Goal: Task Accomplishment & Management: Manage account settings

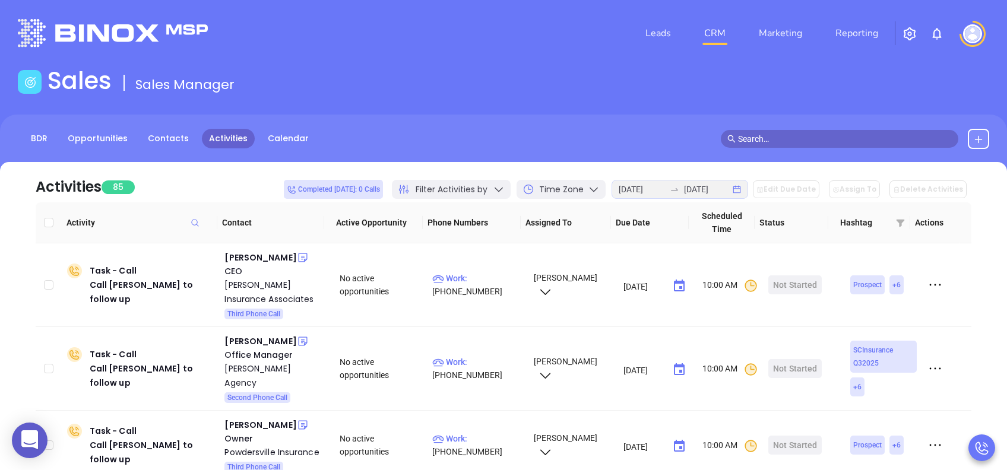
click at [552, 97] on div "Sales Sales Manager" at bounding box center [504, 83] width 986 height 33
click at [557, 128] on div "BDR Opportunities Contacts Activities Calendar" at bounding box center [503, 144] width 1007 height 59
click at [264, 257] on div "Julius Anderson" at bounding box center [260, 258] width 72 height 14
click at [273, 279] on div "[PERSON_NAME] Insurance Associates" at bounding box center [273, 292] width 99 height 29
click at [257, 256] on div "Julius Anderson" at bounding box center [260, 258] width 72 height 14
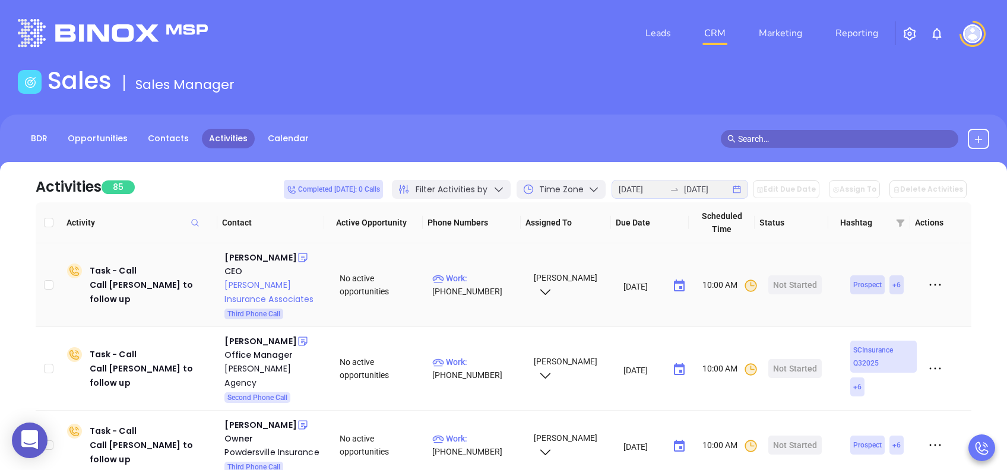
click at [257, 284] on div "[PERSON_NAME] Insurance Associates" at bounding box center [273, 292] width 99 height 29
click at [782, 285] on div "Start Now" at bounding box center [795, 285] width 37 height 19
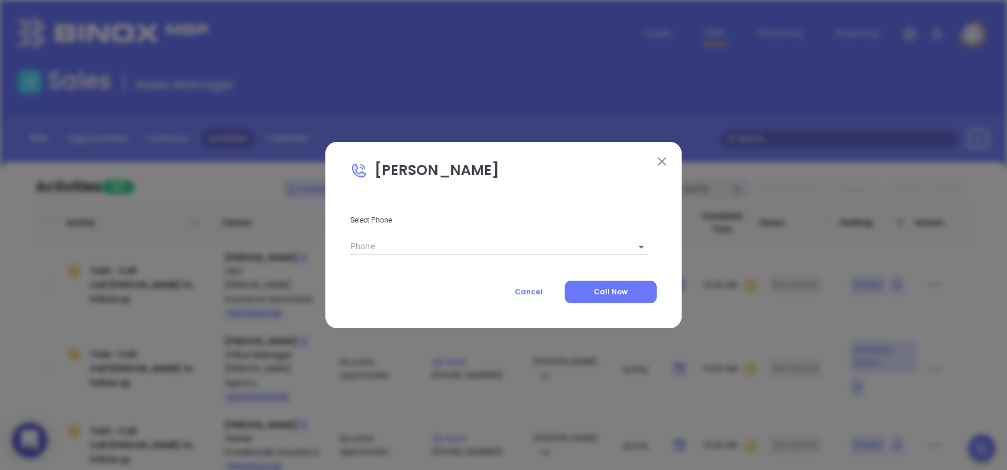
type input "[PHONE_NUMBER]"
type input "1"
click at [622, 293] on span "Call Now" at bounding box center [611, 292] width 34 height 10
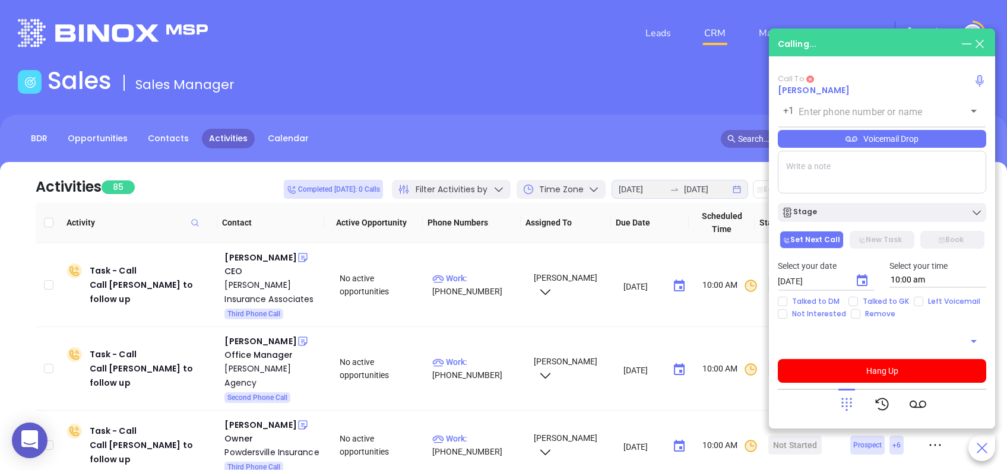
type input "[PHONE_NUMBER]"
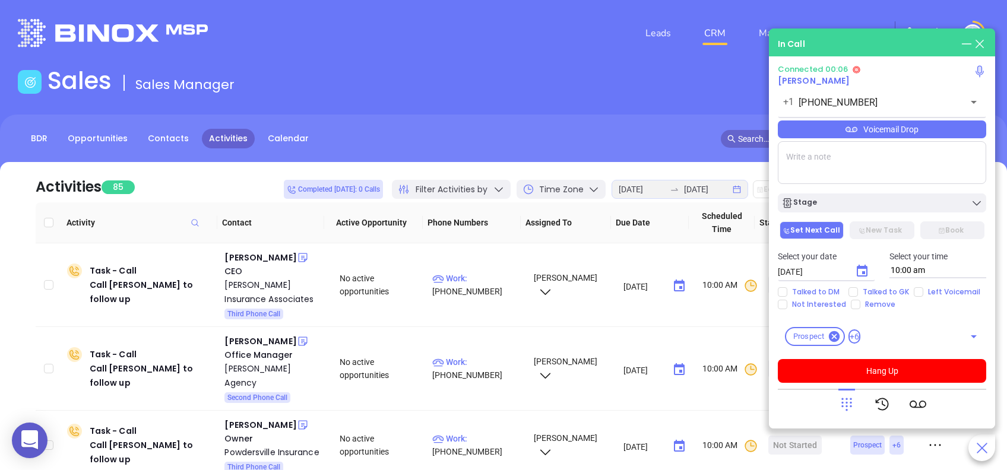
click at [935, 130] on div "Voicemail Drop" at bounding box center [882, 130] width 208 height 18
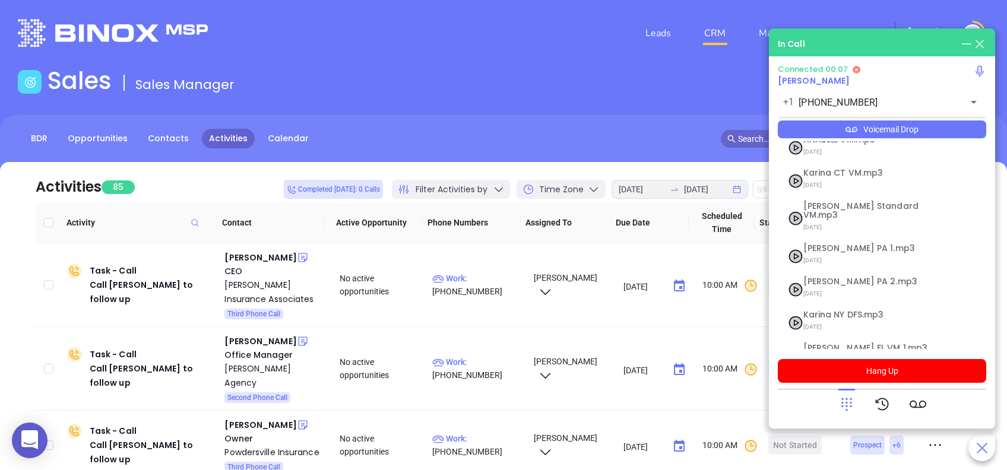
scroll to position [129, 0]
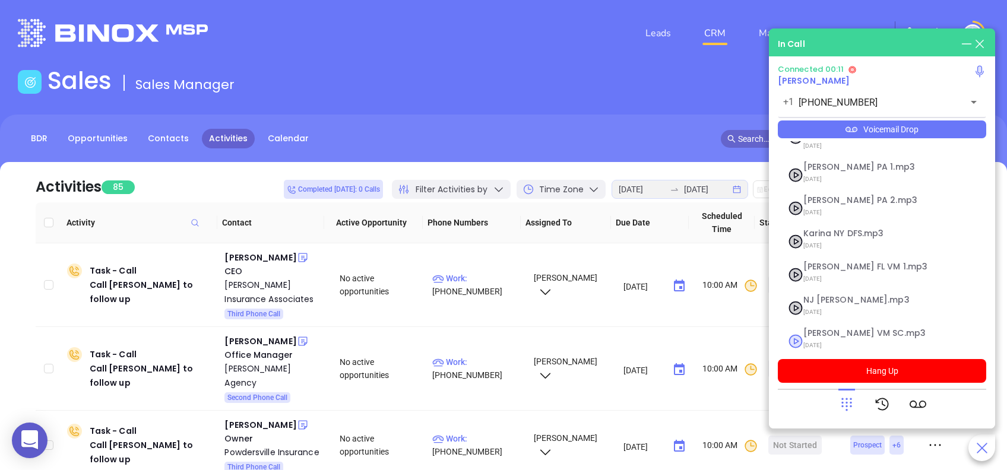
click at [827, 329] on span "Lucy VM SC.mp3" at bounding box center [867, 333] width 128 height 9
checkbox input "true"
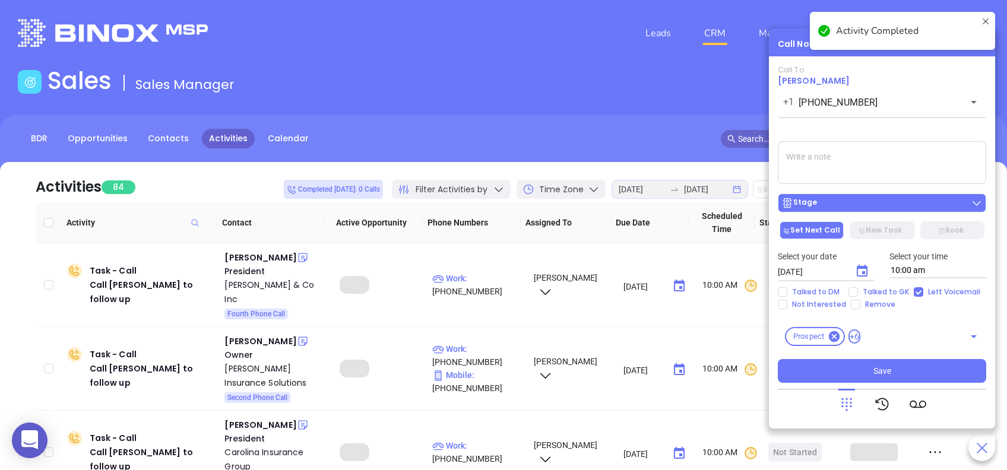
click at [901, 211] on button "Stage" at bounding box center [882, 203] width 208 height 19
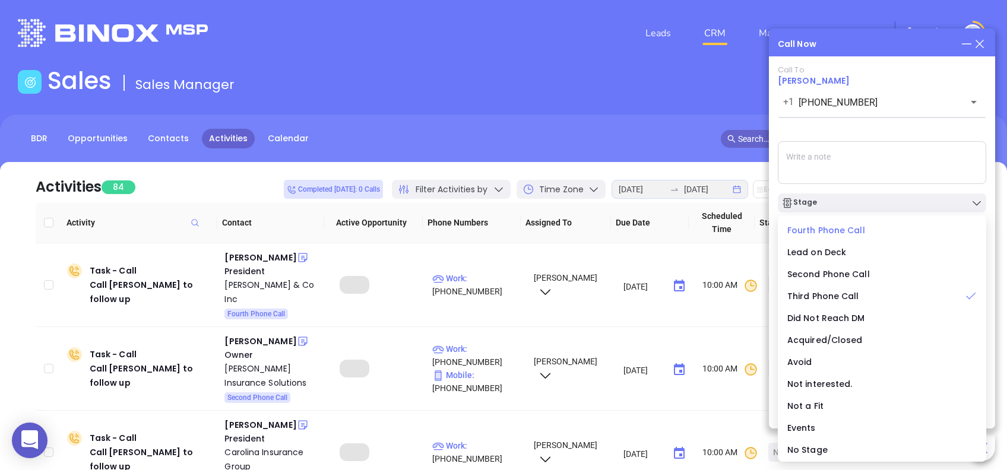
click at [820, 229] on span "Fourth Phone Call" at bounding box center [826, 230] width 78 height 12
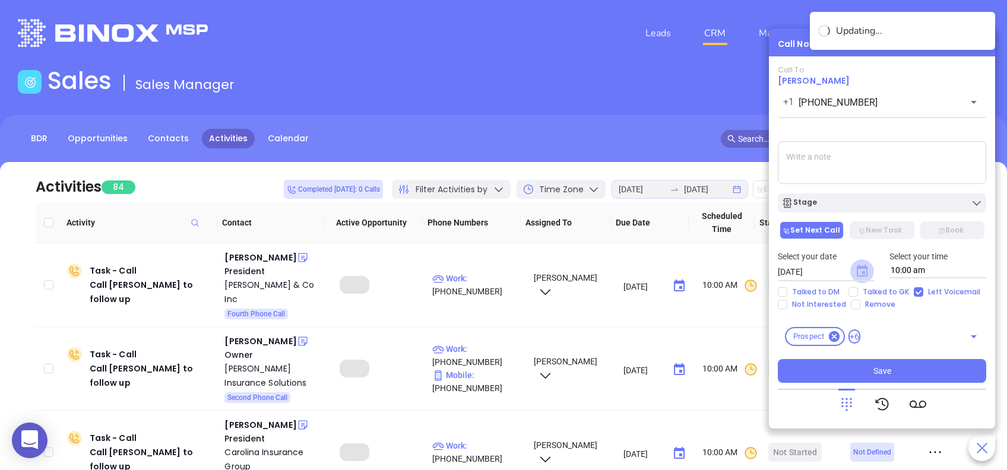
click at [865, 274] on icon "Choose date, selected date is Aug 27, 2025" at bounding box center [862, 271] width 11 height 12
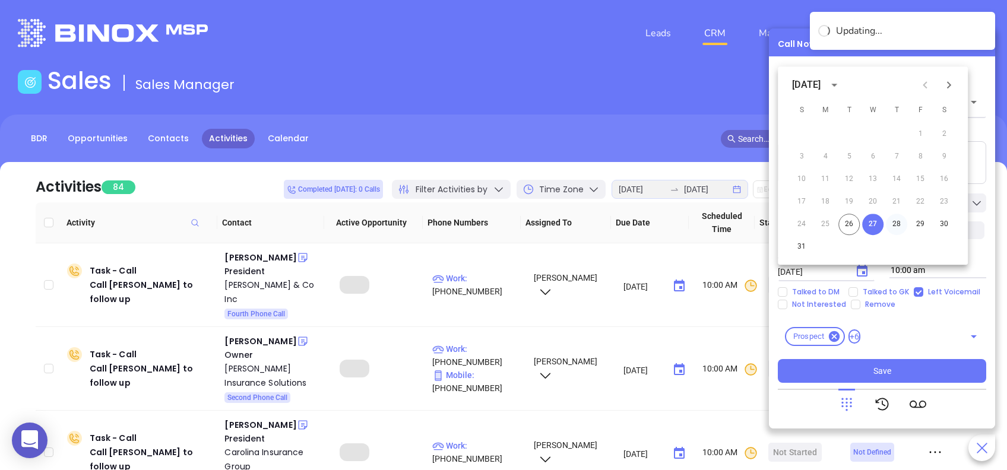
click at [893, 222] on button "28" at bounding box center [896, 224] width 21 height 21
type input "08/28/2025"
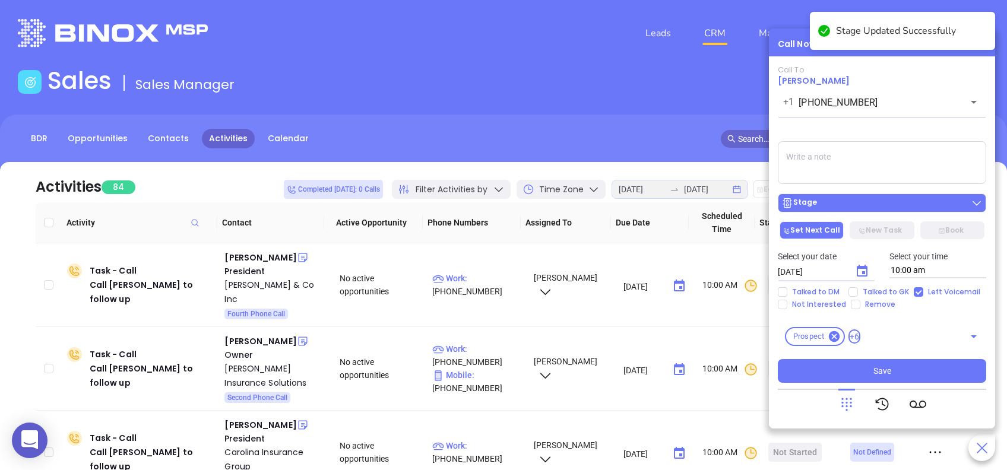
click at [912, 197] on div "Stage" at bounding box center [882, 203] width 201 height 12
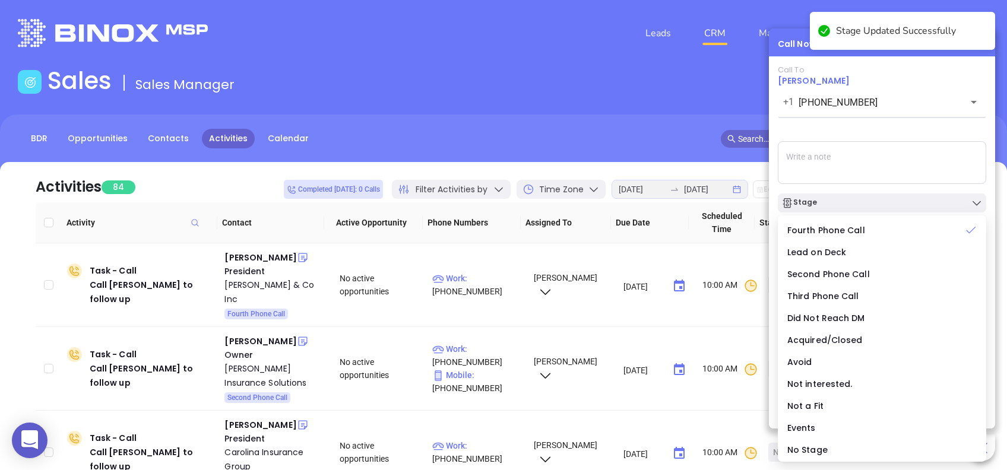
click at [885, 132] on div "Call To Julius Anderson +1 (843) 725-4900 ​ Voicemail Drop Stage Set Next Call …" at bounding box center [882, 224] width 208 height 318
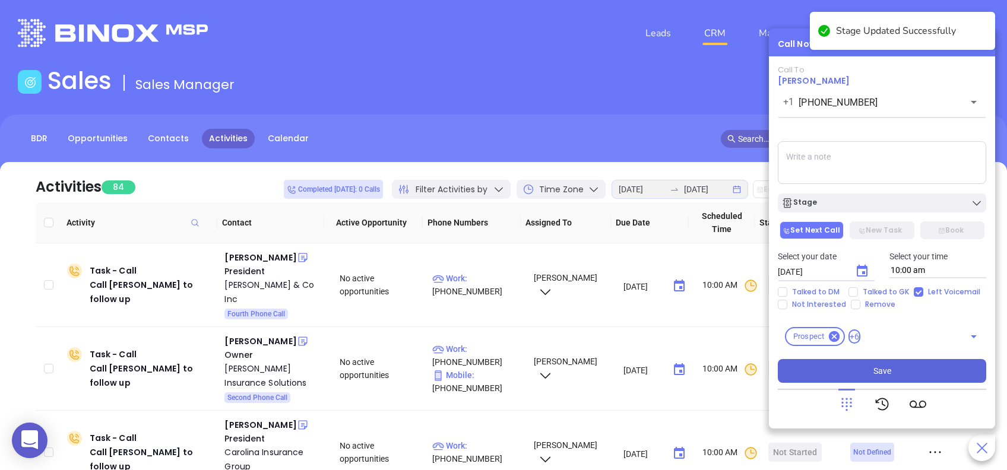
click at [920, 366] on button "Save" at bounding box center [882, 371] width 208 height 24
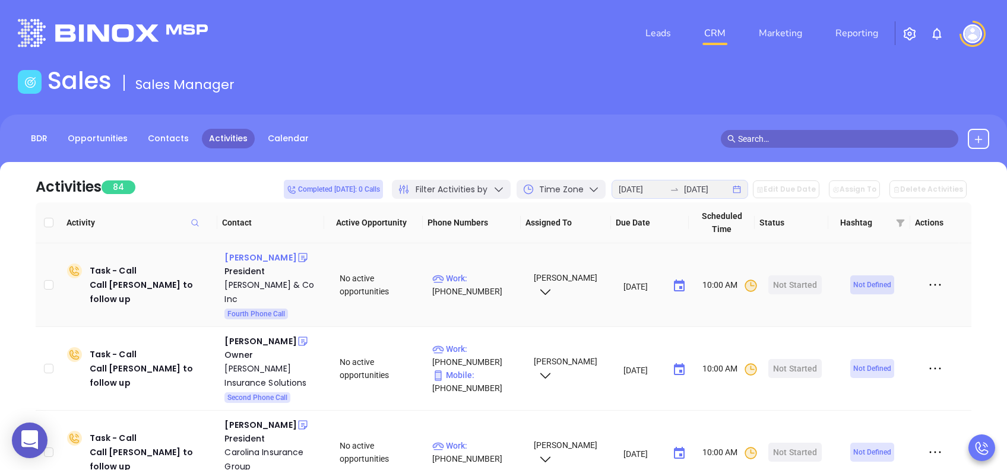
drag, startPoint x: 233, startPoint y: 257, endPoint x: 236, endPoint y: 262, distance: 6.9
click at [233, 257] on div "William W Walker" at bounding box center [260, 258] width 72 height 14
click at [262, 285] on div "WC Wilbur & Co Inc" at bounding box center [273, 292] width 99 height 29
click at [784, 279] on div "Start Now" at bounding box center [795, 285] width 37 height 19
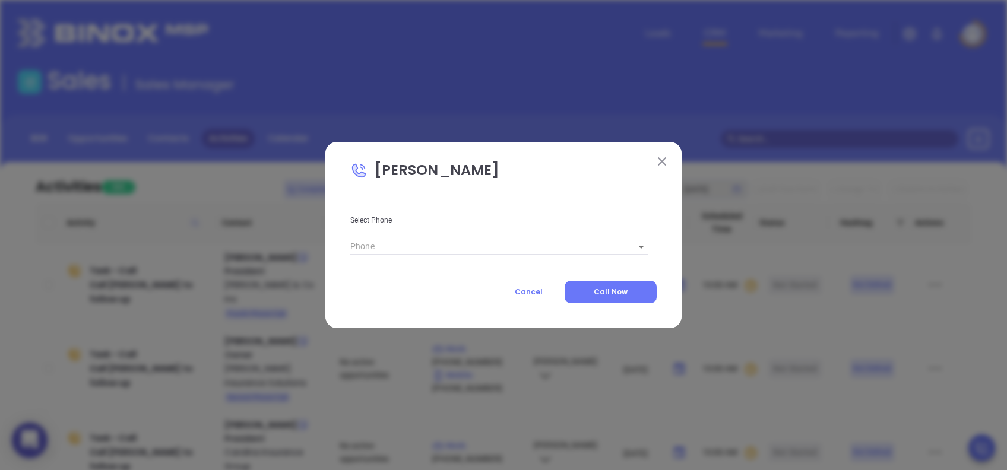
type input "(843) 744-1662"
type input "1"
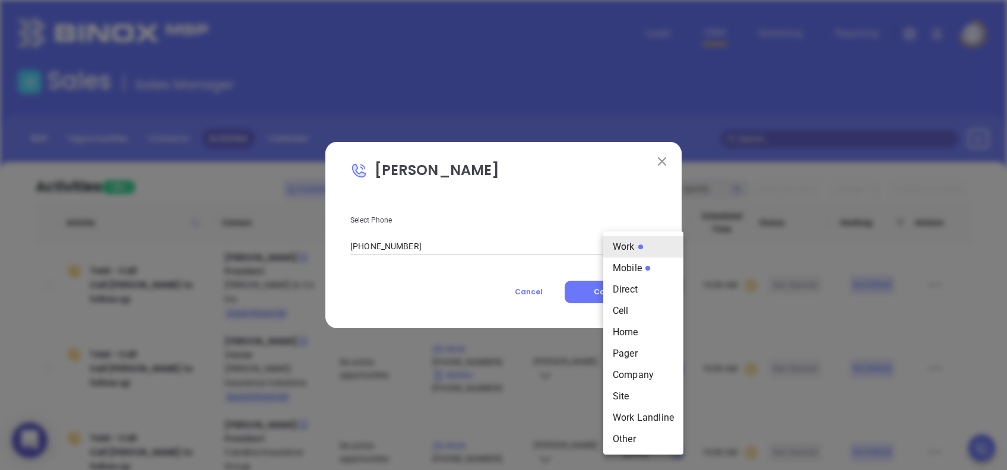
click at [633, 248] on body "0 Leads CRM Marketing Reporting Financial Leads Leads Sales Sales Manager BDR O…" at bounding box center [503, 235] width 1007 height 470
click at [646, 273] on li "Mobile" at bounding box center [643, 268] width 80 height 21
type input "2"
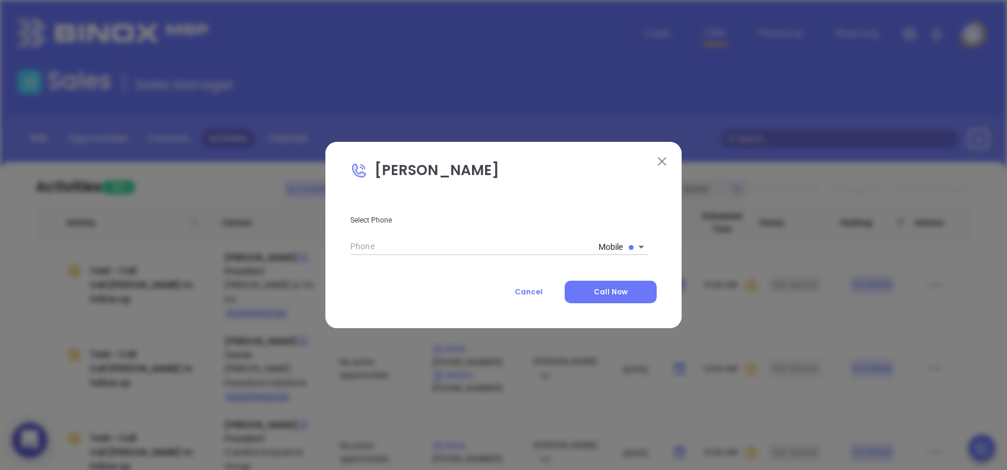
click at [616, 242] on body "0 Leads CRM Marketing Reporting Financial Leads Leads Sales Sales Manager BDR O…" at bounding box center [503, 235] width 1007 height 470
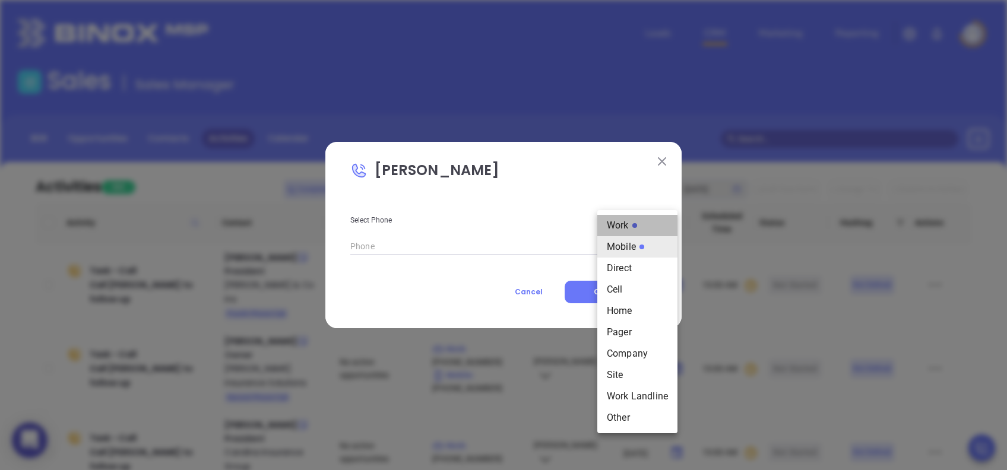
click at [618, 224] on li "Work" at bounding box center [637, 225] width 80 height 21
type input "(843) 744-1662"
type input "1"
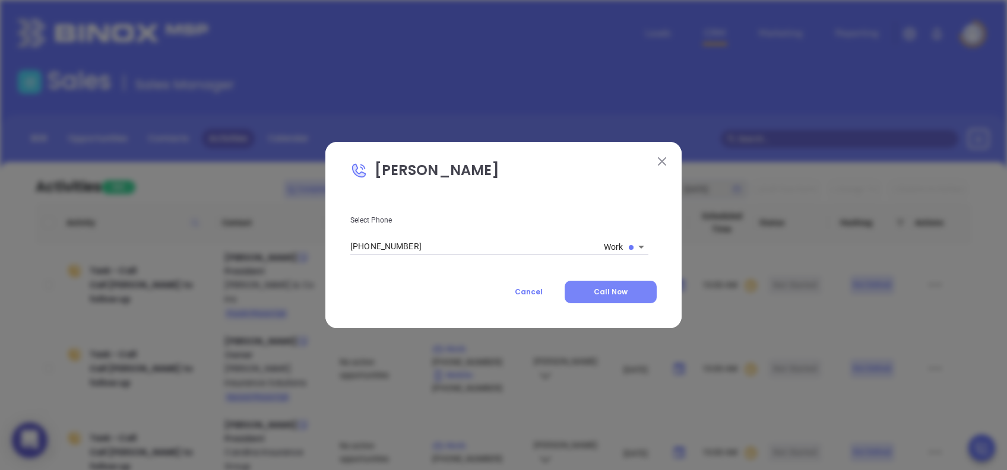
click at [631, 290] on button "Call Now" at bounding box center [611, 292] width 92 height 23
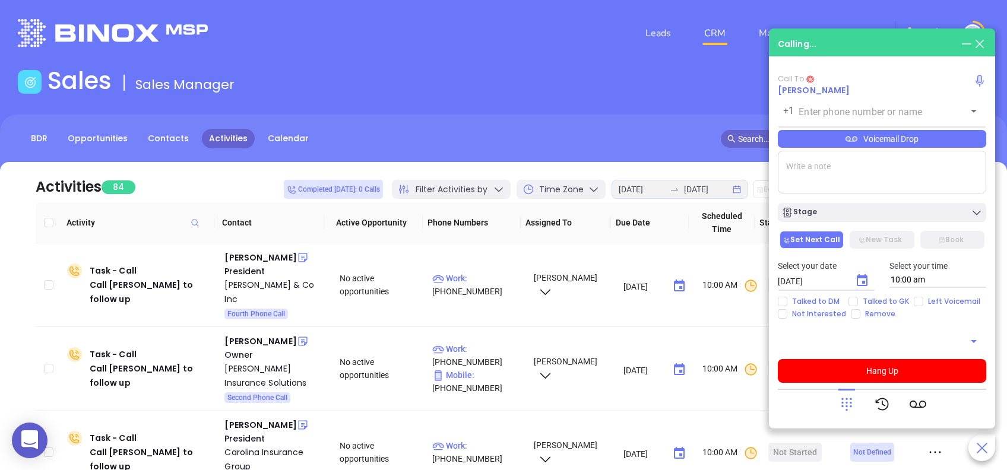
type input "(843) 744-1662"
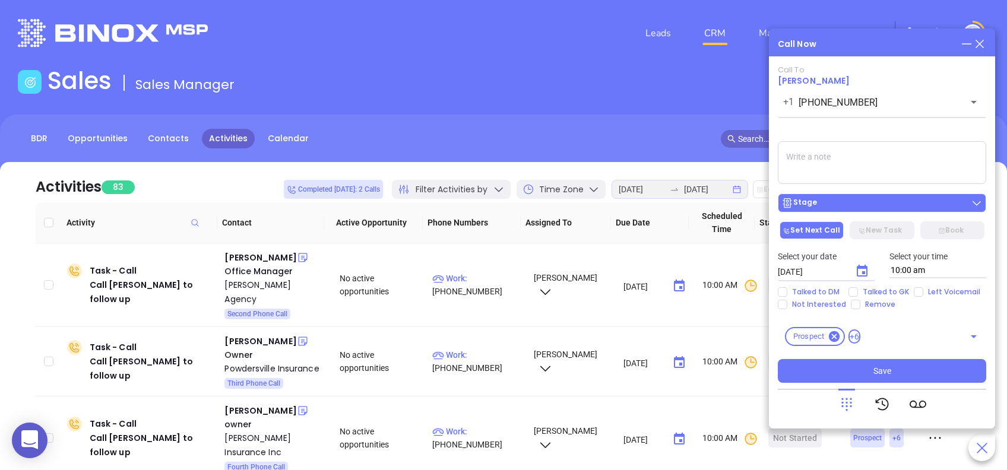
click at [855, 203] on div "Stage" at bounding box center [882, 203] width 201 height 12
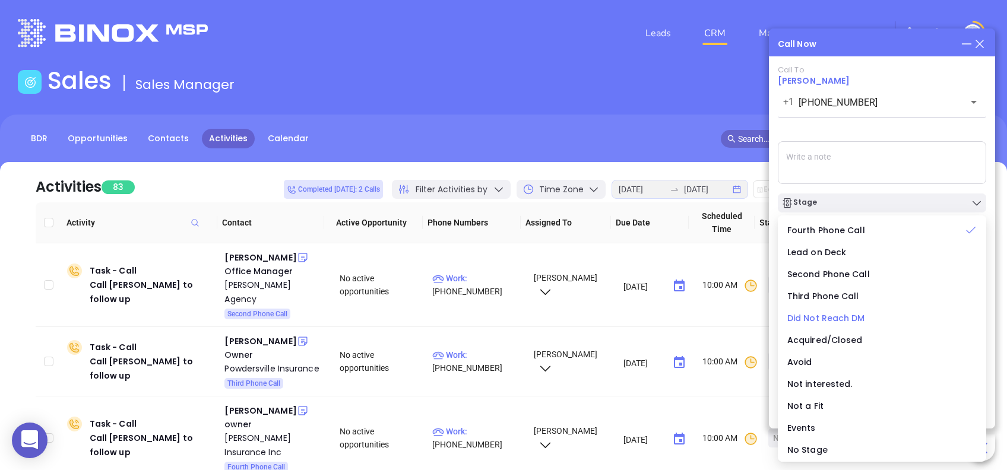
click at [833, 315] on span "Did Not Reach DM" at bounding box center [826, 318] width 78 height 12
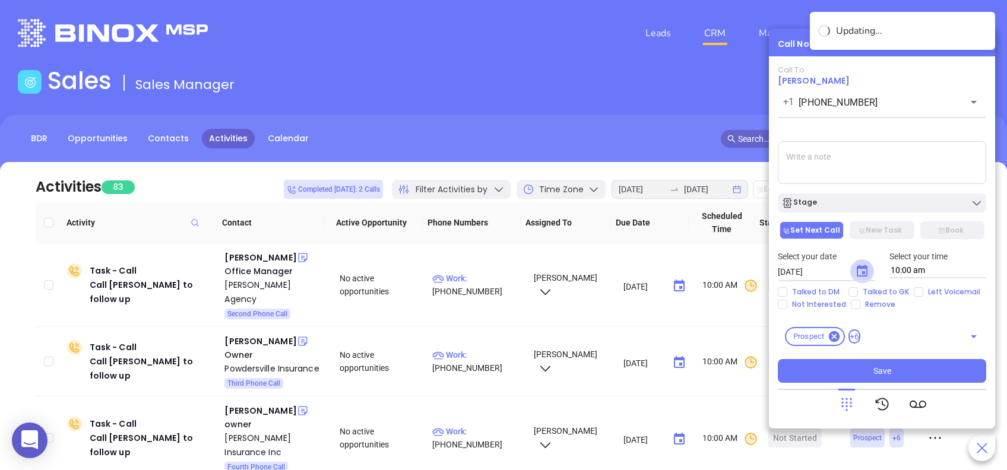
click at [865, 271] on icon "Choose date, selected date is Aug 27, 2025" at bounding box center [862, 271] width 14 height 14
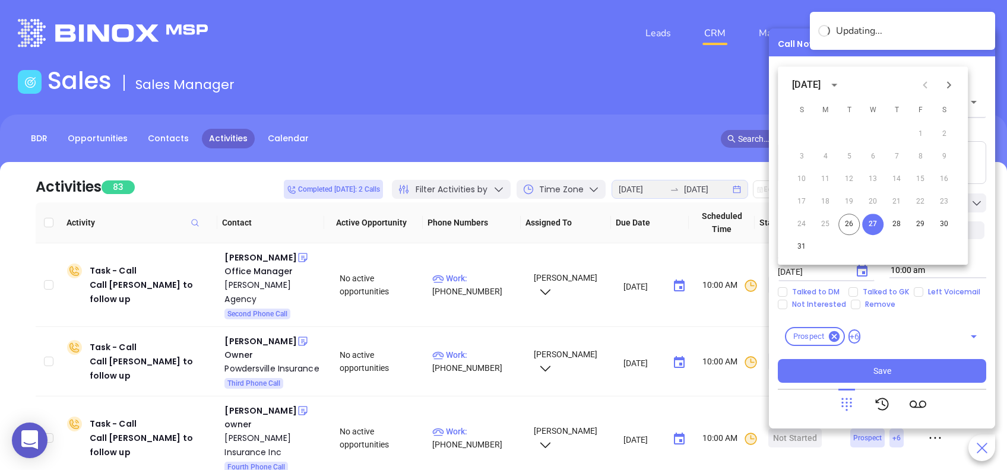
click at [909, 321] on div "Prospect +6 ​" at bounding box center [882, 336] width 208 height 33
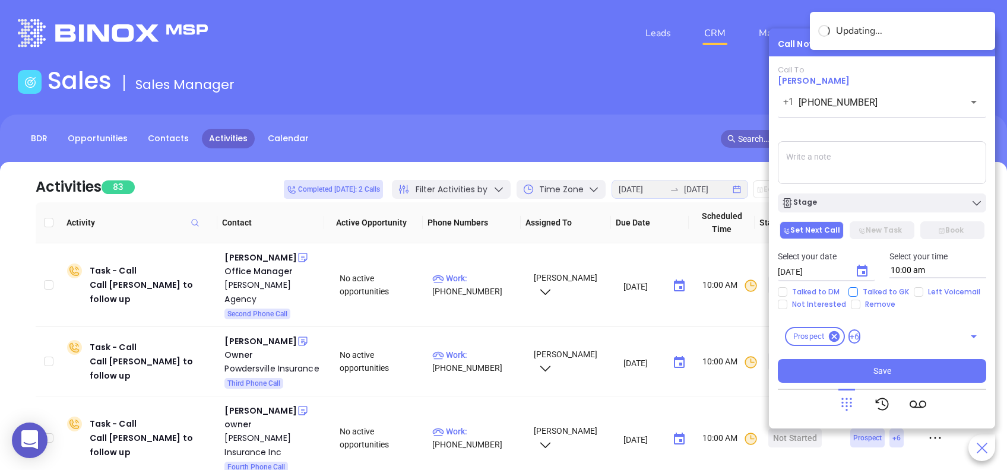
click at [853, 289] on input "Talked to GK" at bounding box center [854, 292] width 10 height 10
checkbox input "true"
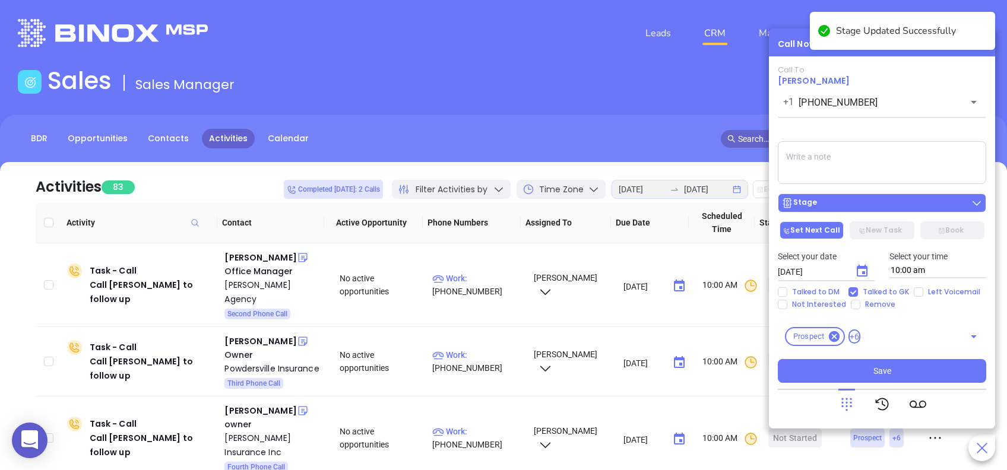
click at [909, 204] on div "Stage" at bounding box center [882, 203] width 201 height 12
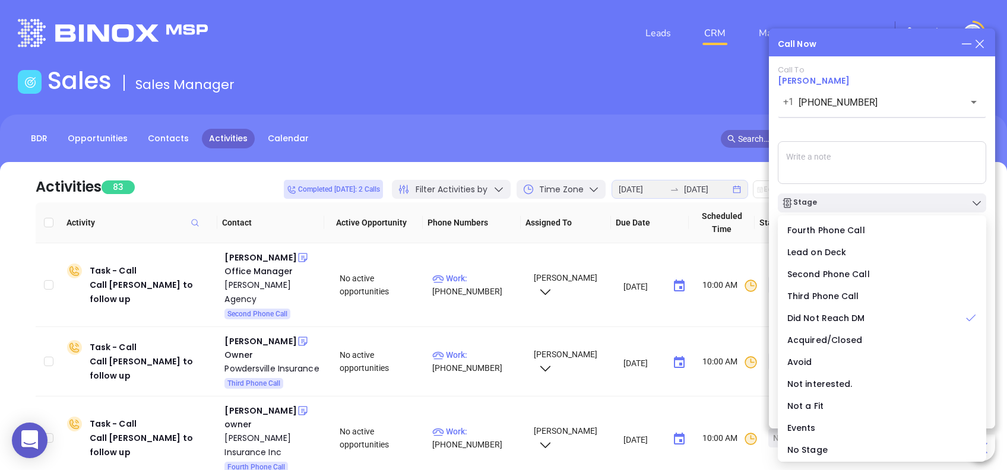
click at [884, 135] on div "Call To William W Walker +1 (843) 744-1662 ​ Voicemail Drop Stage Set Next Call…" at bounding box center [882, 224] width 208 height 318
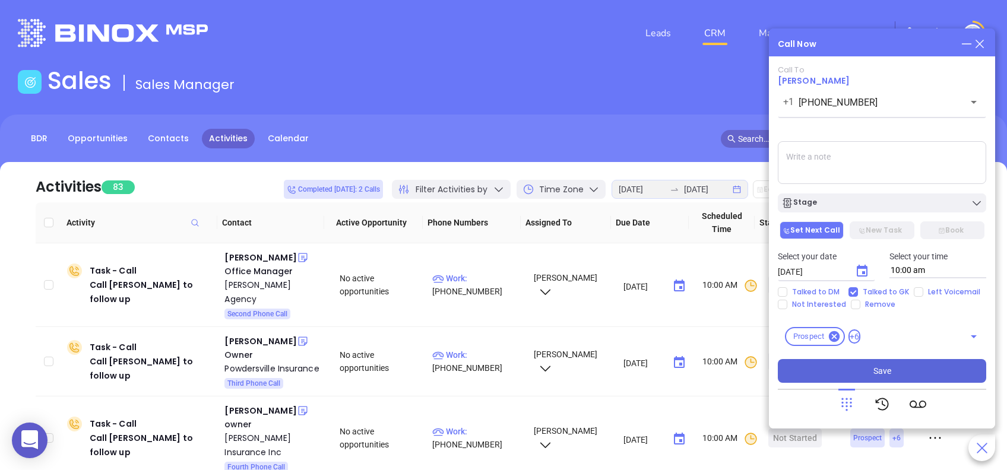
click at [887, 375] on span "Save" at bounding box center [883, 371] width 18 height 13
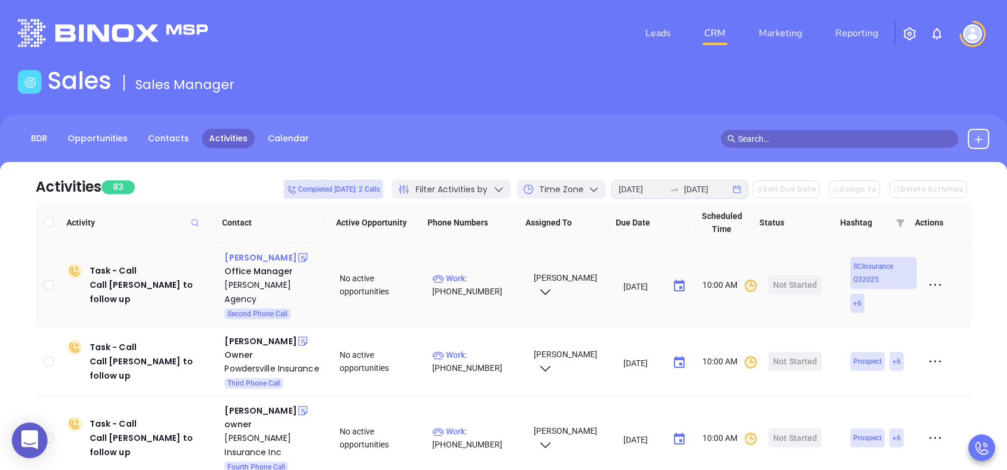
click at [281, 260] on div "Mary Beth Morris" at bounding box center [260, 258] width 72 height 14
click at [268, 284] on div "Frank L. Siau Agency" at bounding box center [273, 292] width 99 height 29
click at [795, 276] on div "Start Now" at bounding box center [795, 285] width 37 height 19
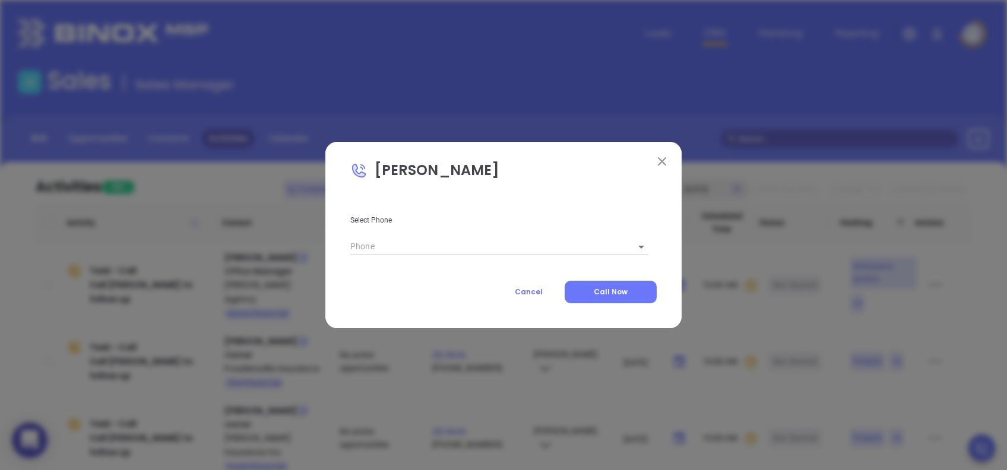
type input "(843) 546-2444"
type input "1"
click at [664, 156] on button at bounding box center [661, 161] width 15 height 15
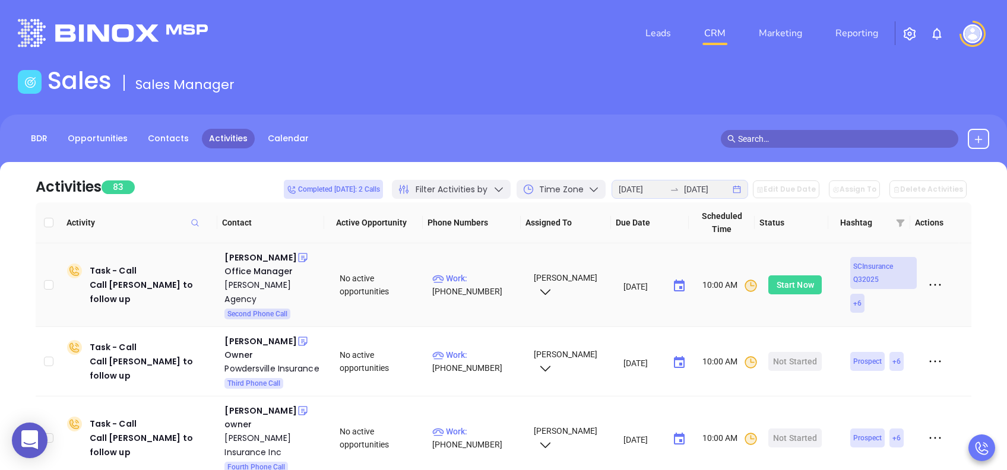
click at [787, 281] on div "Start Now" at bounding box center [795, 285] width 37 height 19
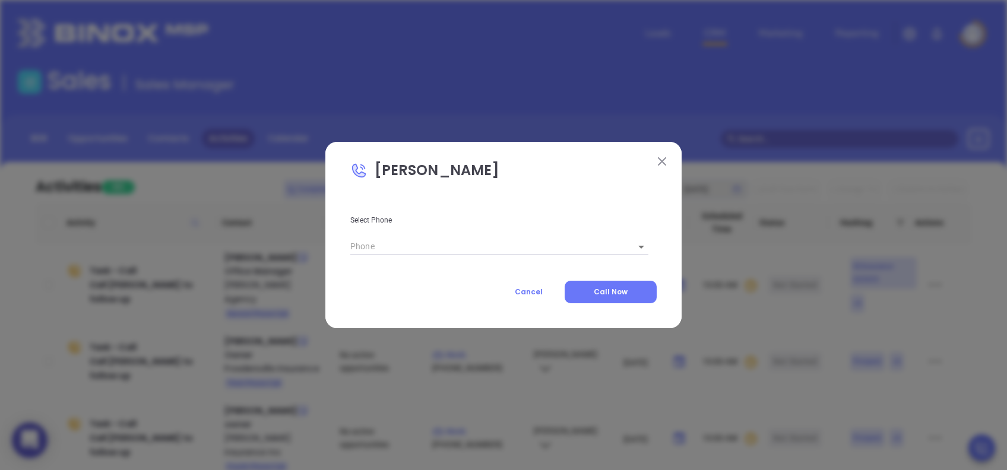
type input "(843) 546-2444"
type input "1"
click at [618, 287] on span "Call Now" at bounding box center [611, 292] width 34 height 10
type input "(843) 546-2444"
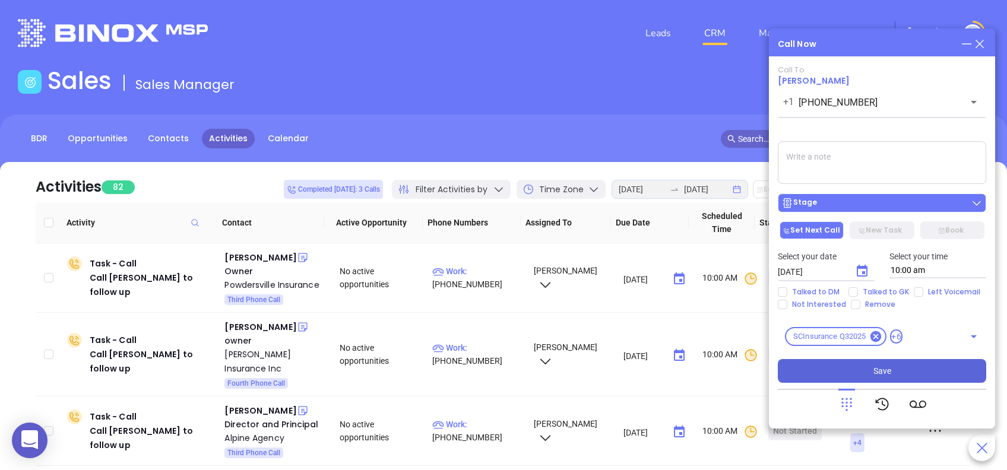
click at [866, 208] on div "Stage" at bounding box center [882, 203] width 201 height 12
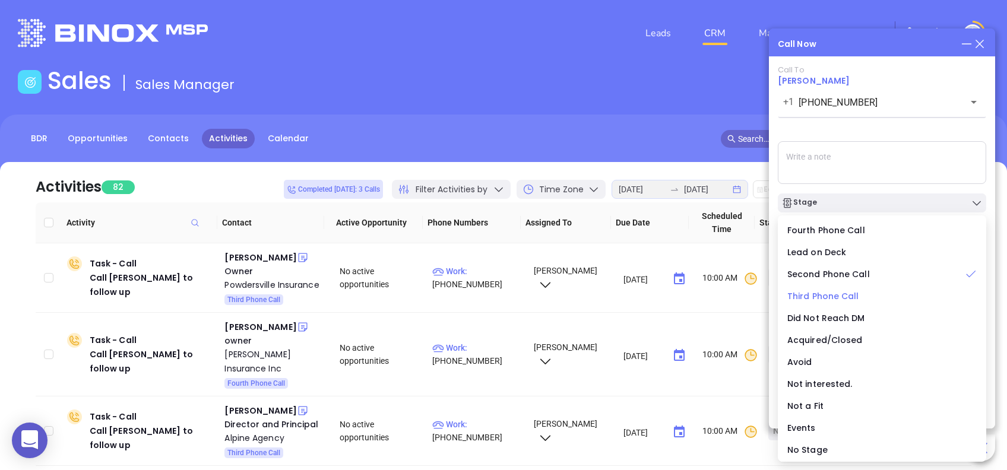
click at [808, 299] on span "Third Phone Call" at bounding box center [823, 296] width 72 height 12
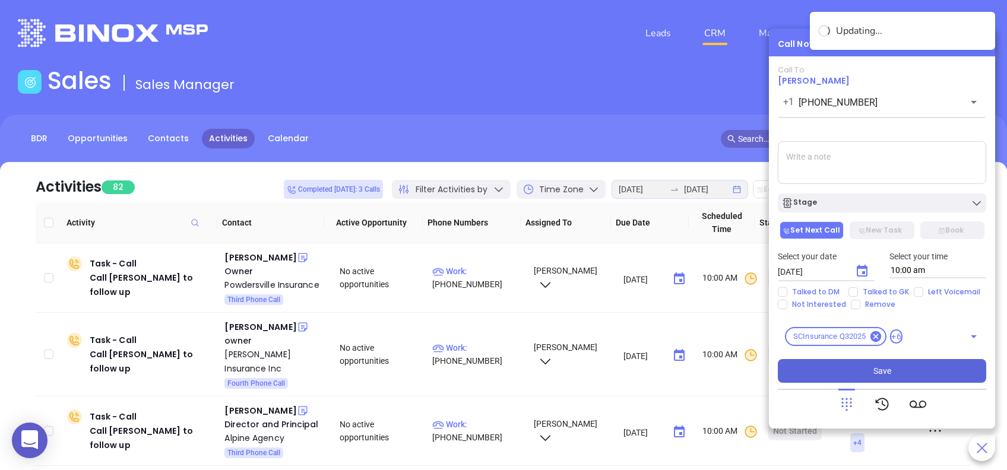
click at [869, 271] on icon "Choose date, selected date is Aug 27, 2025" at bounding box center [862, 271] width 14 height 14
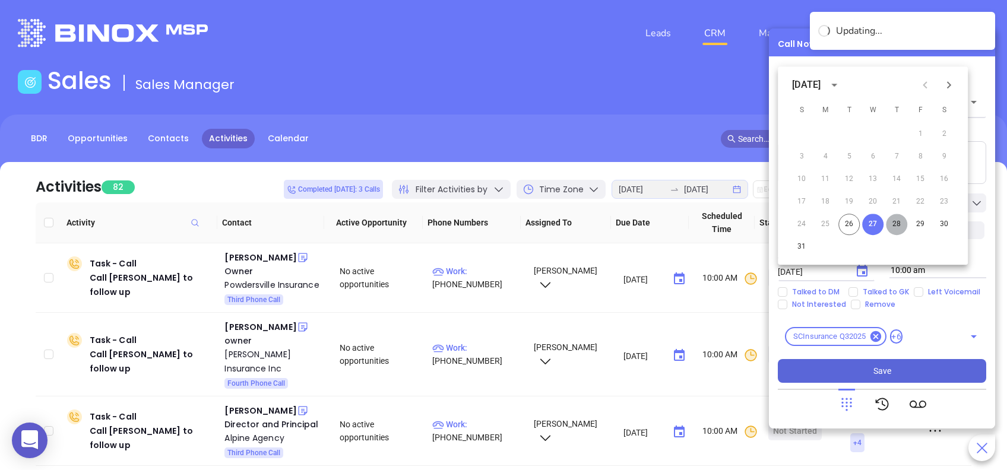
click at [897, 223] on button "28" at bounding box center [896, 224] width 21 height 21
type input "08/28/2025"
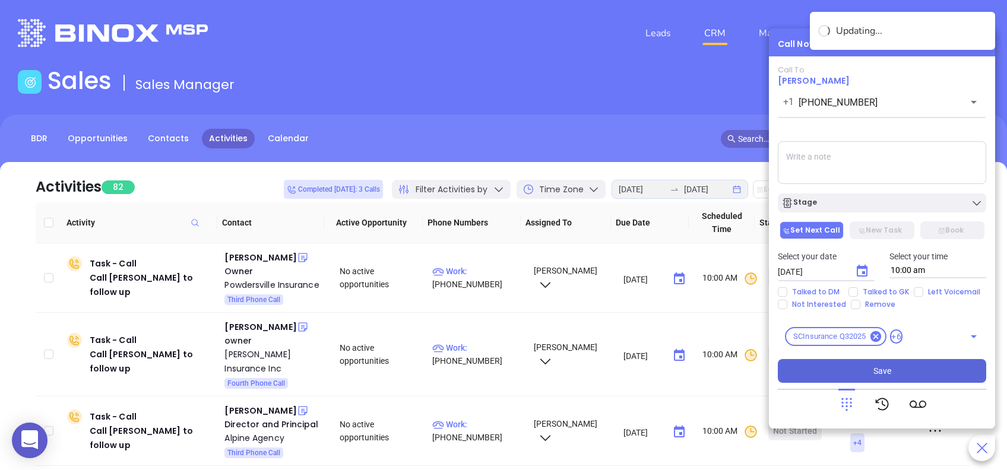
click at [860, 151] on textarea at bounding box center [882, 162] width 208 height 43
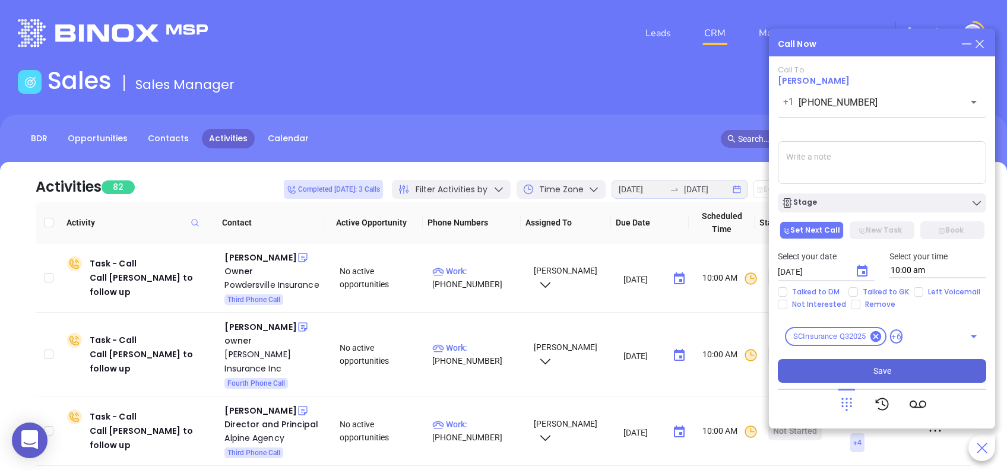
click at [892, 166] on textarea at bounding box center [882, 162] width 208 height 43
paste textarea "She was not familiar with our company or services, so I shared the website with…"
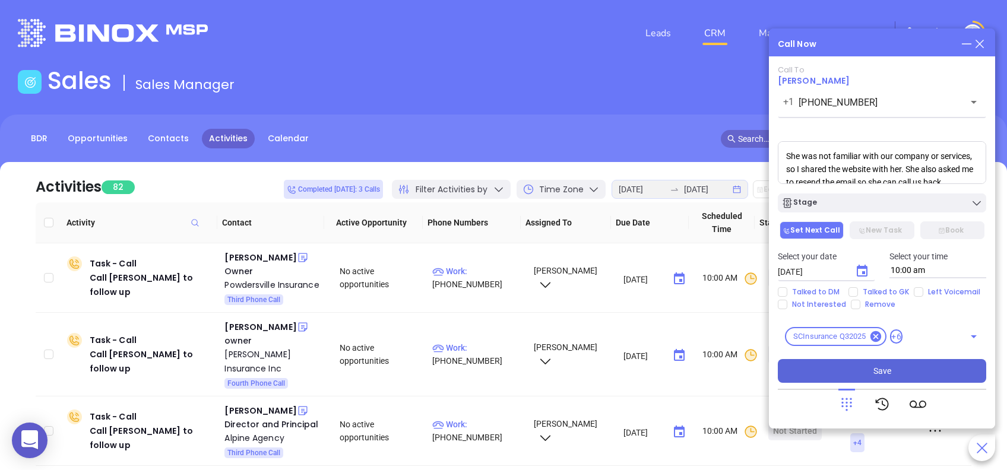
scroll to position [26, 0]
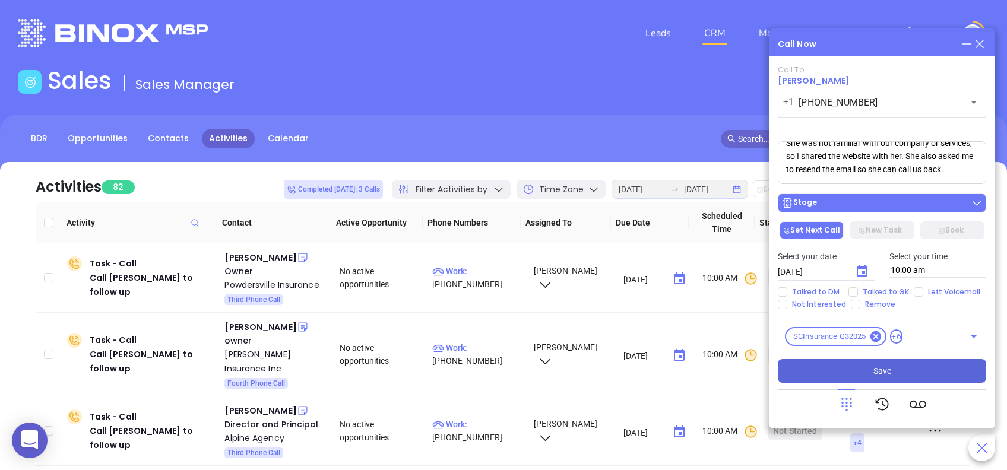
type textarea "She was not familiar with our company or services, so I shared the website with…"
click at [871, 211] on button "Stage" at bounding box center [882, 203] width 208 height 19
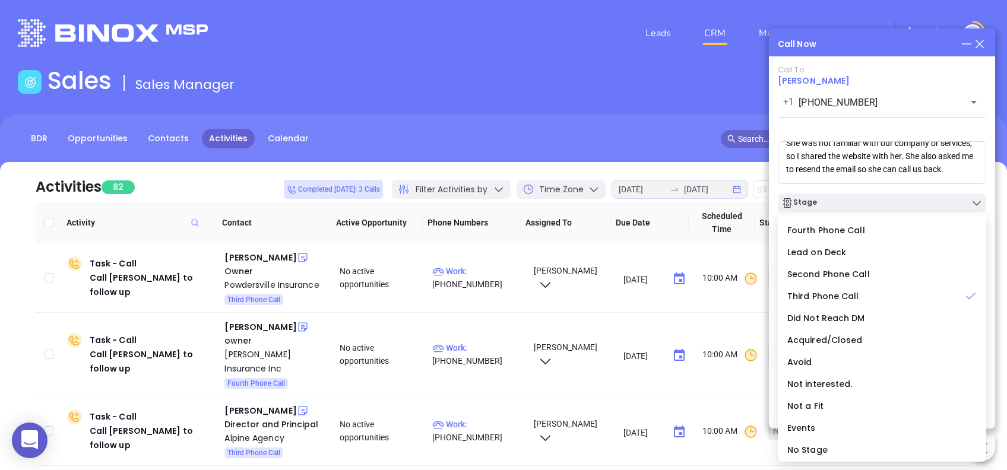
click at [869, 128] on div "Call To Mary Beth Morris +1 (843) 546-2444 ​ Voicemail Drop She was not familia…" at bounding box center [882, 224] width 208 height 318
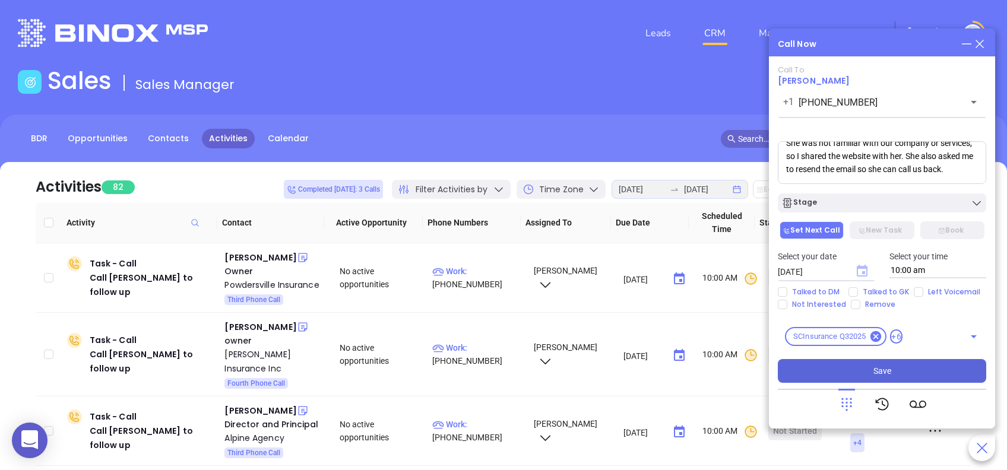
click at [865, 273] on icon "Choose date, selected date is Aug 28, 2025" at bounding box center [862, 271] width 11 height 12
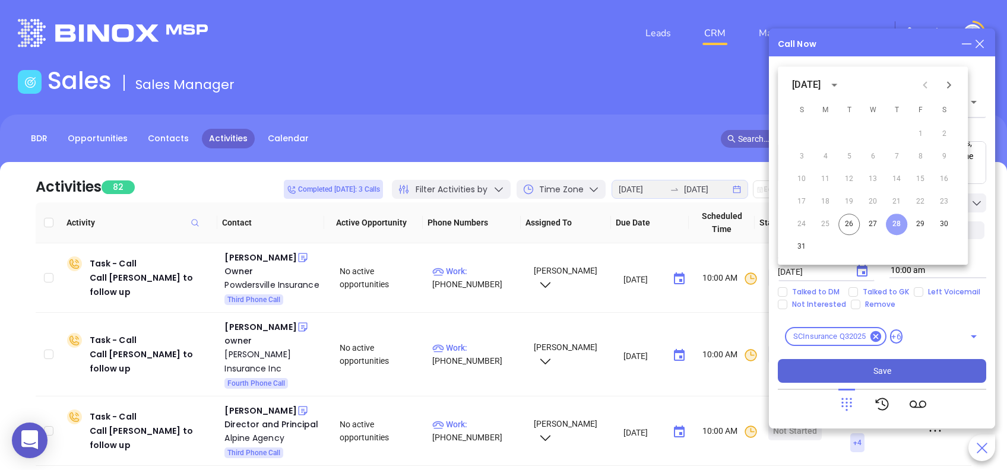
click at [896, 226] on button "28" at bounding box center [896, 224] width 21 height 21
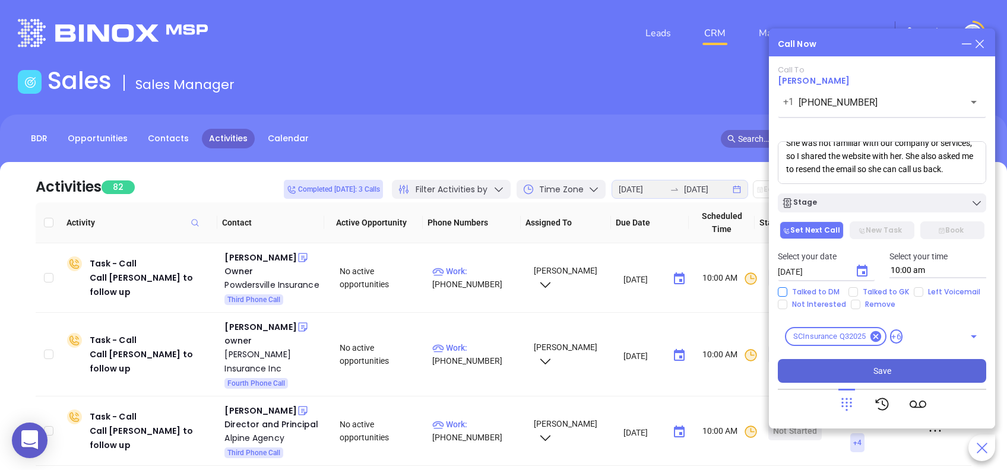
click at [789, 293] on span "Talked to DM" at bounding box center [815, 292] width 57 height 10
click at [787, 293] on input "Talked to DM" at bounding box center [783, 292] width 10 height 10
checkbox input "true"
click at [917, 375] on button "Save" at bounding box center [882, 371] width 208 height 24
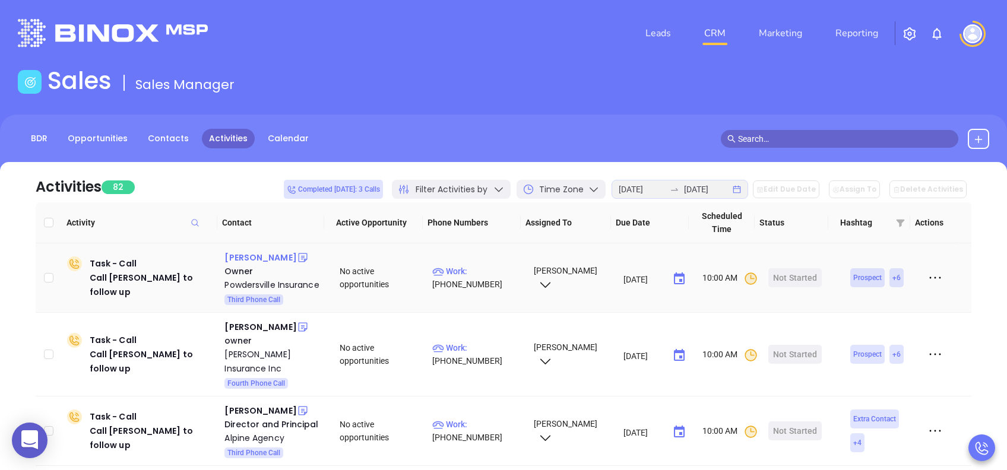
click at [248, 256] on div "Stan Knight" at bounding box center [260, 258] width 72 height 14
click at [261, 284] on div "Powdersville Insurance" at bounding box center [273, 285] width 99 height 14
click at [783, 278] on div "Start Now" at bounding box center [795, 277] width 37 height 19
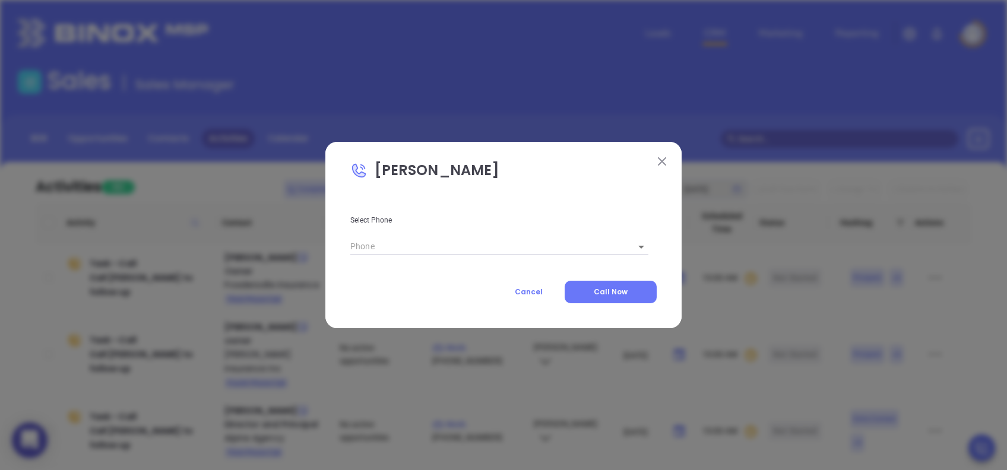
type input "(864) 295-2442"
type input "1"
click at [623, 249] on body "0 Leads CRM Marketing Reporting Financial Leads Leads Sales Sales Manager BDR O…" at bounding box center [503, 235] width 1007 height 470
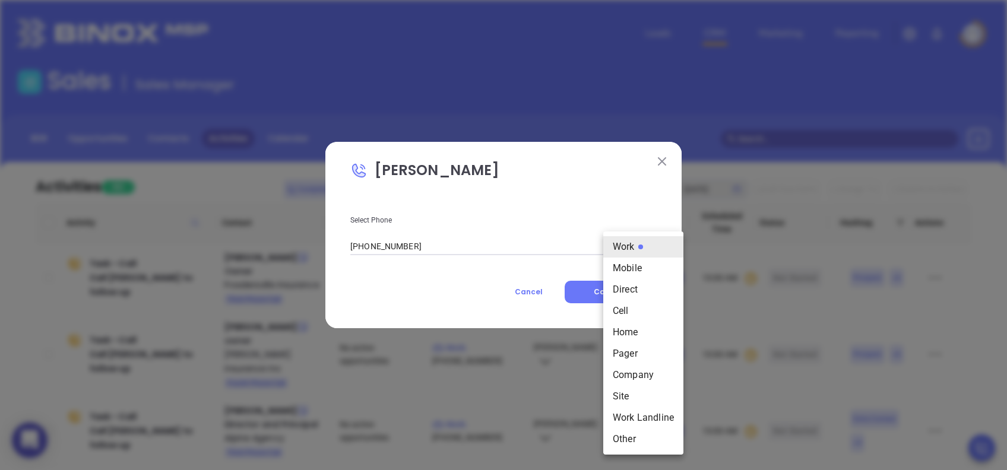
click at [631, 217] on div at bounding box center [503, 235] width 1007 height 470
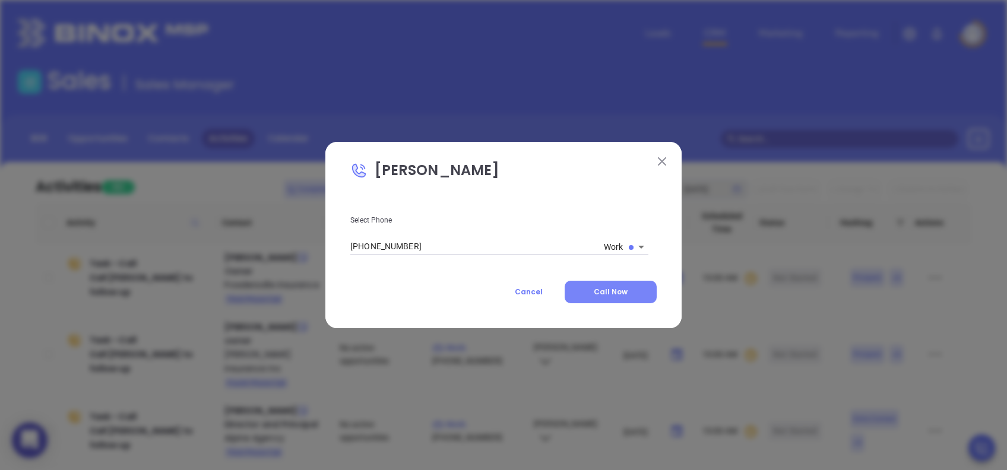
click at [629, 280] on div "Select Phone (864) 295-2442 Work 1 Cancel Call Now" at bounding box center [503, 250] width 306 height 108
click at [632, 285] on button "Call Now" at bounding box center [611, 292] width 92 height 23
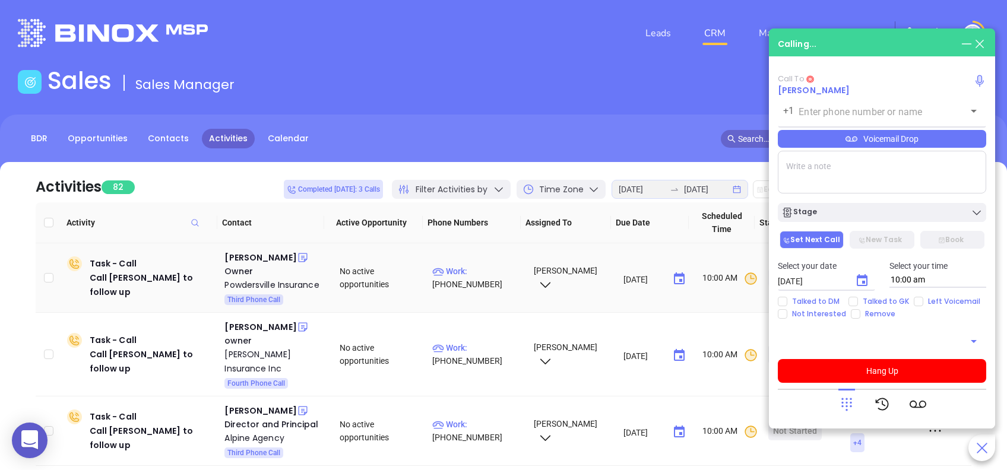
type input "(864) 295-2442"
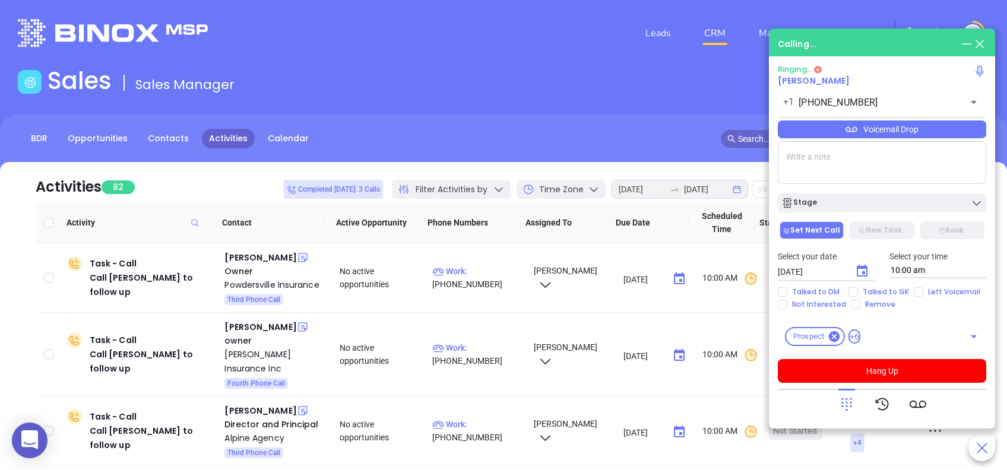
click at [564, 75] on div "Sales Sales Manager" at bounding box center [504, 83] width 986 height 33
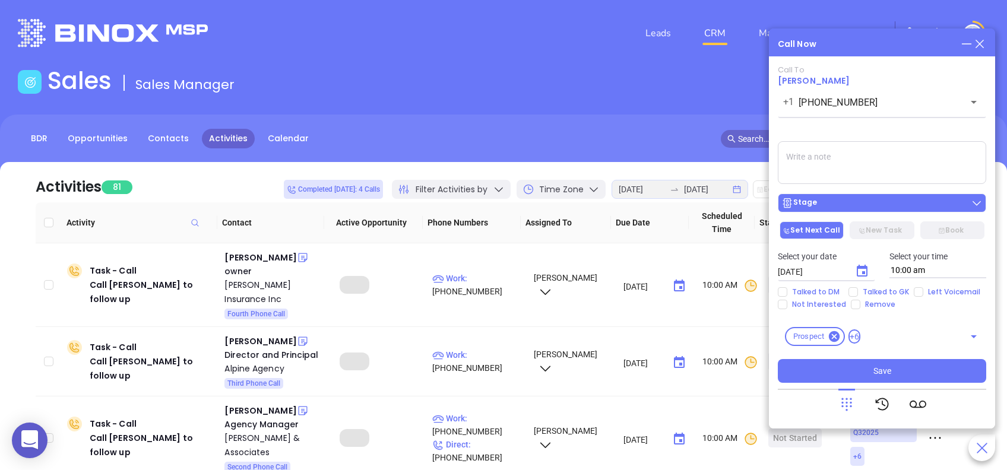
click at [877, 205] on div "Stage" at bounding box center [882, 203] width 201 height 12
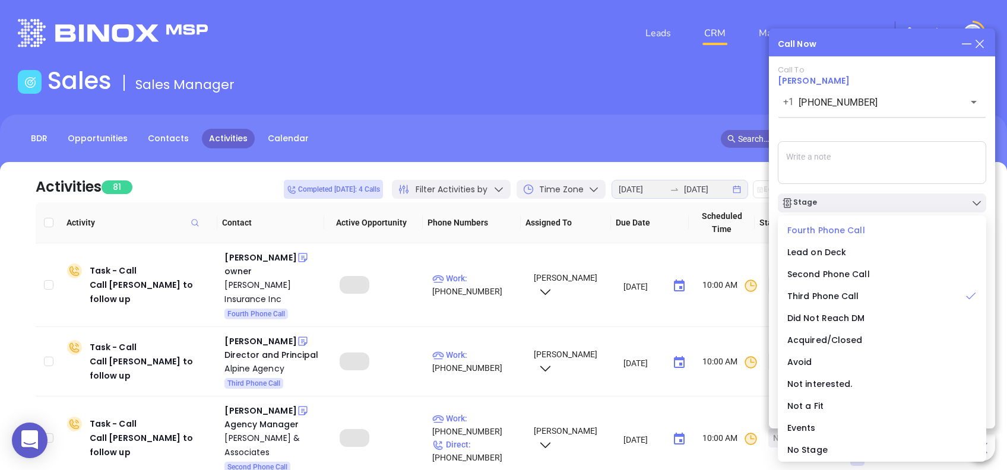
click at [818, 226] on span "Fourth Phone Call" at bounding box center [826, 230] width 78 height 12
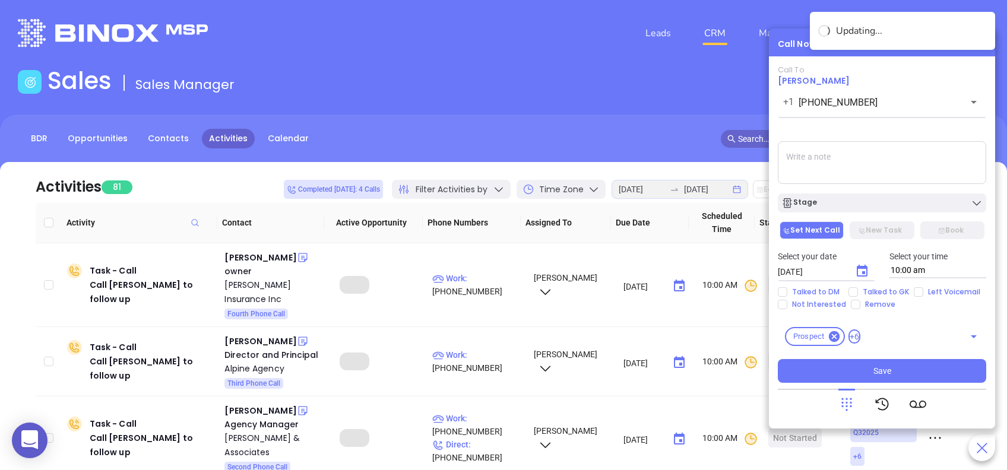
click at [866, 265] on icon "Choose date, selected date is Aug 27, 2025" at bounding box center [862, 271] width 14 height 14
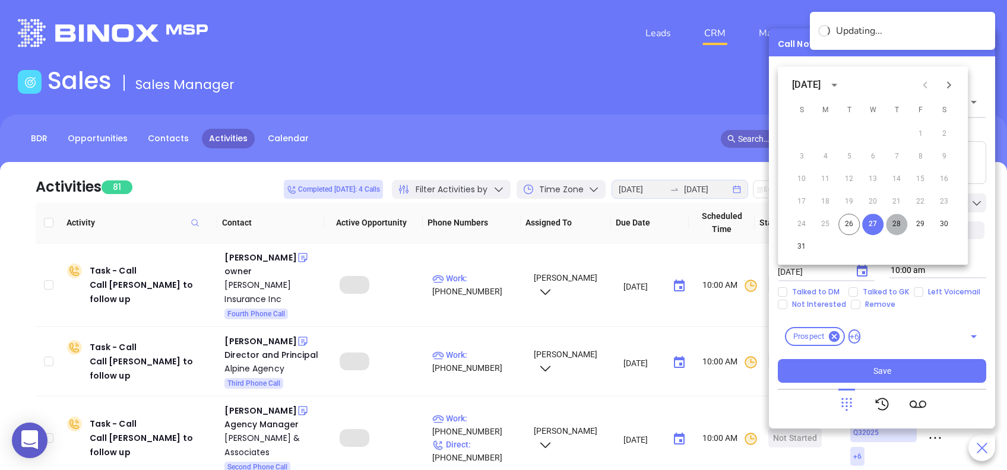
click at [894, 222] on button "28" at bounding box center [896, 224] width 21 height 21
type input "08/28/2025"
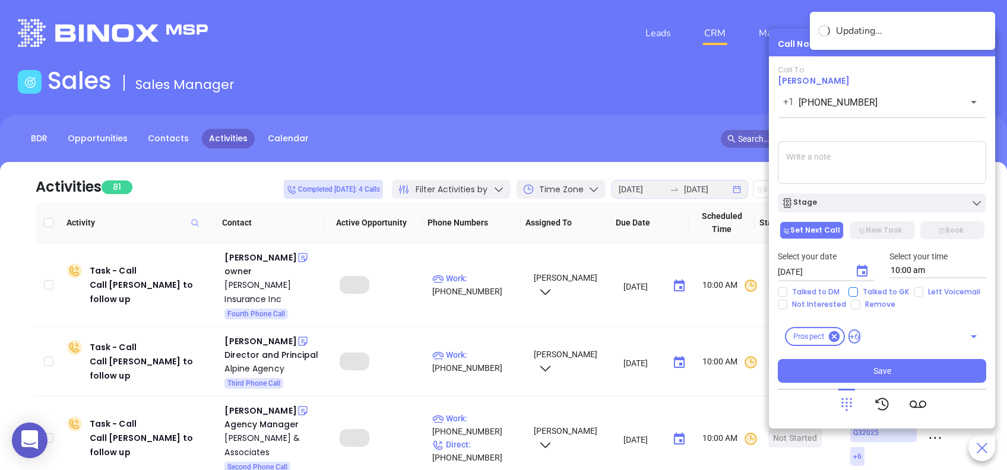
click at [849, 288] on input "Talked to GK" at bounding box center [854, 292] width 10 height 10
checkbox input "true"
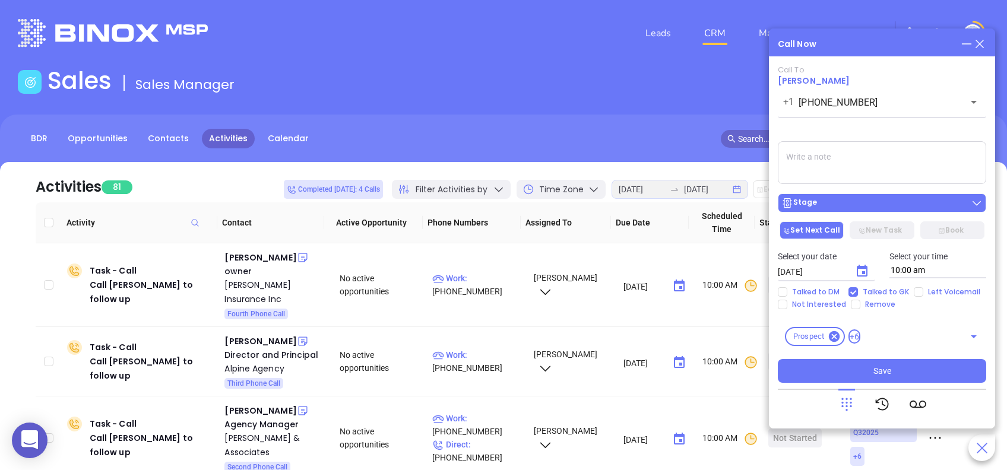
click at [898, 204] on div "Stage" at bounding box center [882, 203] width 201 height 12
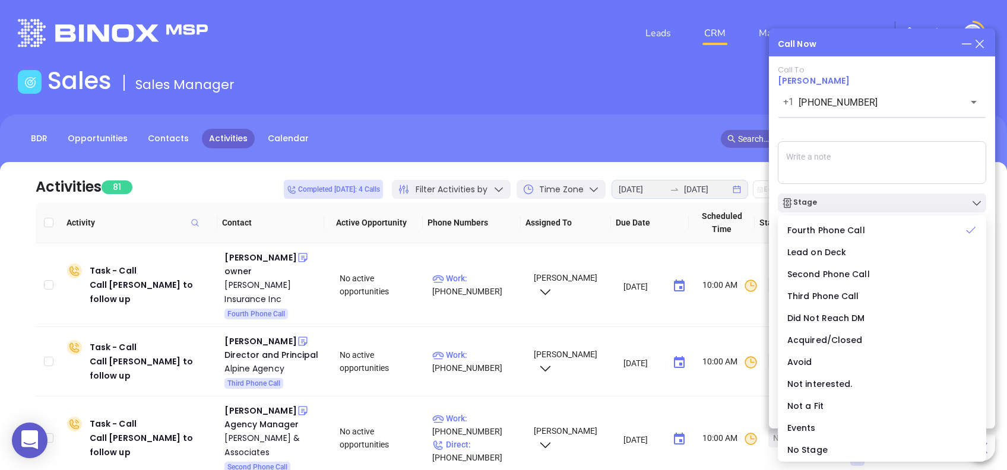
click at [908, 137] on div "Call To Stan Knight +1 (864) 295-2442 ​ Voicemail Drop Stage Set Next Call New …" at bounding box center [882, 224] width 208 height 318
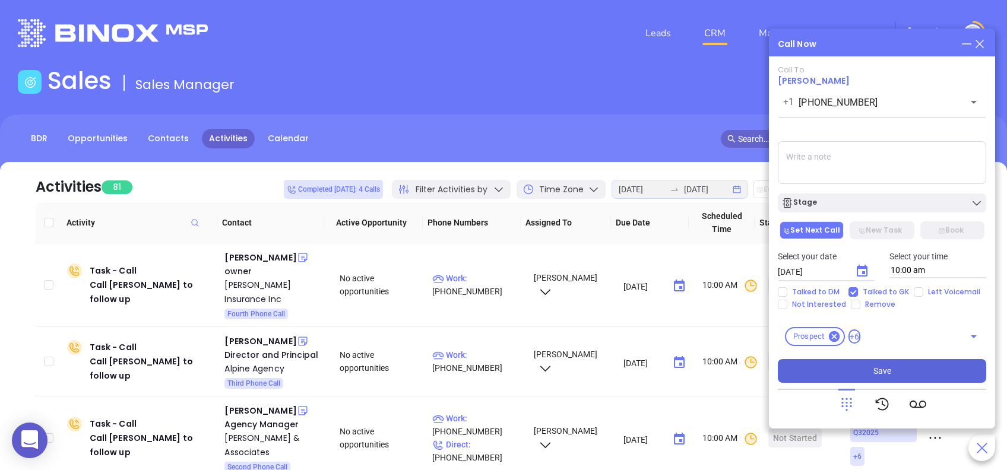
click at [920, 363] on button "Save" at bounding box center [882, 371] width 208 height 24
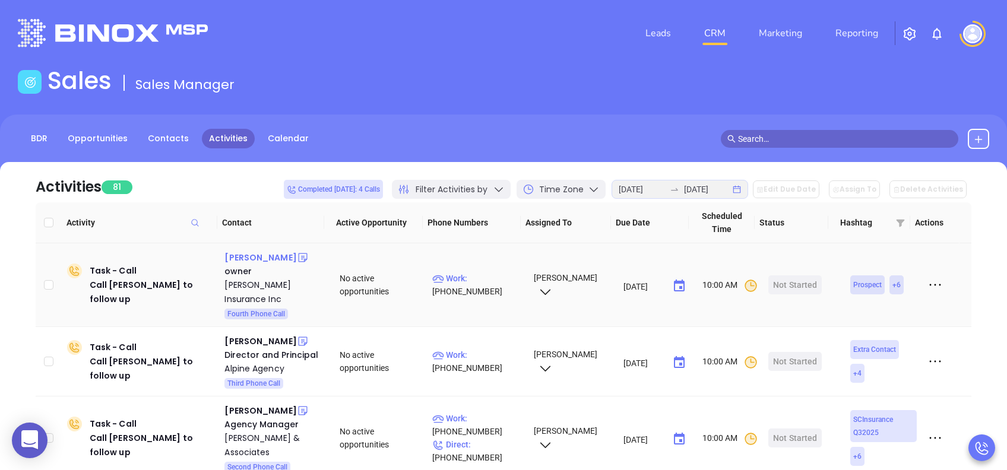
click at [248, 256] on div "Kathy McKay" at bounding box center [260, 258] width 72 height 14
click at [258, 286] on div "McKay Insurance Inc" at bounding box center [273, 292] width 99 height 29
click at [787, 276] on div "Start Now" at bounding box center [795, 285] width 37 height 19
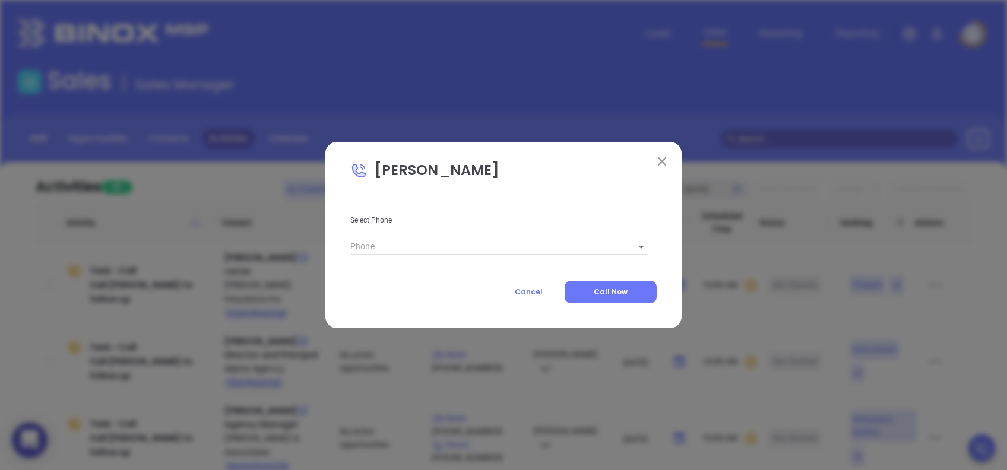
type input "(843) 881-2229"
type input "1"
click at [631, 247] on body "0 Leads CRM Marketing Reporting Financial Leads Leads Sales Sales Manager BDR O…" at bounding box center [503, 235] width 1007 height 470
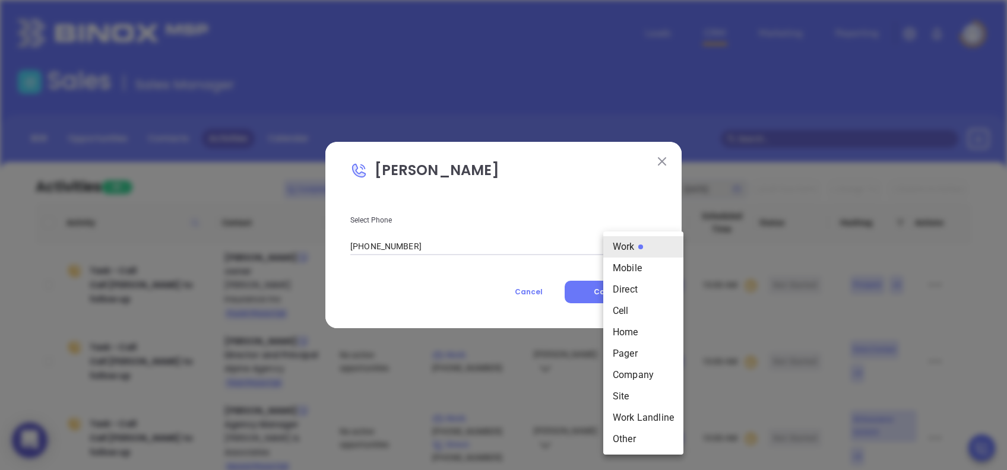
click at [575, 204] on div at bounding box center [503, 235] width 1007 height 470
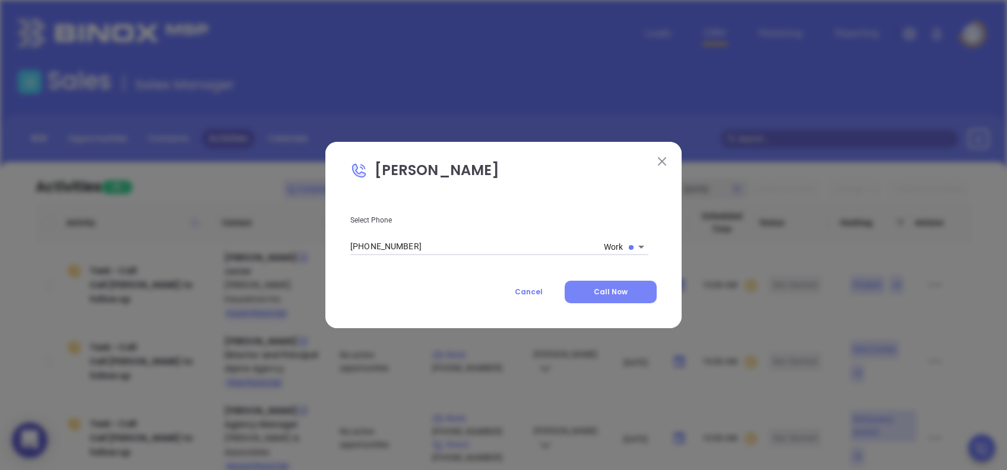
click at [628, 292] on button "Call Now" at bounding box center [611, 292] width 92 height 23
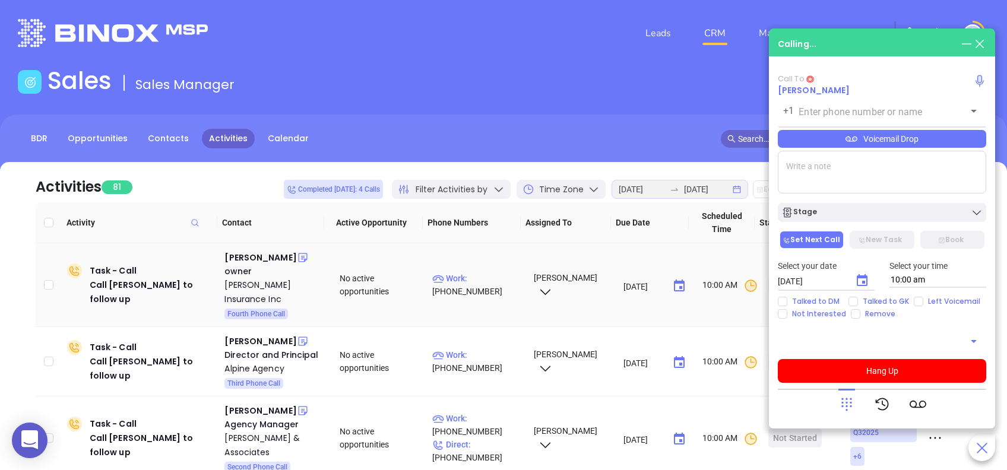
type input "(843) 881-2229"
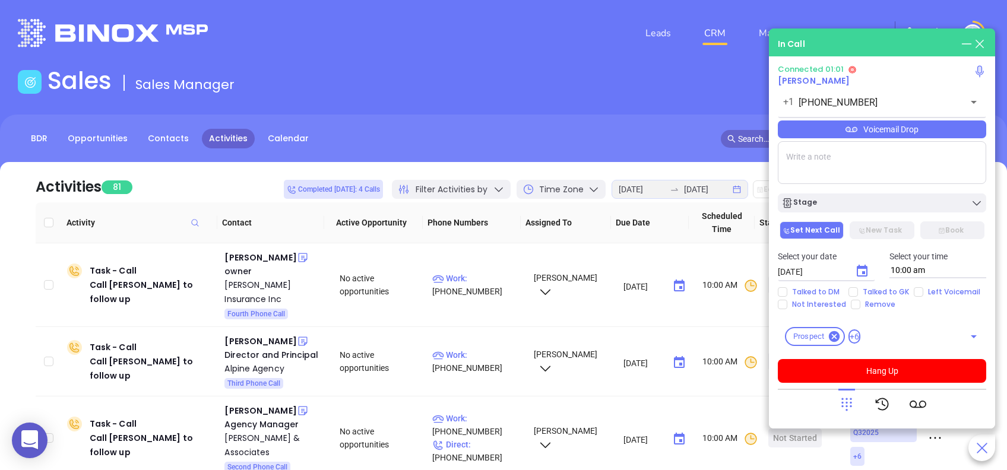
click at [936, 131] on div "Voicemail Drop" at bounding box center [882, 130] width 208 height 18
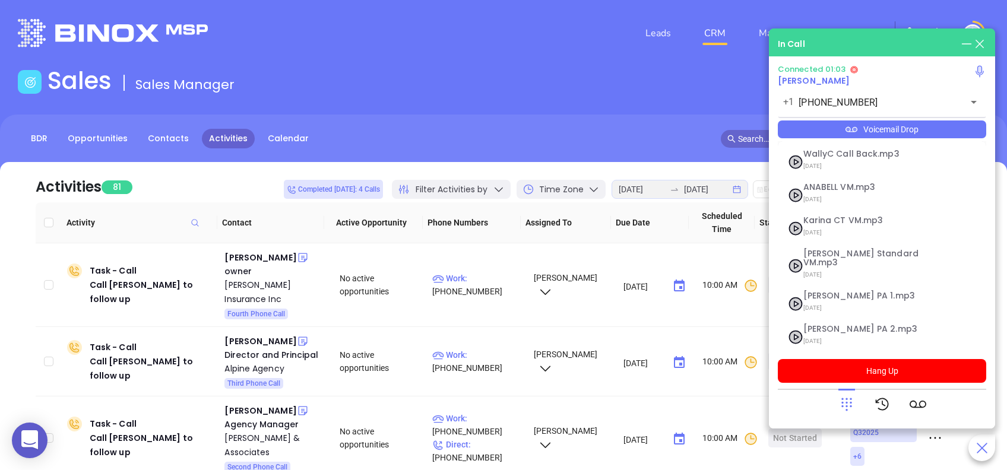
scroll to position [129, 0]
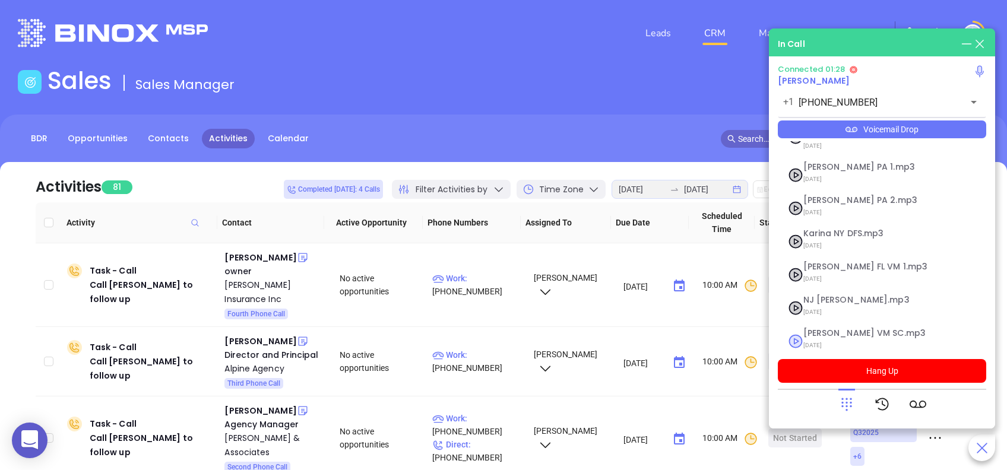
click at [832, 329] on span "Lucy VM SC.mp3" at bounding box center [867, 333] width 128 height 9
checkbox input "true"
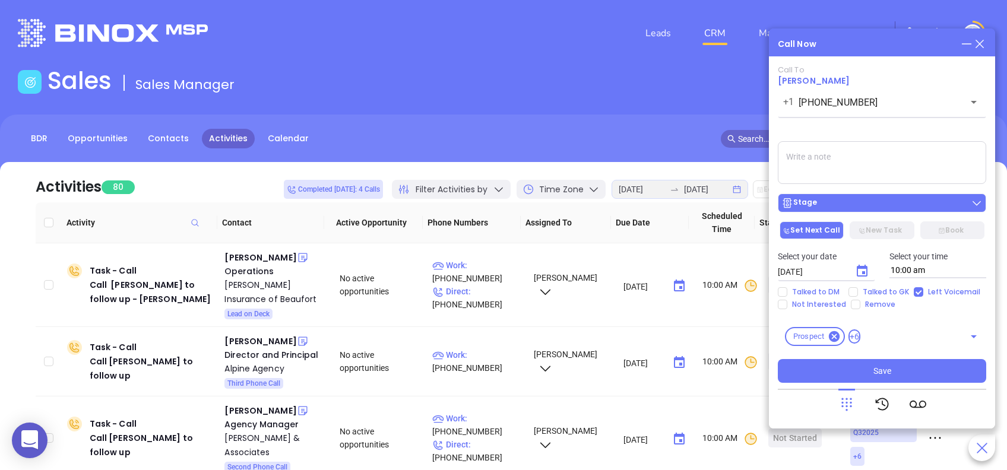
click at [841, 201] on div "Stage" at bounding box center [882, 203] width 201 height 12
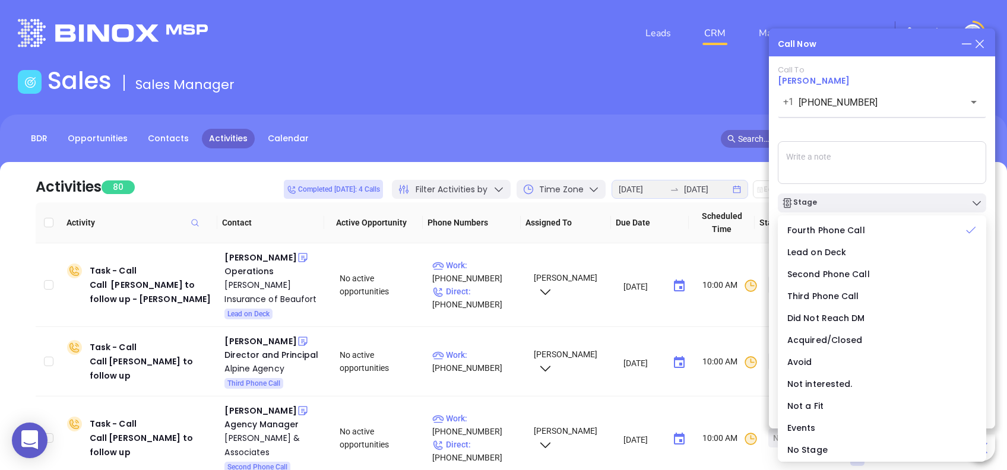
click at [865, 135] on div "Call To Kathy McKay +1 (843) 881-2229 ​ Voicemail Drop Stage Set Next Call New …" at bounding box center [882, 224] width 208 height 318
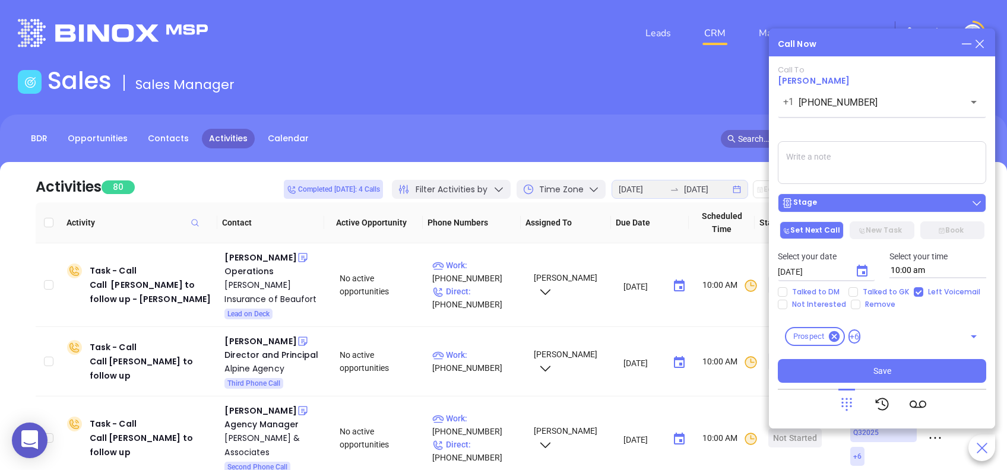
click at [855, 195] on button "Stage" at bounding box center [882, 203] width 208 height 19
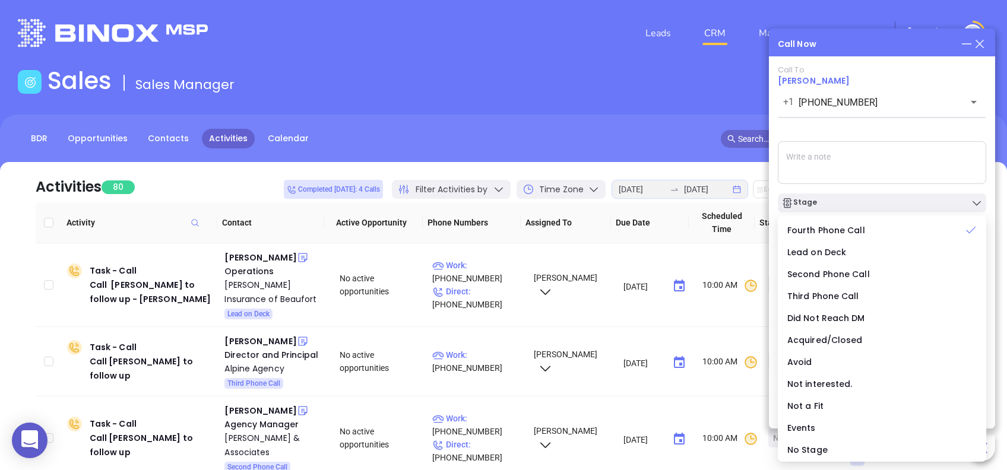
click at [884, 133] on div "Call To Kathy McKay +1 (843) 881-2229 ​ Voicemail Drop Stage Set Next Call New …" at bounding box center [882, 224] width 208 height 318
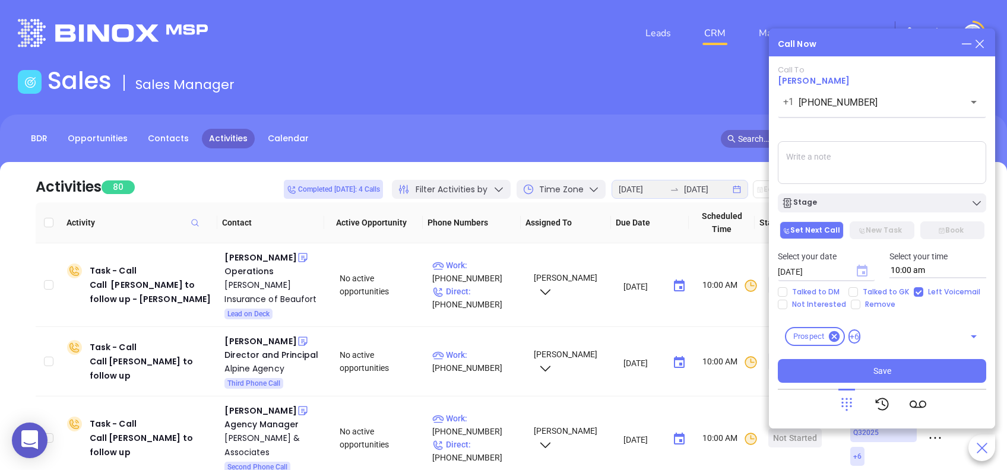
click at [857, 272] on icon "Choose date, selected date is Aug 27, 2025" at bounding box center [862, 271] width 11 height 12
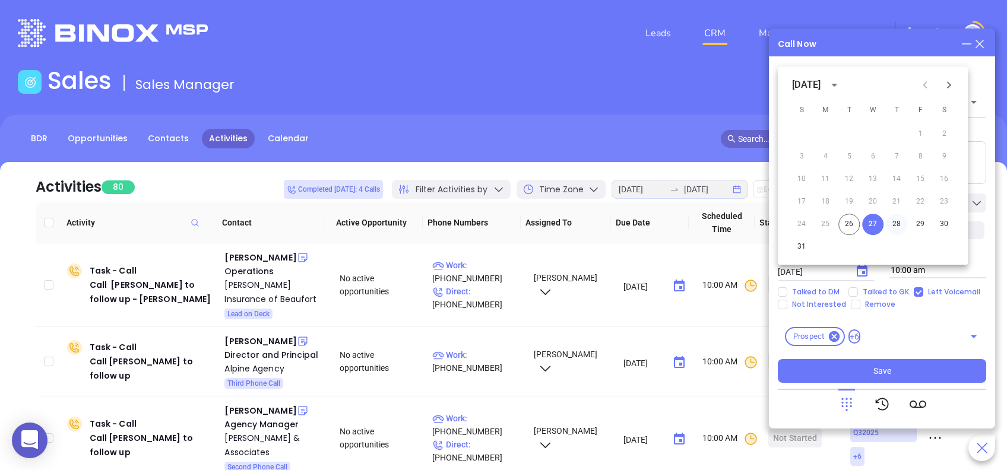
click at [895, 220] on button "28" at bounding box center [896, 224] width 21 height 21
type input "08/28/2025"
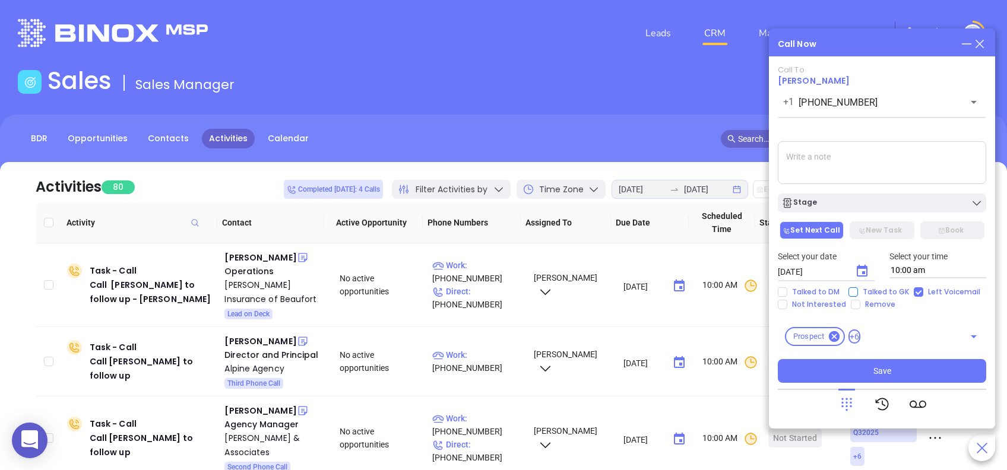
click at [858, 288] on span "Talked to GK" at bounding box center [886, 292] width 56 height 10
click at [858, 288] on input "Talked to GK" at bounding box center [854, 292] width 10 height 10
checkbox input "true"
click at [916, 367] on button "Save" at bounding box center [882, 371] width 208 height 24
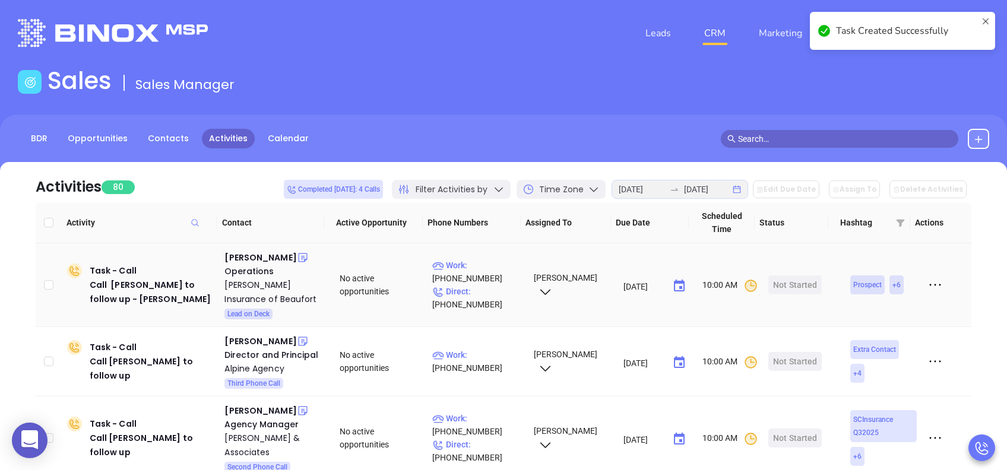
drag, startPoint x: 266, startPoint y: 255, endPoint x: 264, endPoint y: 274, distance: 18.6
click at [266, 255] on div "Sarah Clemens" at bounding box center [260, 258] width 72 height 14
click at [268, 286] on div "Kinghorn Insurance of Beaufort" at bounding box center [273, 292] width 99 height 29
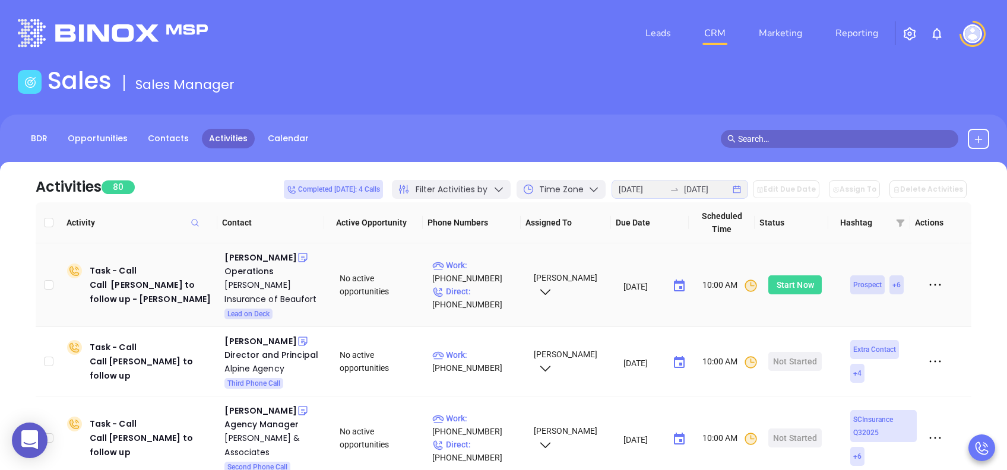
click at [789, 283] on div "Start Now" at bounding box center [795, 285] width 37 height 19
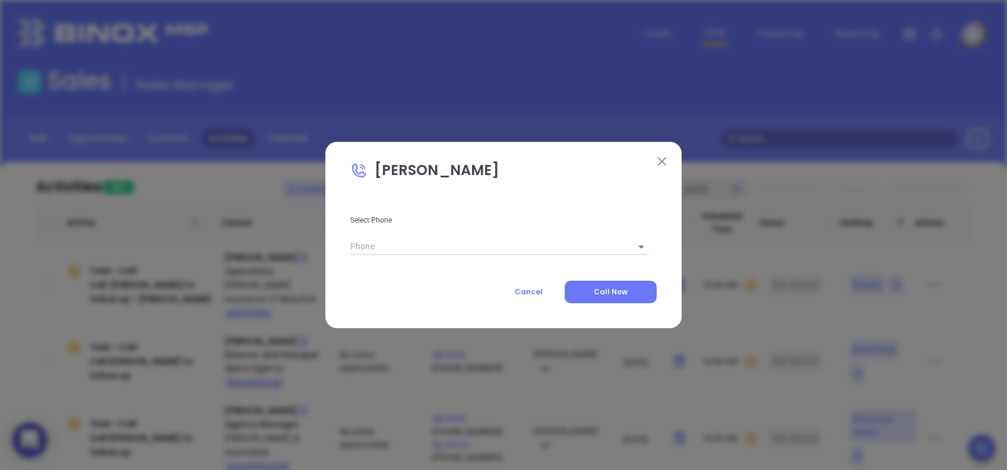
type input "(843) 521-4000"
type input "1"
click at [640, 290] on button "Call Now" at bounding box center [611, 292] width 92 height 23
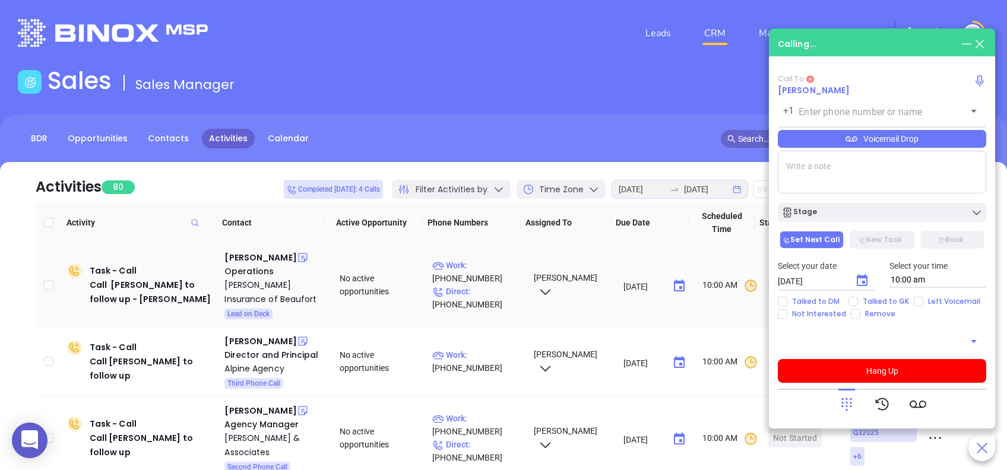
type input "(843) 521-4000"
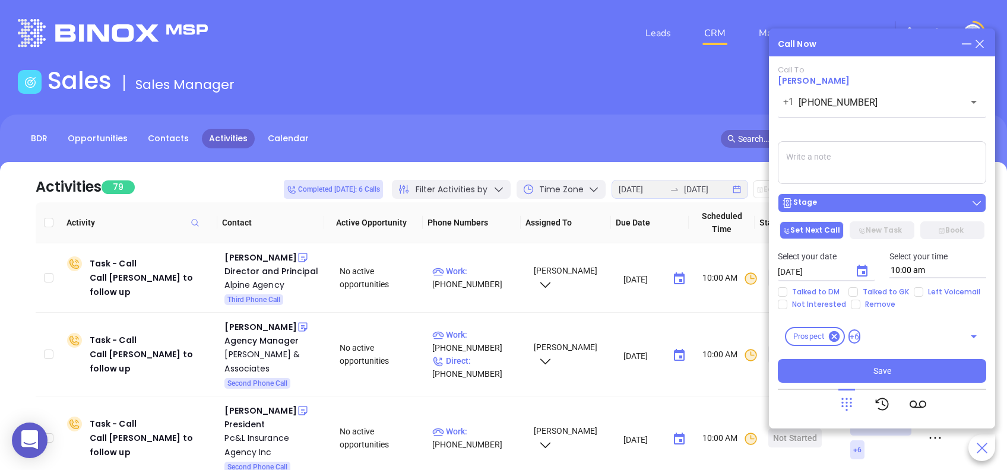
click at [875, 205] on div "Stage" at bounding box center [882, 203] width 201 height 12
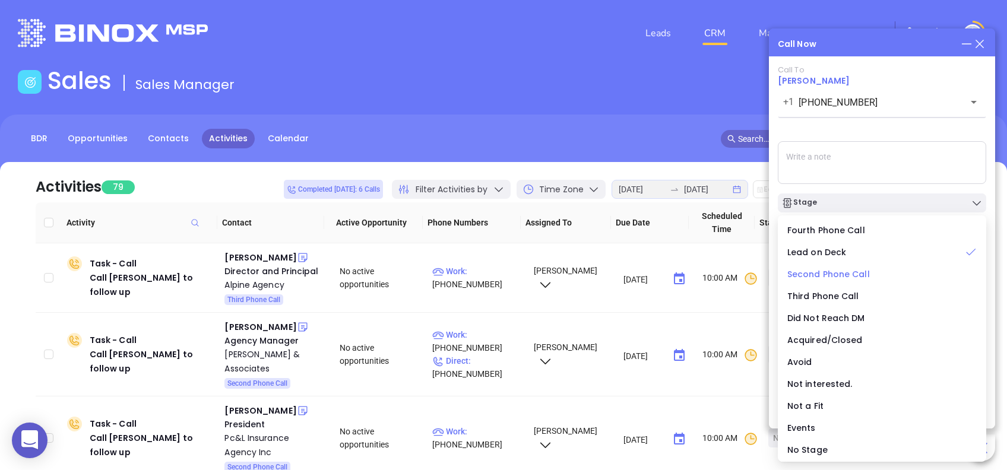
click at [834, 271] on span "Second Phone Call" at bounding box center [828, 274] width 83 height 12
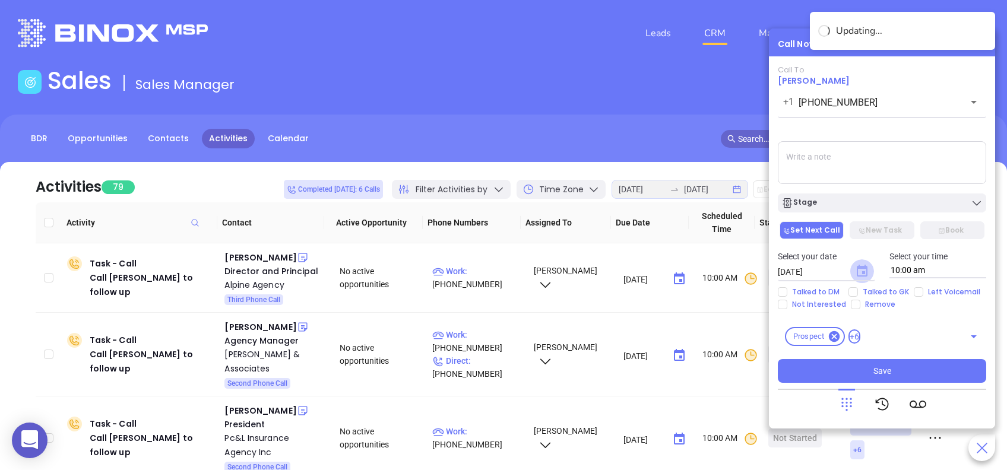
click at [863, 268] on icon "Choose date, selected date is Aug 27, 2025" at bounding box center [862, 271] width 11 height 12
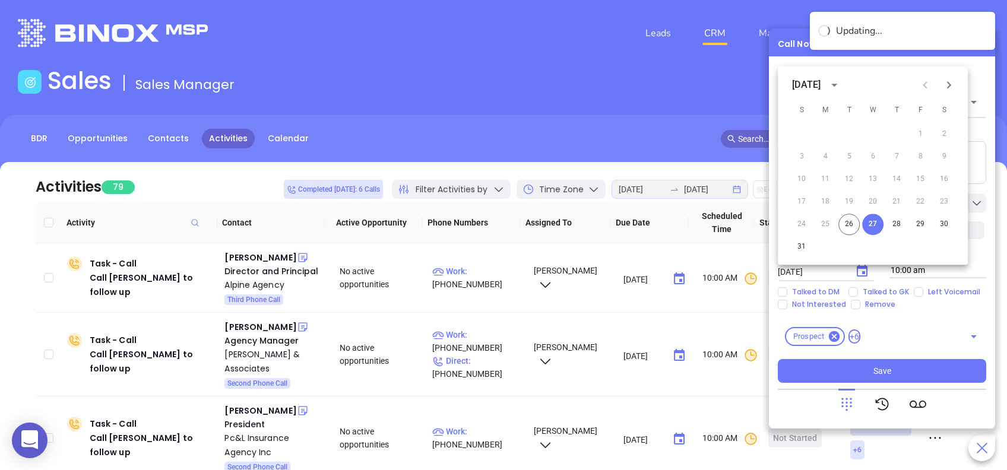
click at [907, 226] on div "24 25 26 27 28 29 30" at bounding box center [873, 224] width 190 height 21
click at [901, 226] on button "28" at bounding box center [896, 224] width 21 height 21
type input "08/28/2025"
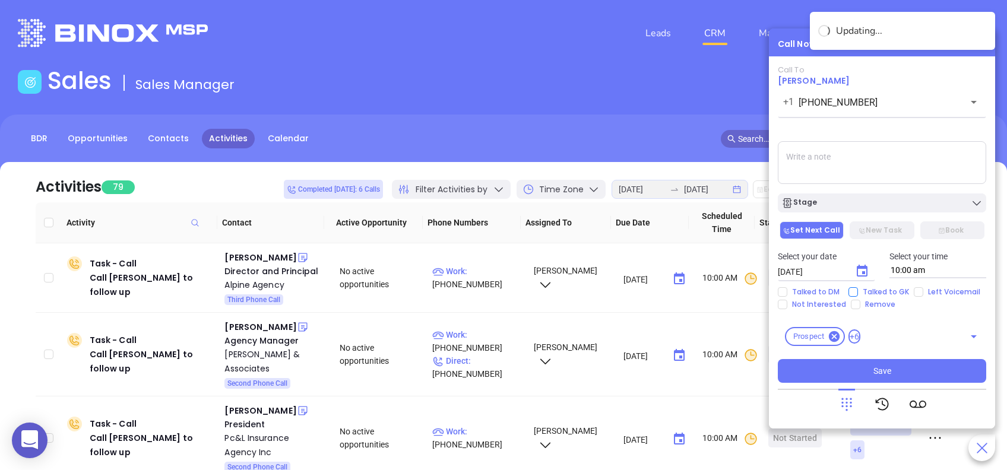
click at [852, 290] on input "Talked to GK" at bounding box center [854, 292] width 10 height 10
checkbox input "true"
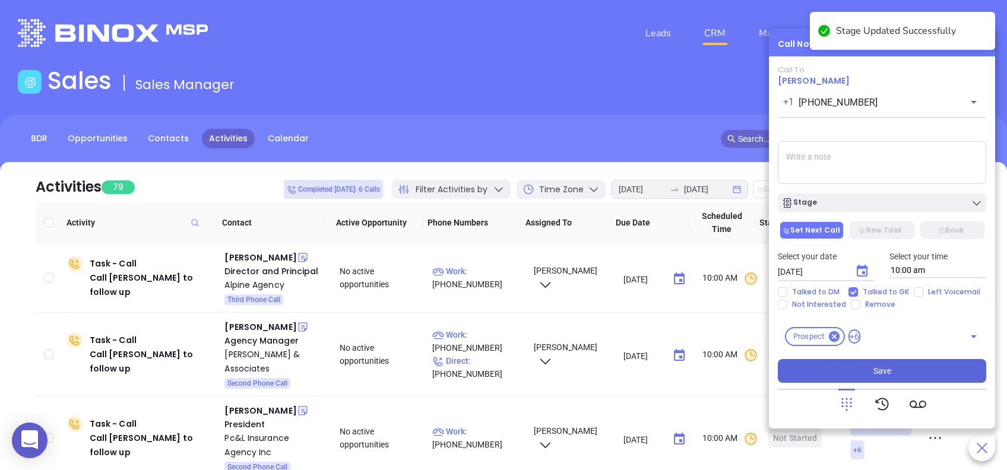
click at [917, 365] on button "Save" at bounding box center [882, 371] width 208 height 24
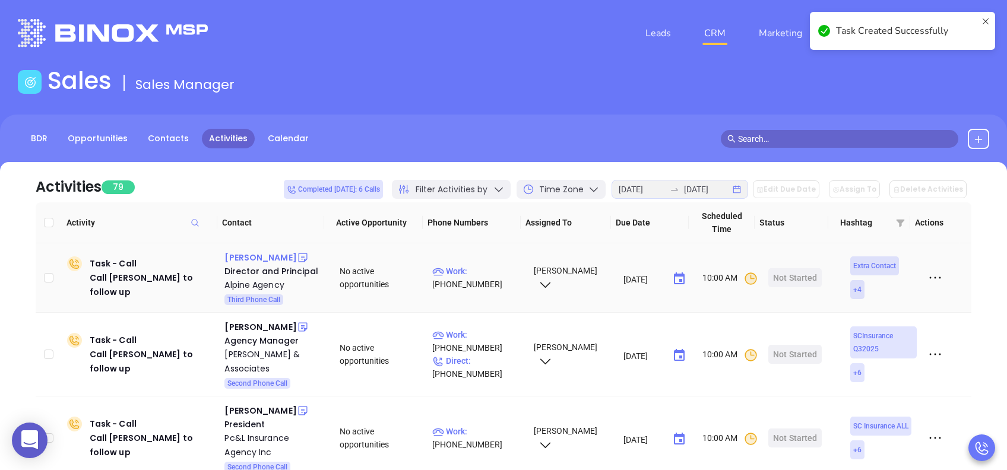
click at [261, 252] on div "Reese McCurdy" at bounding box center [260, 258] width 72 height 14
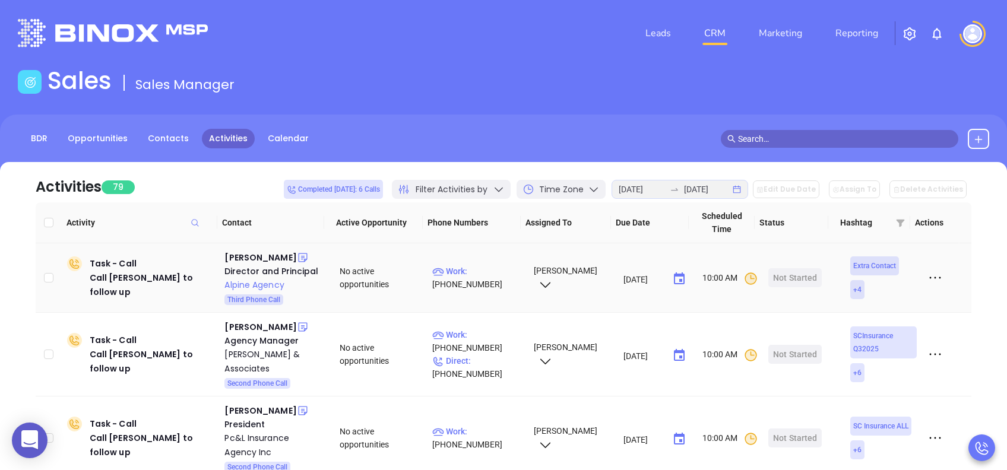
click at [264, 285] on div "Alpine Agency" at bounding box center [273, 285] width 99 height 14
click at [792, 278] on div "Start Now" at bounding box center [795, 277] width 37 height 19
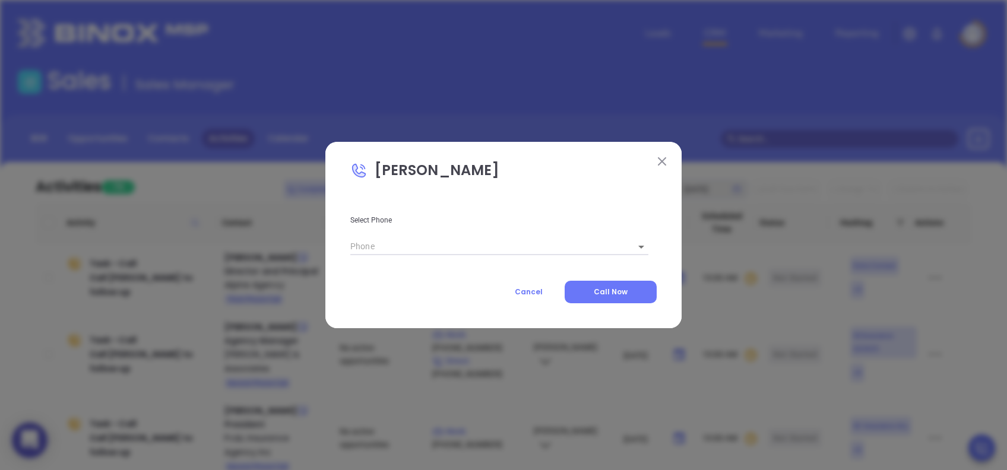
type input "(803) 432-4960"
type input "1"
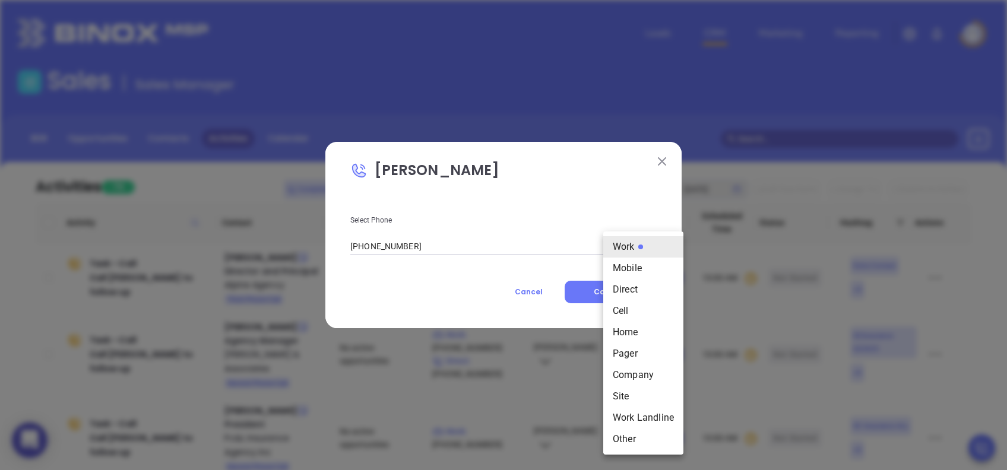
click at [633, 249] on body "0 Leads CRM Marketing Reporting Financial Leads Leads Sales Sales Manager BDR O…" at bounding box center [503, 235] width 1007 height 470
click at [431, 274] on div at bounding box center [503, 235] width 1007 height 470
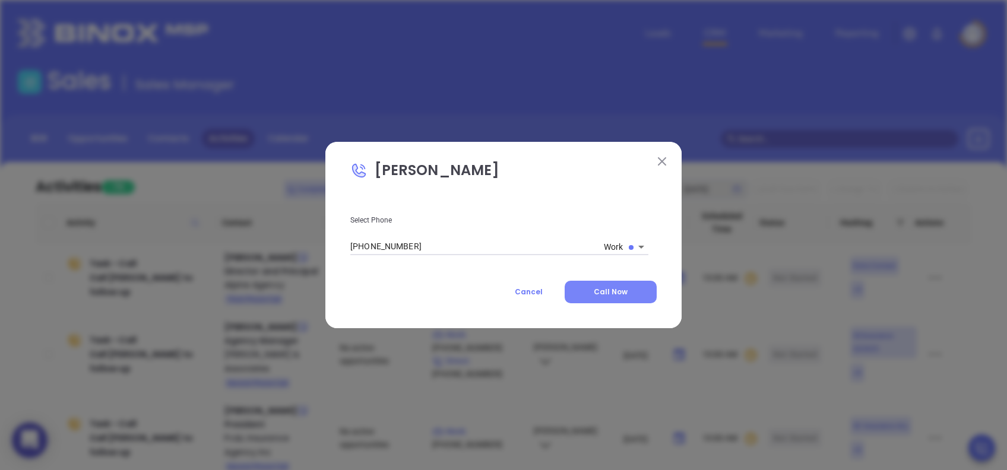
click at [591, 295] on button "Call Now" at bounding box center [611, 292] width 92 height 23
type input "(803) 432-4960"
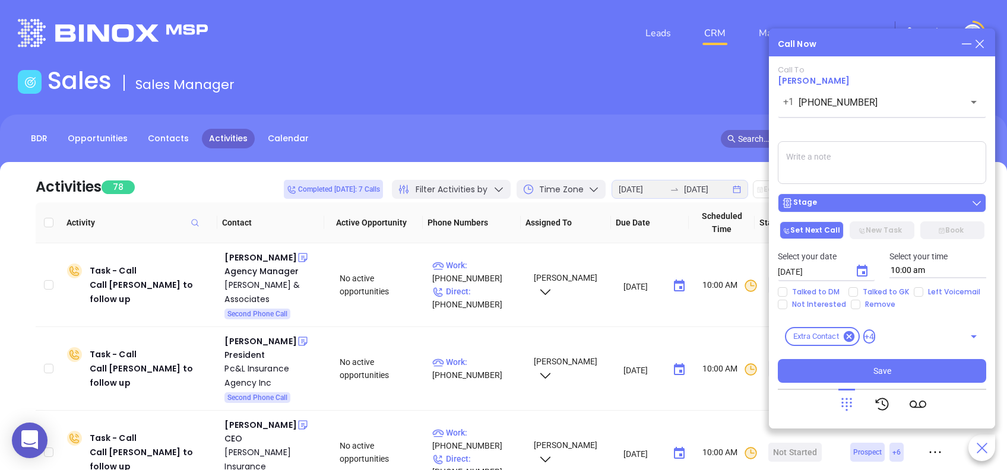
click at [879, 198] on div "Stage" at bounding box center [882, 203] width 201 height 12
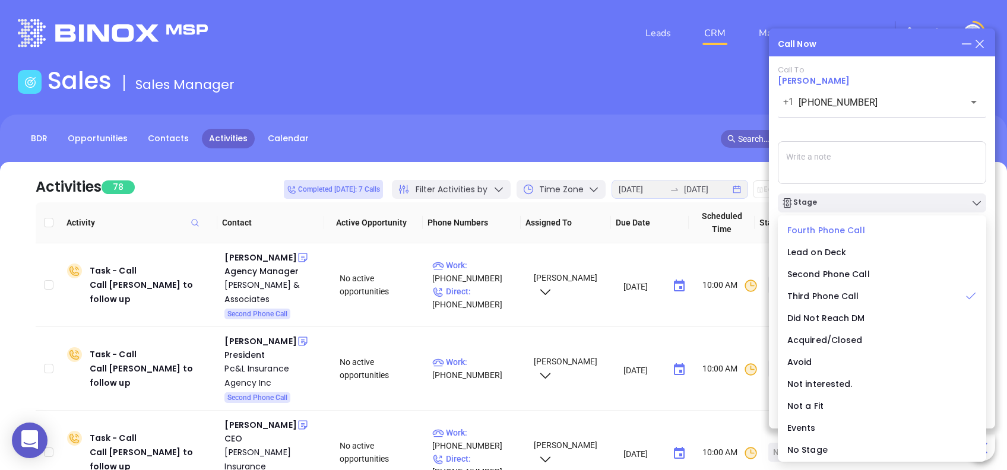
click at [832, 227] on span "Fourth Phone Call" at bounding box center [826, 230] width 78 height 12
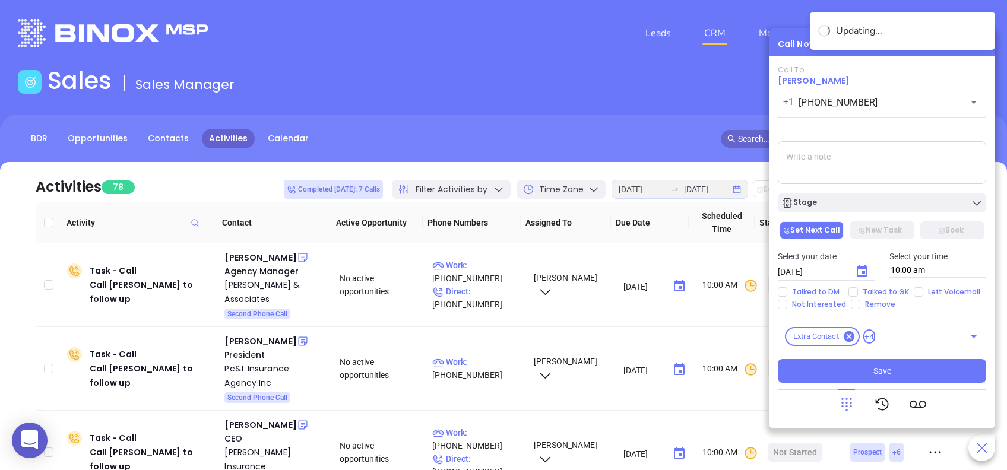
click at [860, 271] on icon "Choose date, selected date is Aug 27, 2025" at bounding box center [862, 271] width 14 height 14
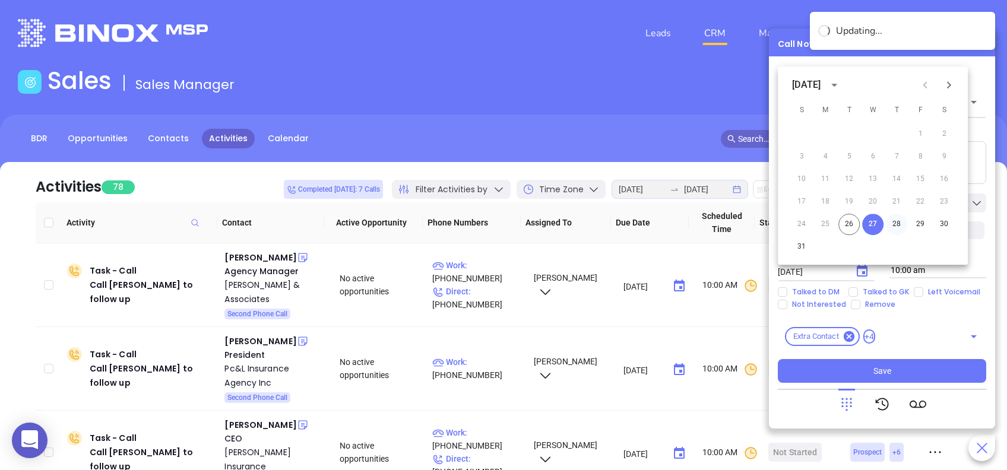
click at [898, 224] on button "28" at bounding box center [896, 224] width 21 height 21
type input "08/28/2025"
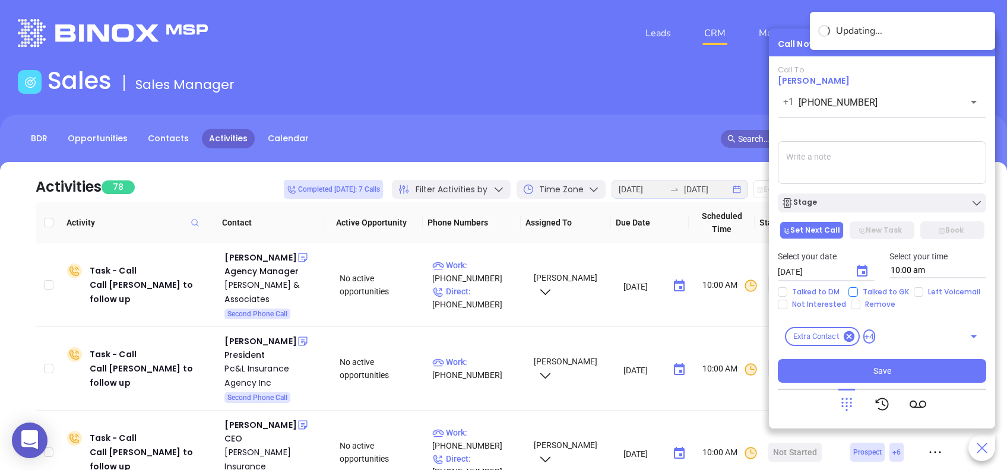
click at [853, 292] on input "Talked to GK" at bounding box center [854, 292] width 10 height 10
checkbox input "true"
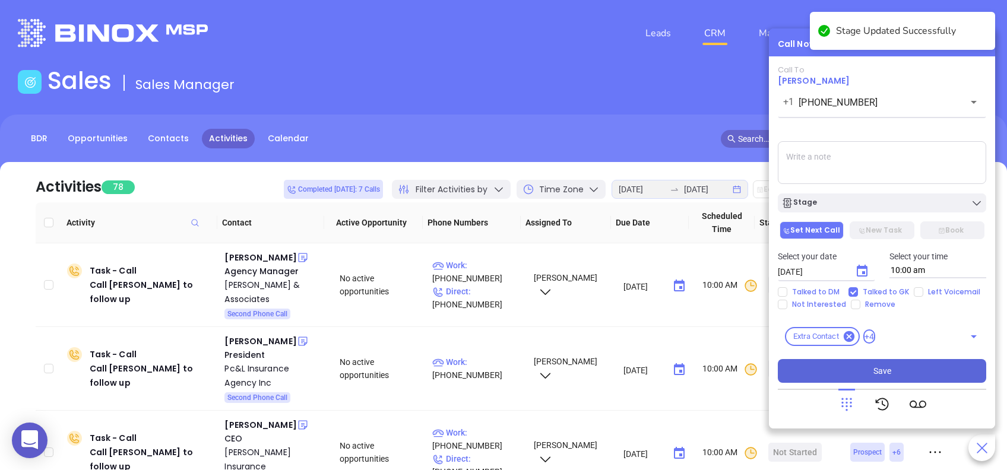
click at [919, 369] on button "Save" at bounding box center [882, 371] width 208 height 24
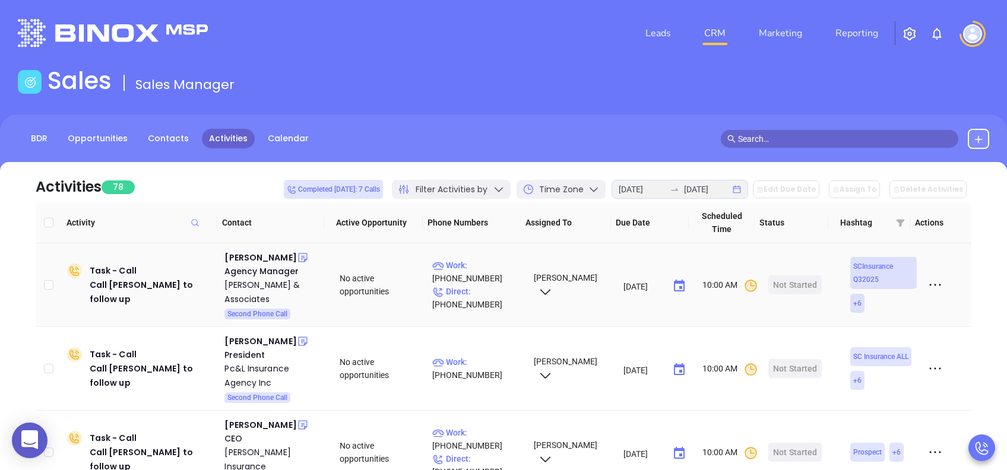
drag, startPoint x: 254, startPoint y: 258, endPoint x: 258, endPoint y: 276, distance: 18.4
click at [253, 258] on div "[PERSON_NAME]" at bounding box center [260, 258] width 72 height 14
click at [273, 285] on div "[PERSON_NAME] & Associates" at bounding box center [273, 292] width 99 height 29
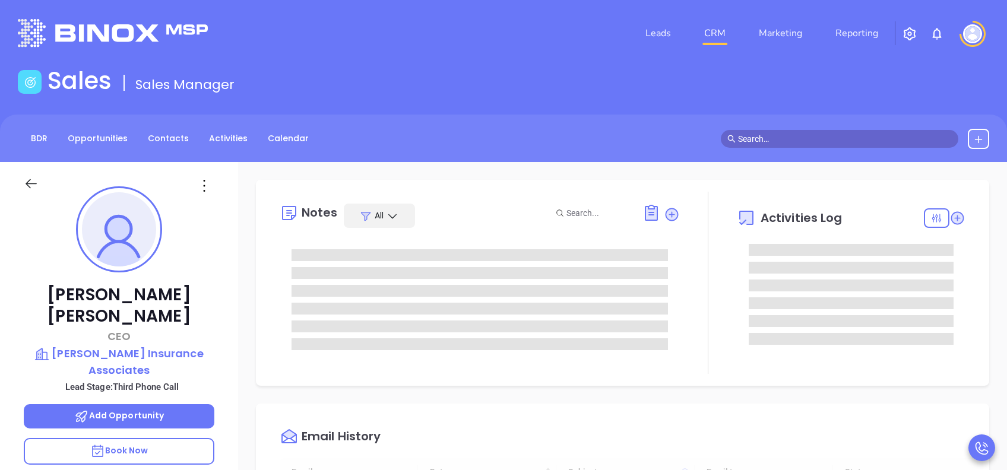
scroll to position [276, 0]
type input "[PERSON_NAME]"
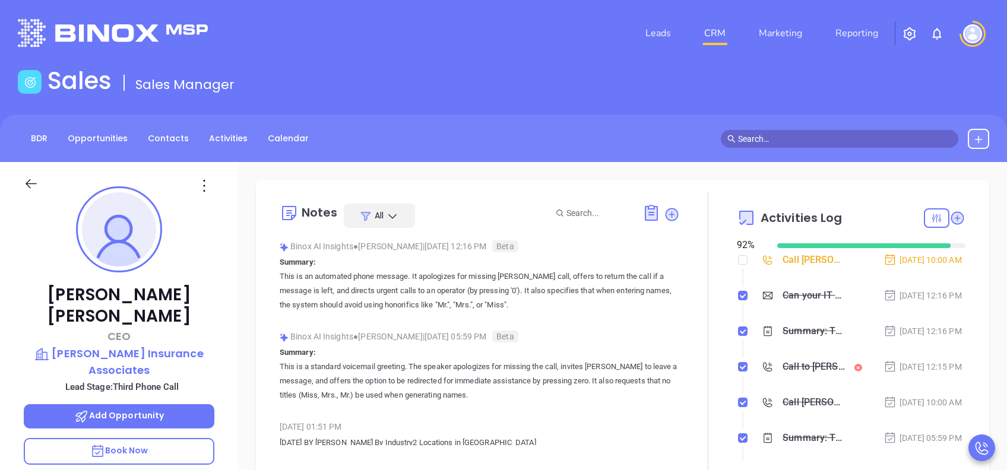
click at [594, 93] on div "Sales Sales Manager" at bounding box center [504, 83] width 986 height 33
click at [730, 70] on div "Sales Sales Manager" at bounding box center [504, 83] width 986 height 33
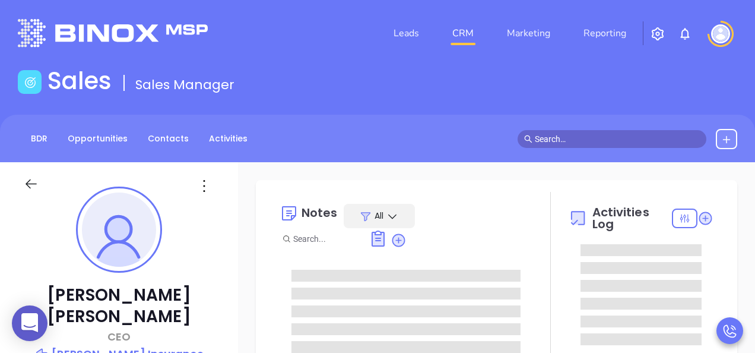
type input "[DATE]"
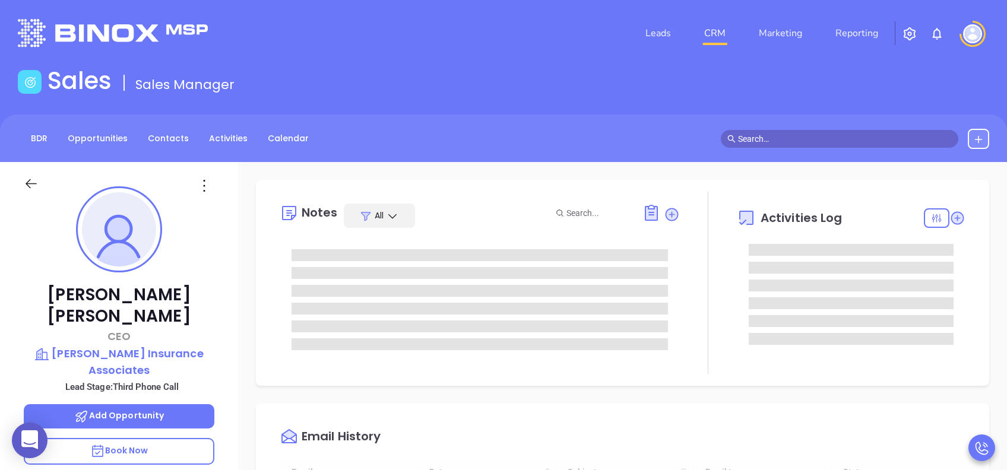
scroll to position [276, 0]
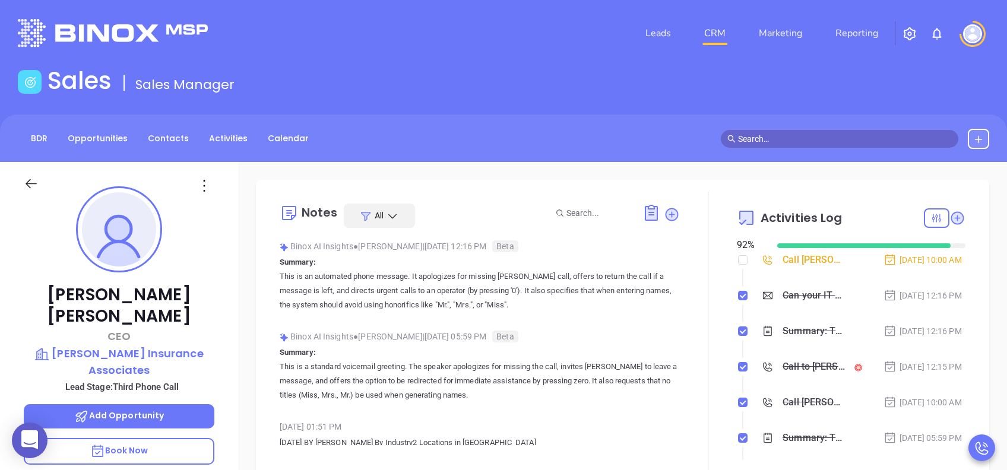
type input "[PERSON_NAME]"
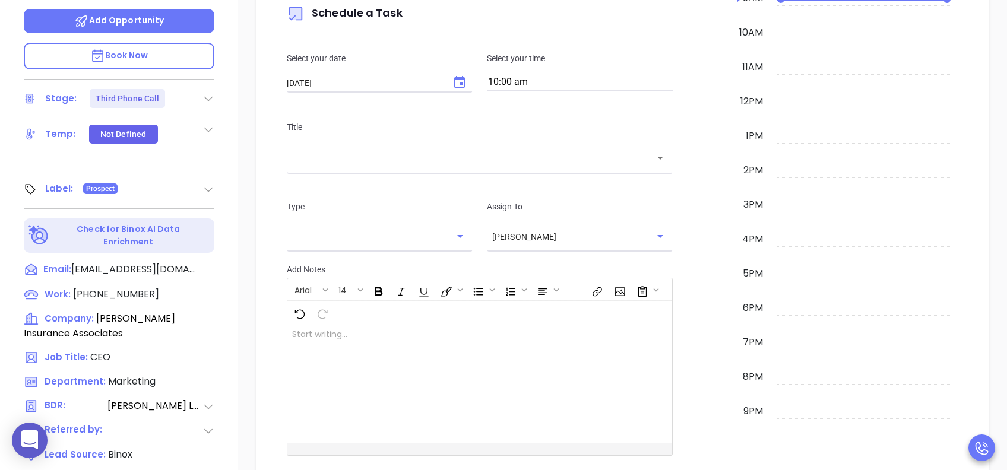
scroll to position [396, 0]
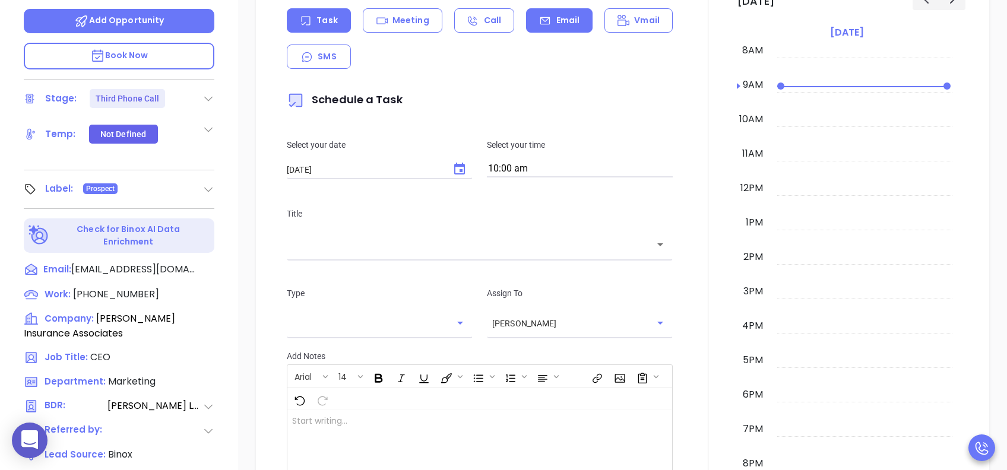
click at [548, 21] on div "Email" at bounding box center [559, 20] width 67 height 24
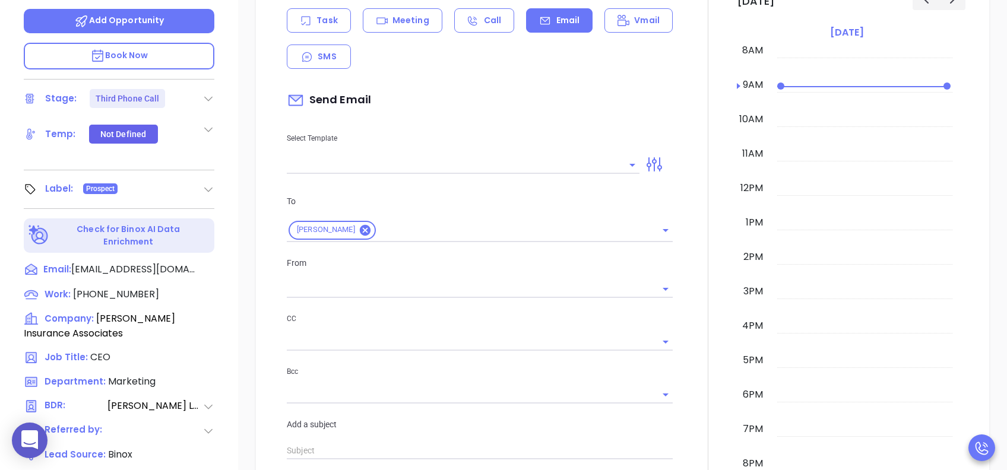
click at [516, 156] on input "text" at bounding box center [454, 164] width 335 height 17
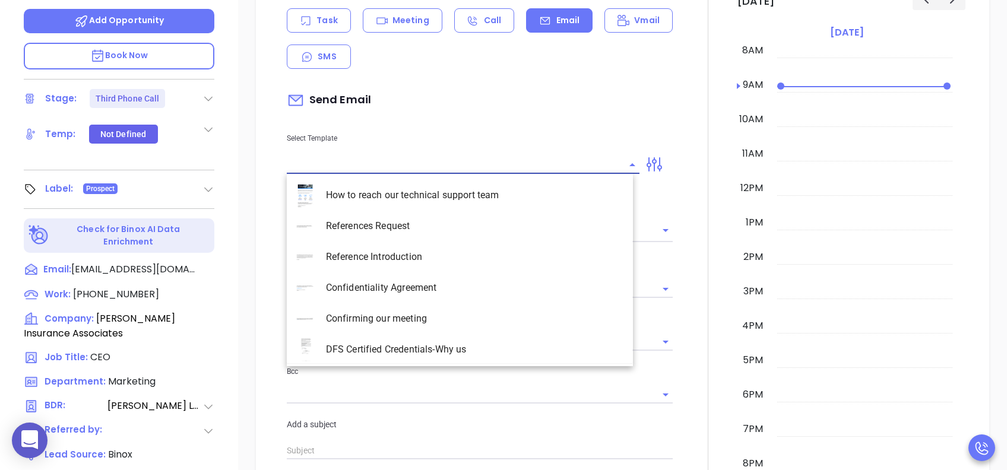
type input "[PERSON_NAME]"
click at [457, 281] on li "SC INS IDSA Q3 0825 C1 - Email 3" at bounding box center [460, 288] width 346 height 31
type input "SC INS IDSA Q3 0825 C1 - Email 3"
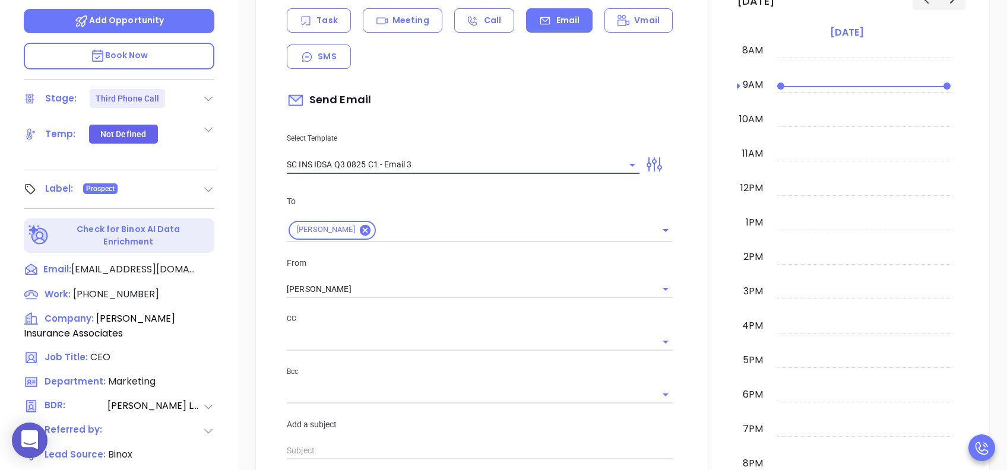
type input "Julius, could your agency survive a data breach?"
type input "SC INS IDSA Q3 0825 C1 - Email 3"
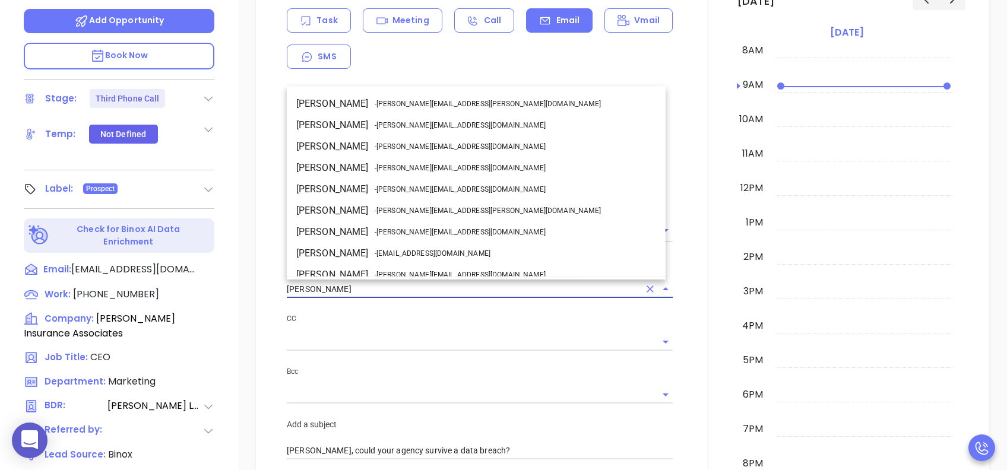
scroll to position [72, 0]
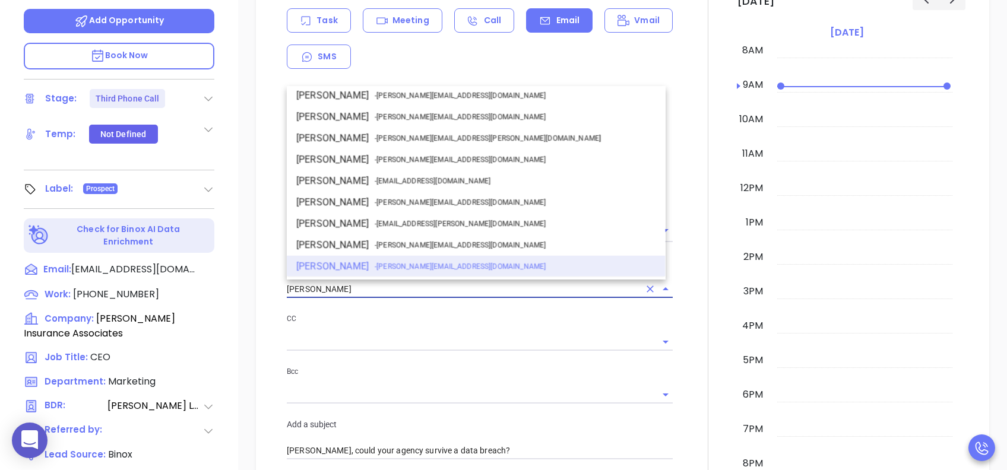
drag, startPoint x: 354, startPoint y: 281, endPoint x: 258, endPoint y: 292, distance: 96.1
click at [258, 292] on div "New Activity Task Meeting Call Email Vmail SMS Send Email Select Template SC IN…" at bounding box center [622, 458] width 733 height 1071
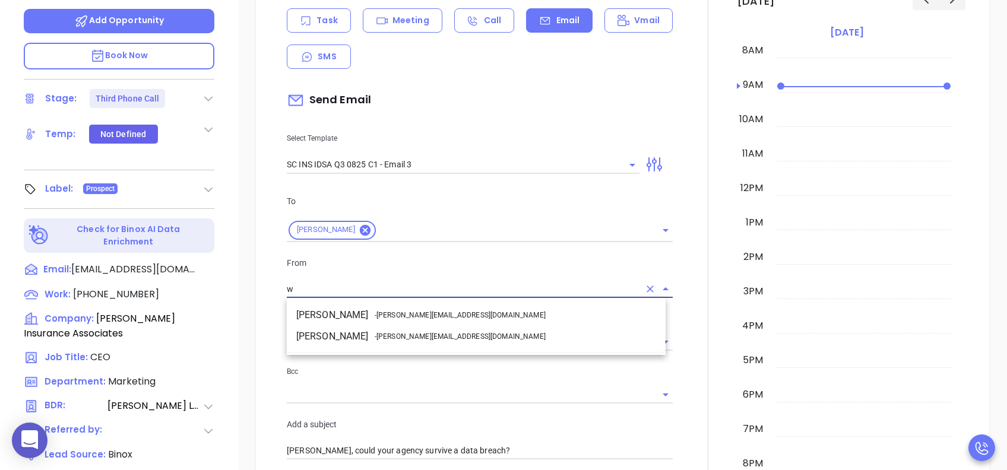
scroll to position [0, 0]
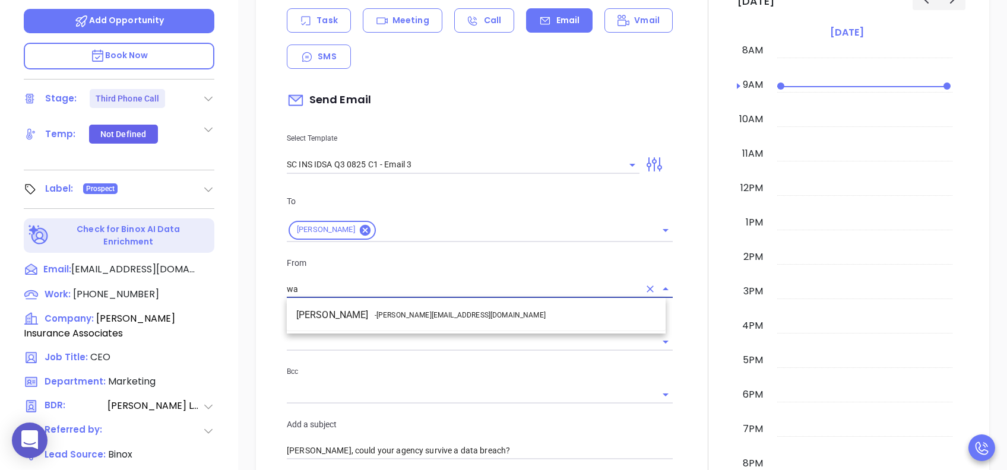
click at [408, 311] on span "- walter@motiva.net" at bounding box center [460, 315] width 171 height 11
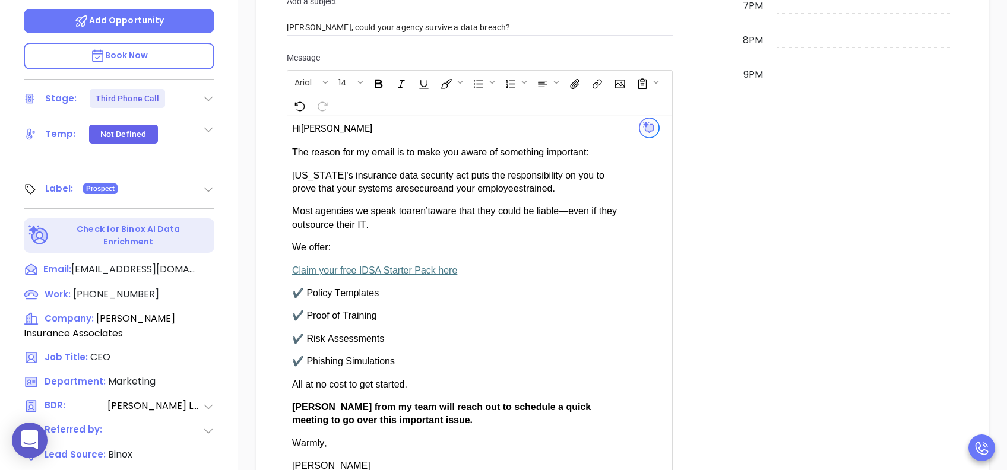
scroll to position [871, 0]
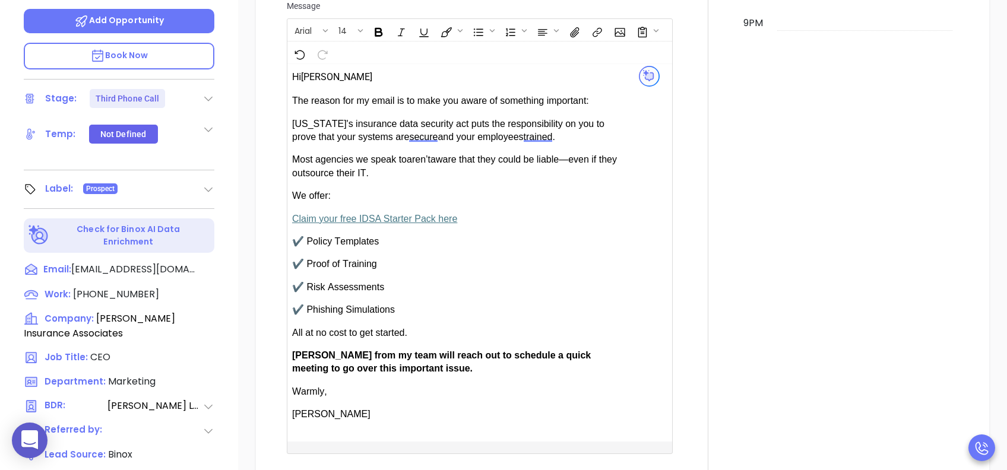
type input "Walter Contreras"
drag, startPoint x: 325, startPoint y: 353, endPoint x: 299, endPoint y: 357, distance: 26.5
click at [299, 352] on span "Anabell from my team will reach out to schedule a quick meeting to go over this…" at bounding box center [441, 361] width 299 height 23
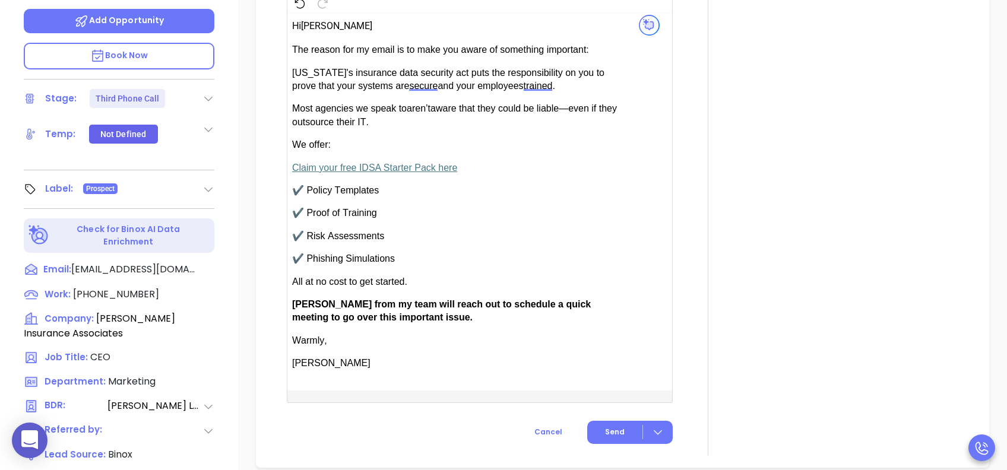
scroll to position [950, 0]
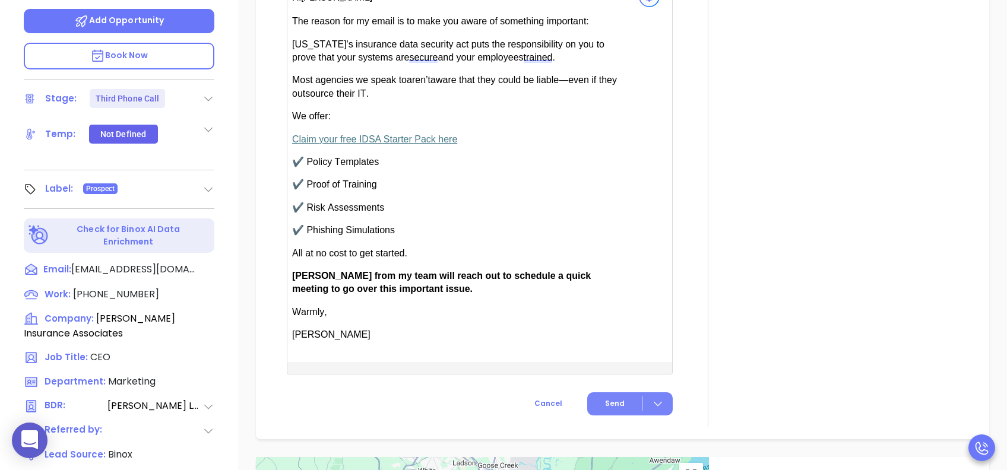
click at [615, 352] on span "Send" at bounding box center [615, 403] width 20 height 11
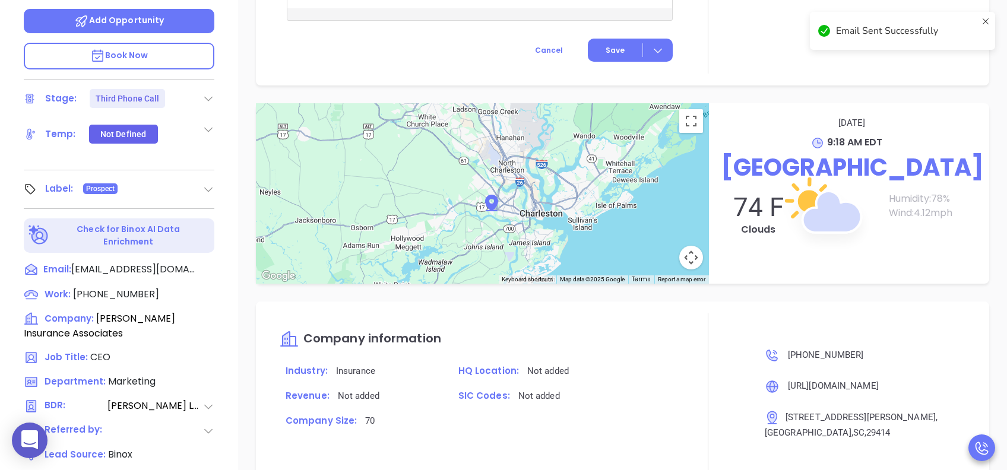
scroll to position [852, 0]
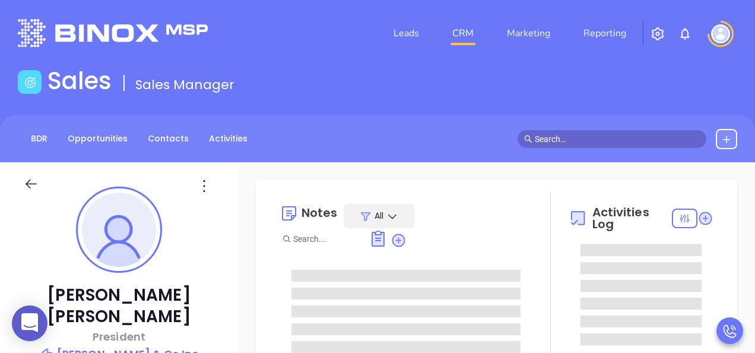
type input "[PERSON_NAME]"
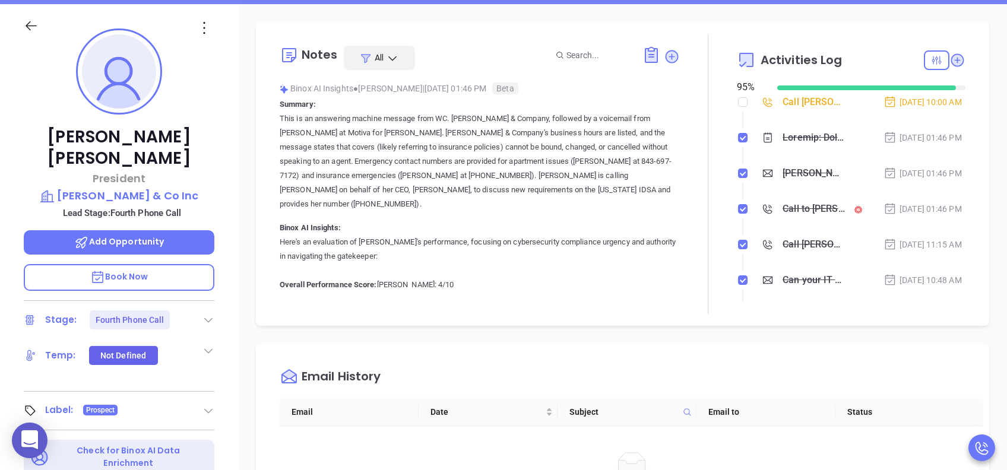
scroll to position [317, 0]
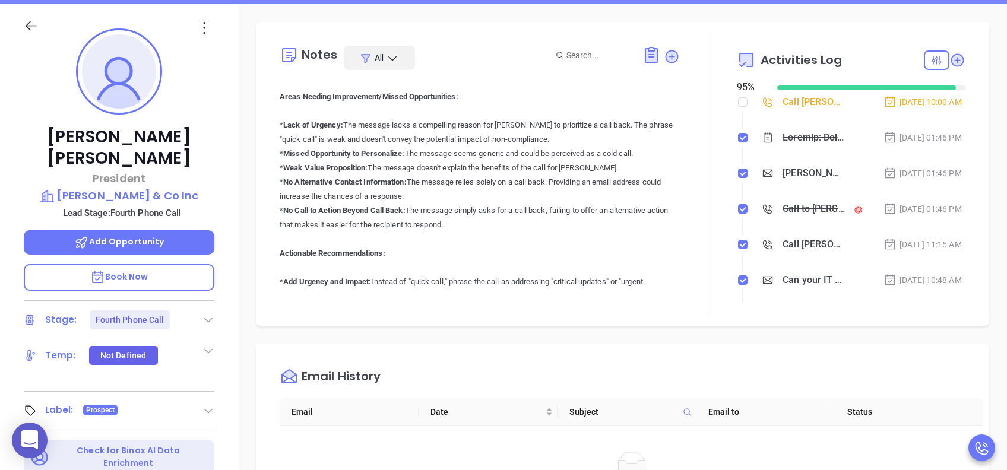
click at [755, 182] on div "[PERSON_NAME], could your agency survive a data breach?" at bounding box center [814, 173] width 62 height 18
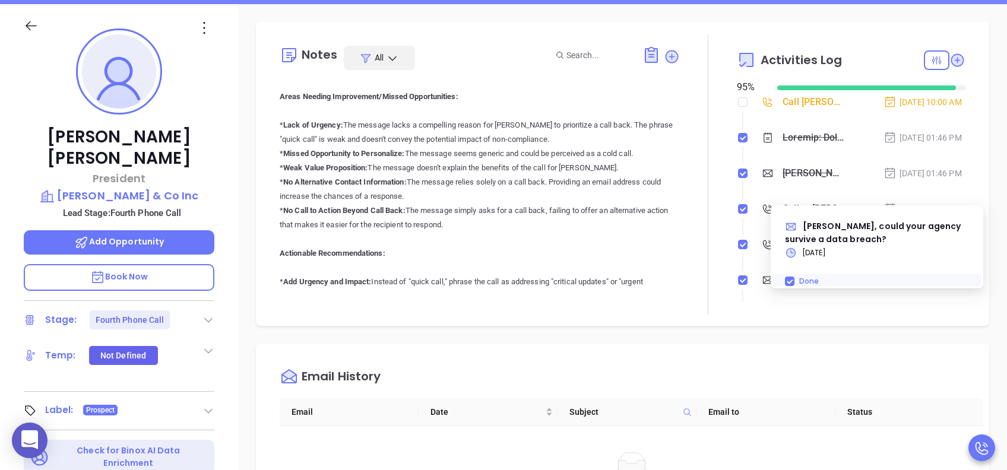
click at [755, 189] on div "Notes All Binox AI Insights ● Lucy Lechado | Aug 22, 2025 01:46 PM Beta Summary…" at bounding box center [622, 419] width 769 height 831
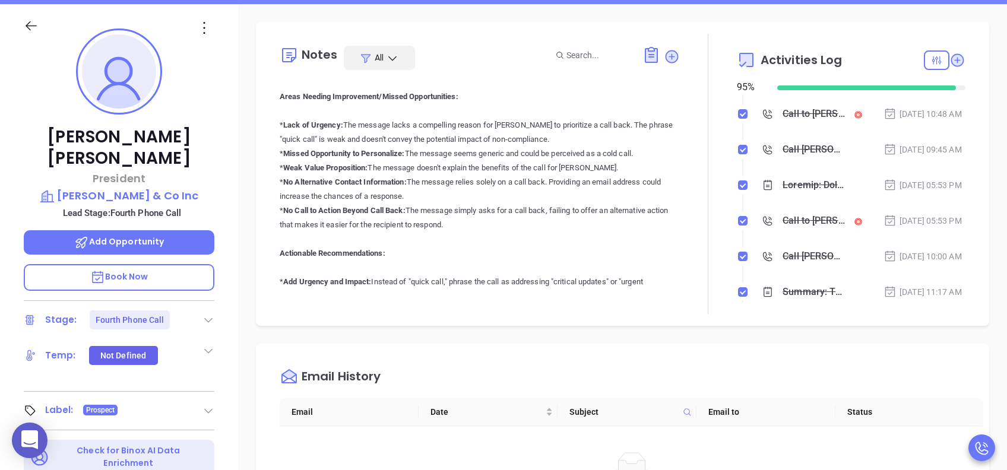
scroll to position [79, 0]
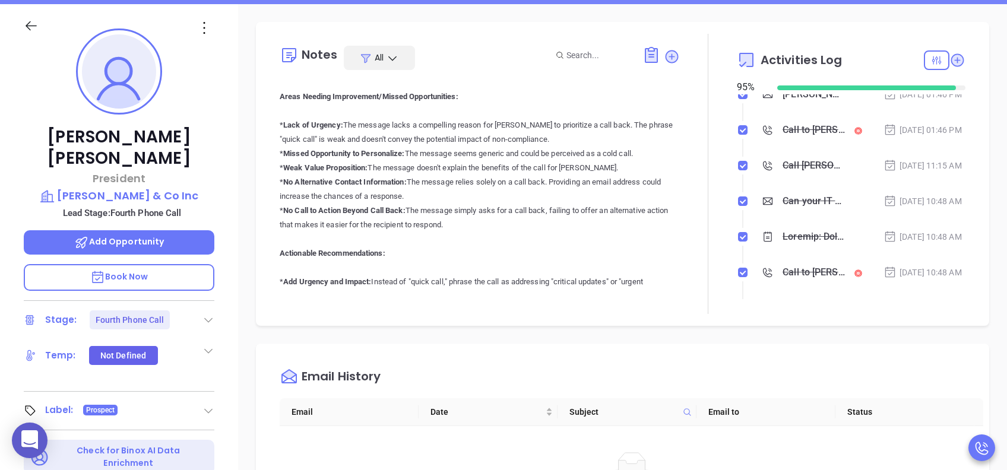
click at [755, 175] on div "Call William W Walker to follow up" at bounding box center [814, 166] width 62 height 18
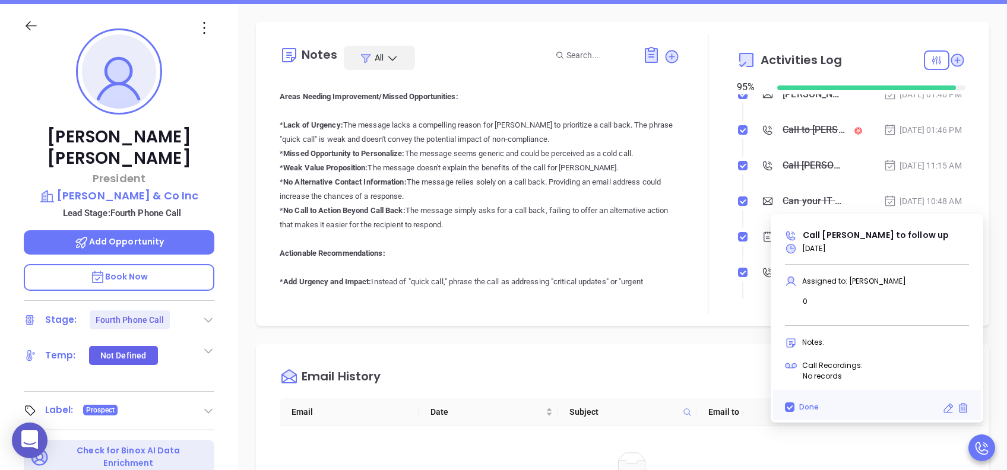
click at [755, 159] on div "Notes All Binox AI Insights ● Lucy Lechado | Aug 22, 2025 01:46 PM Beta Summary…" at bounding box center [622, 419] width 769 height 831
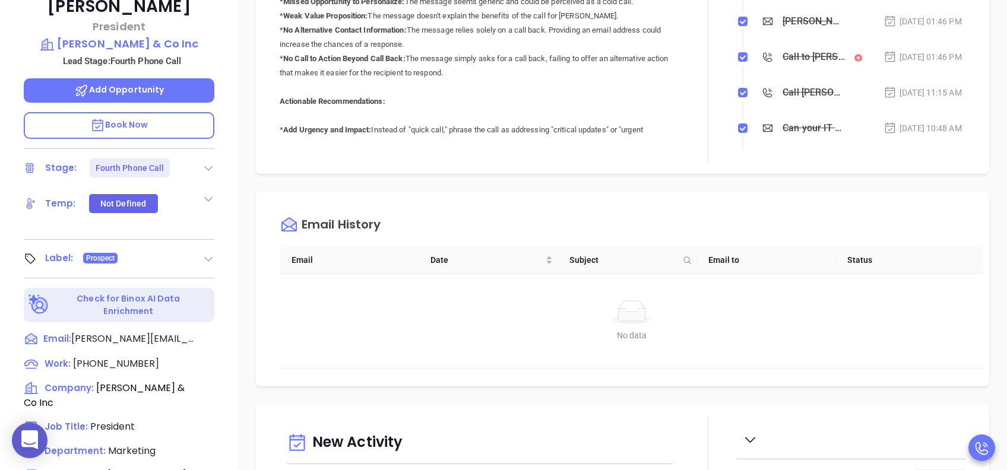
scroll to position [523, 0]
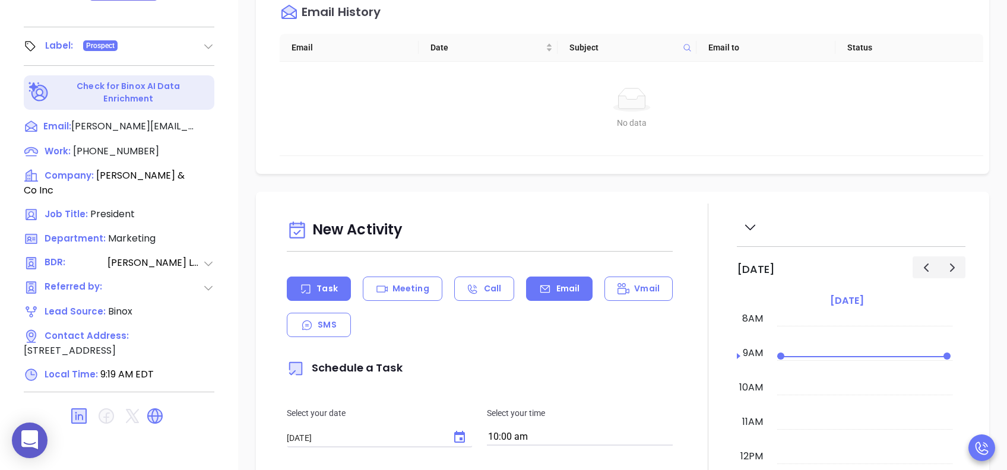
click at [562, 285] on p "Email" at bounding box center [568, 289] width 24 height 12
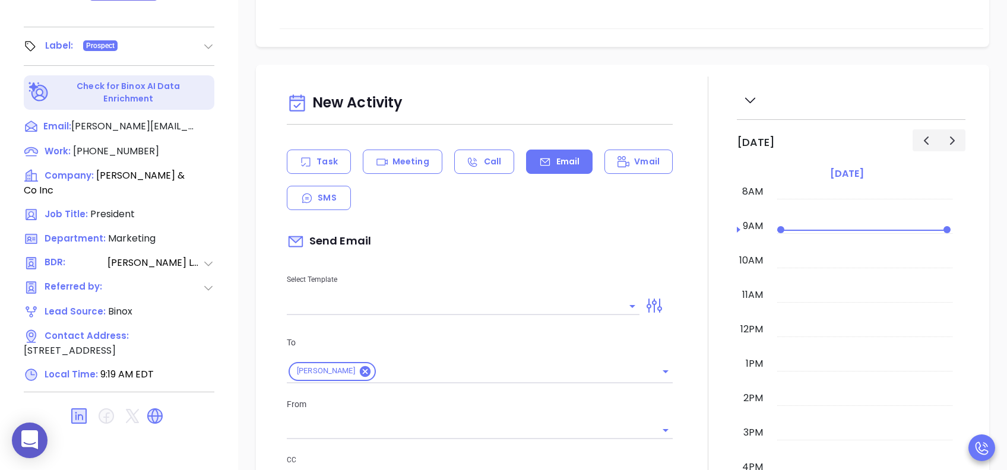
scroll to position [238, 0]
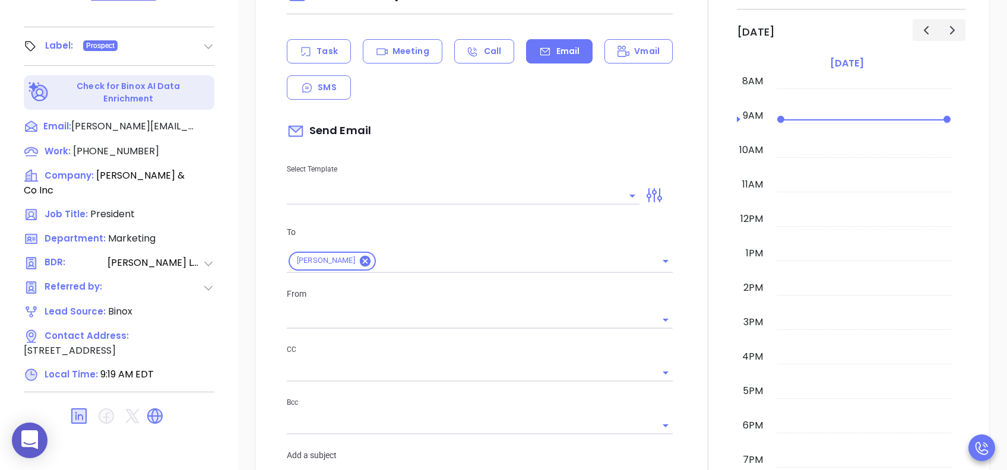
type input "[PERSON_NAME]"
click at [494, 195] on input "text" at bounding box center [454, 195] width 335 height 17
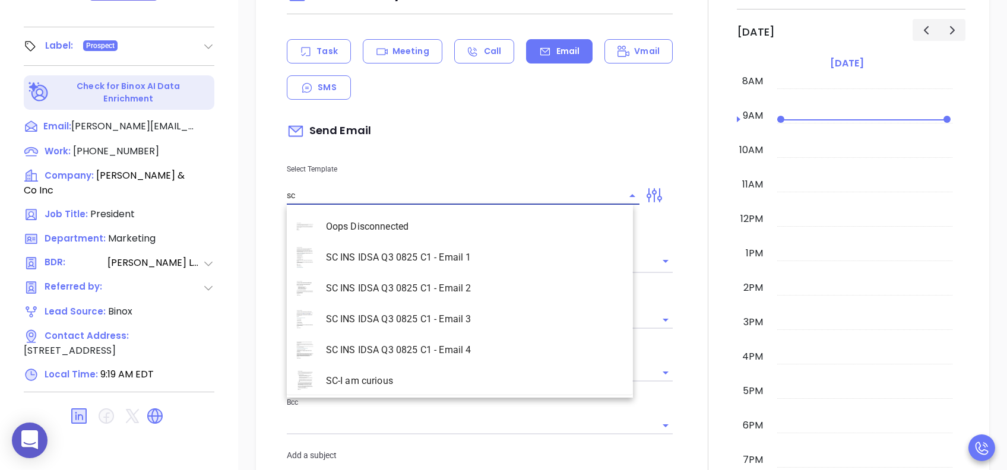
click at [492, 343] on li "SC INS IDSA Q3 0825 C1 - Email 4" at bounding box center [460, 350] width 346 height 31
type input "SC INS IDSA Q3 0825 C1 - Email 4"
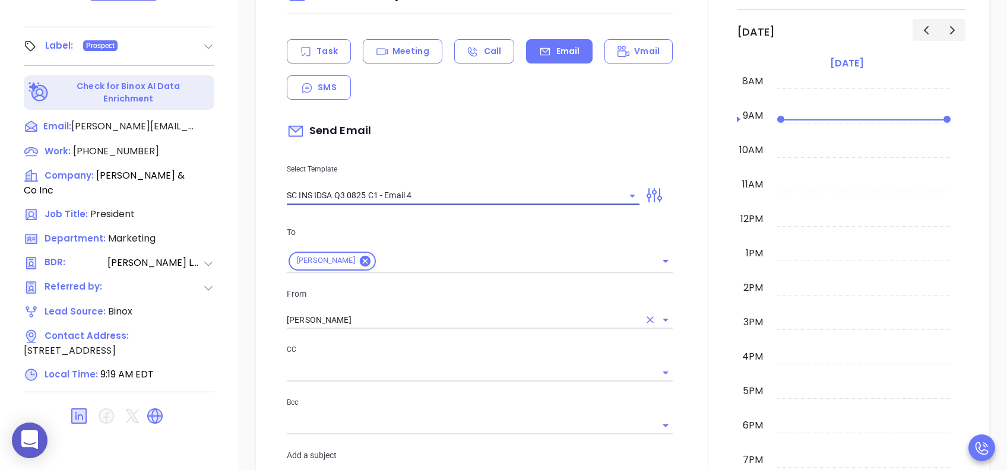
type input "Final heads up William W; Compliance matters"
type input "SC INS IDSA Q3 0825 C1 - Email 4"
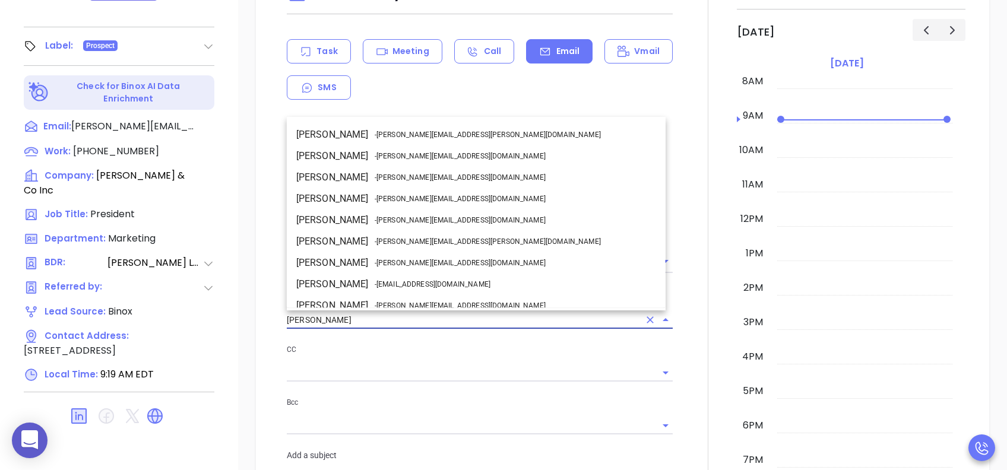
scroll to position [72, 0]
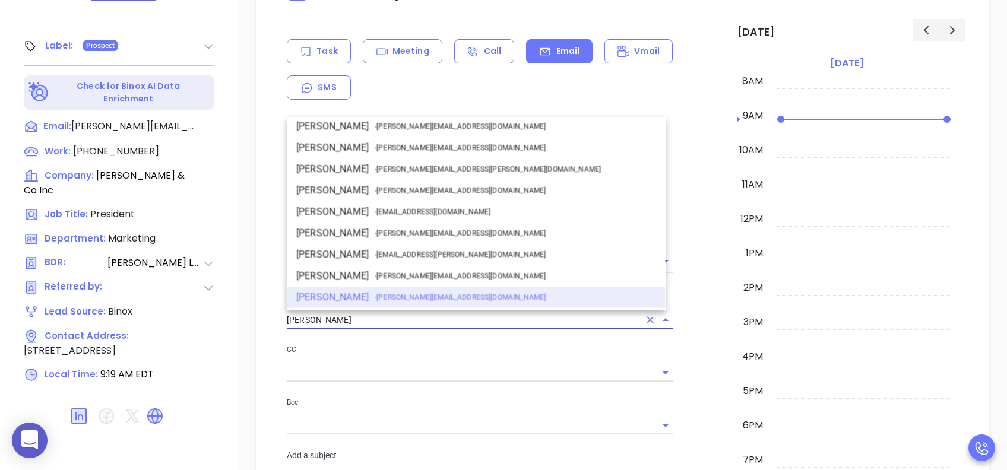
drag, startPoint x: 367, startPoint y: 321, endPoint x: 244, endPoint y: 321, distance: 122.9
click at [244, 321] on div "New Activity Task Meeting Call Email Vmail SMS Send Email Select Template SC IN…" at bounding box center [622, 477] width 769 height 1046
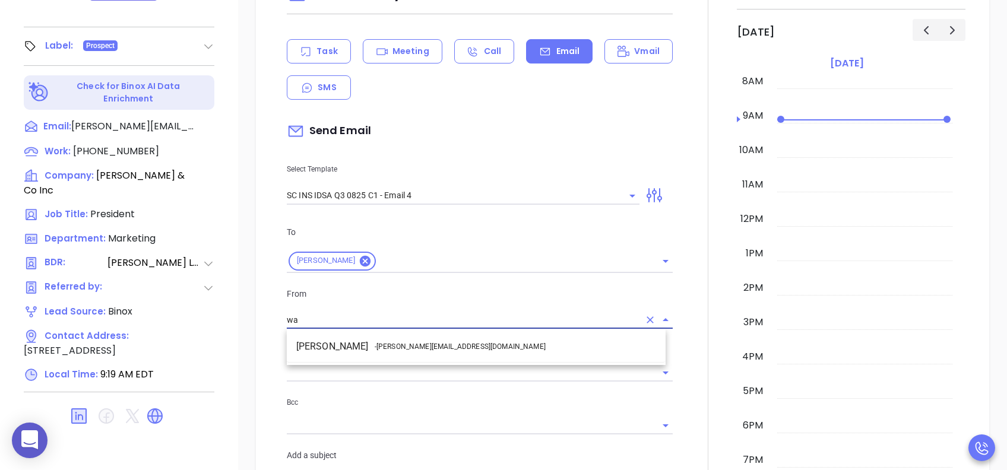
drag, startPoint x: 412, startPoint y: 337, endPoint x: 418, endPoint y: 337, distance: 6.5
click at [413, 337] on li "Walter Contreras - walter@motiva.net" at bounding box center [476, 346] width 379 height 21
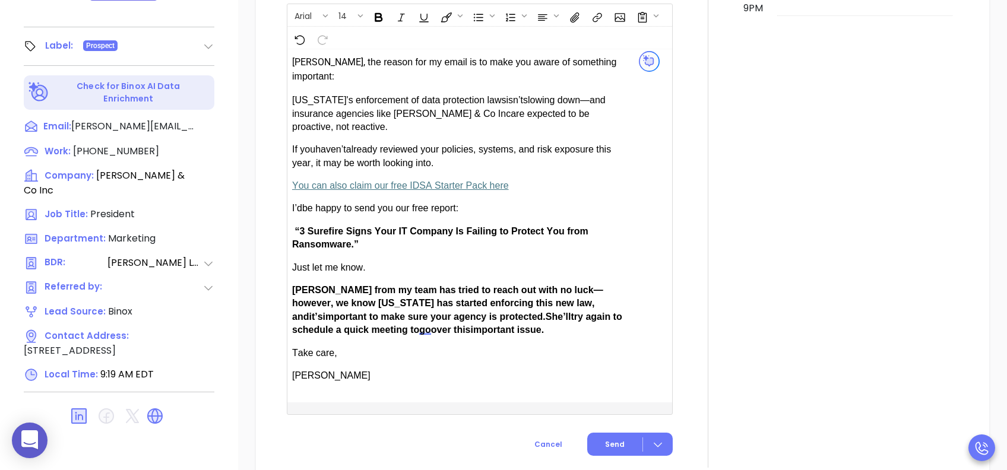
scroll to position [792, 0]
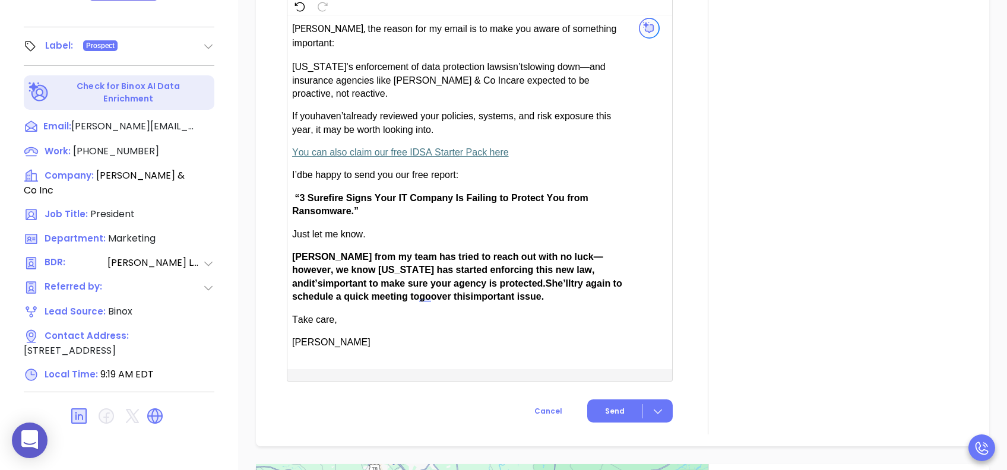
type input "Walter Contreras"
drag, startPoint x: 324, startPoint y: 251, endPoint x: 295, endPoint y: 255, distance: 29.3
click at [295, 255] on span "Anabell from my team has tried to reach out with no luck—however, we know South…" at bounding box center [447, 270] width 311 height 37
click at [605, 352] on span "Send" at bounding box center [615, 411] width 20 height 11
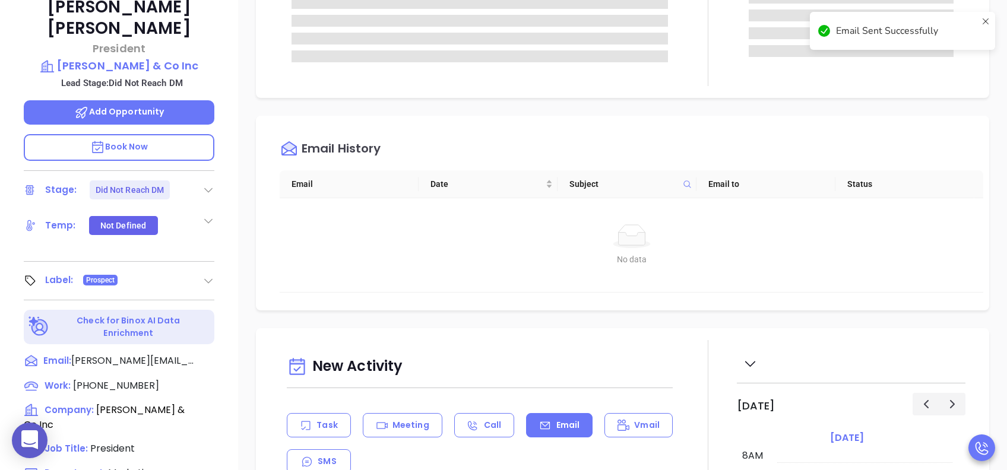
scroll to position [48, 0]
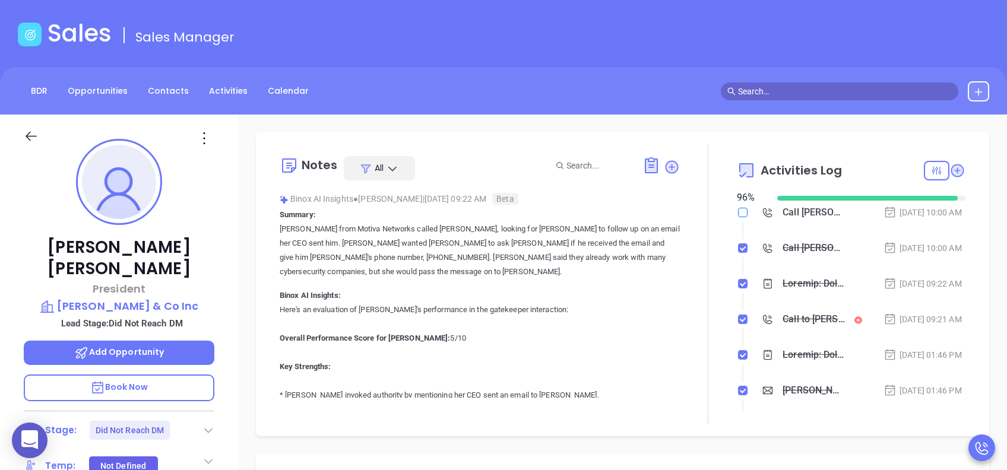
click at [738, 215] on input "checkbox" at bounding box center [743, 213] width 10 height 10
checkbox input "true"
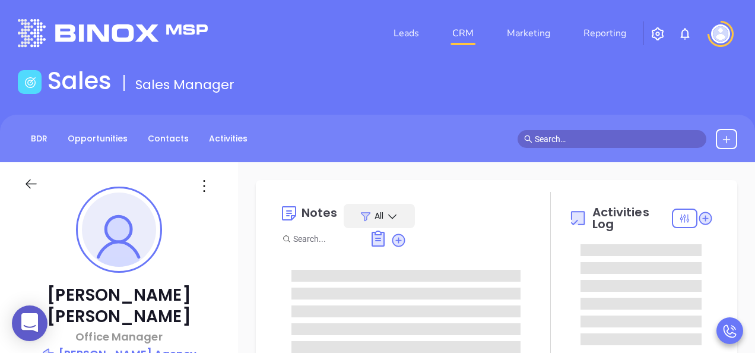
type input "[PERSON_NAME]"
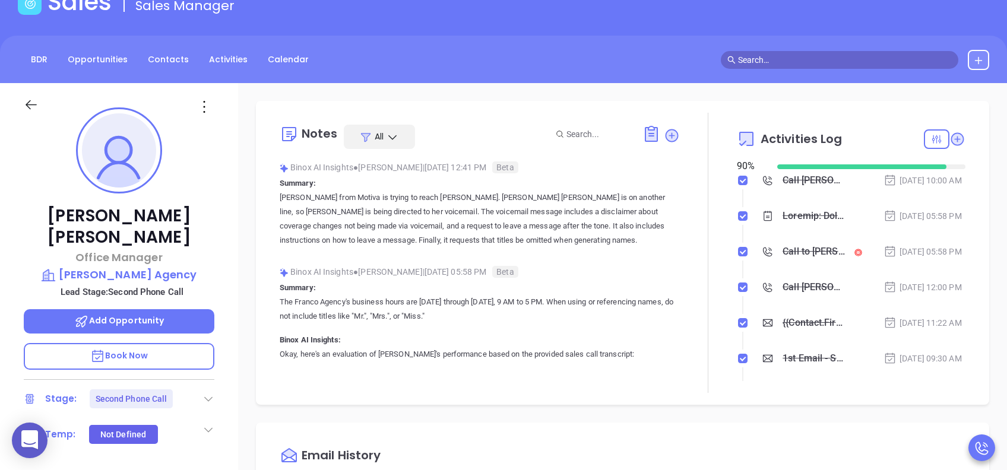
scroll to position [158, 0]
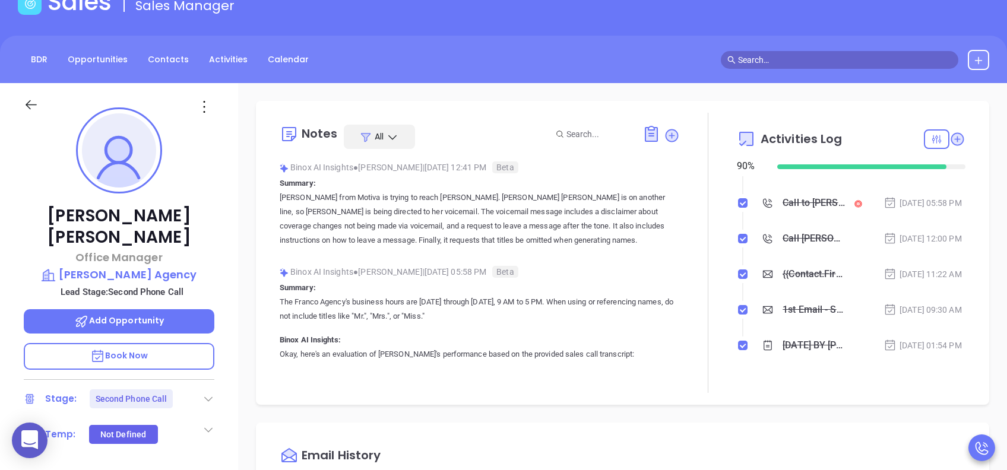
click at [755, 283] on div "{{Contact.FirstName}}, did you know South Carolina's data protection act is now…" at bounding box center [814, 274] width 62 height 18
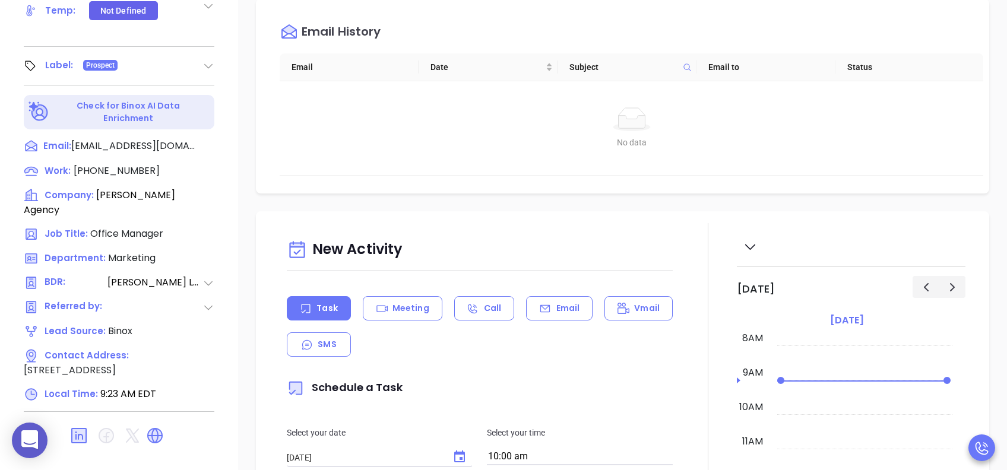
scroll to position [523, 0]
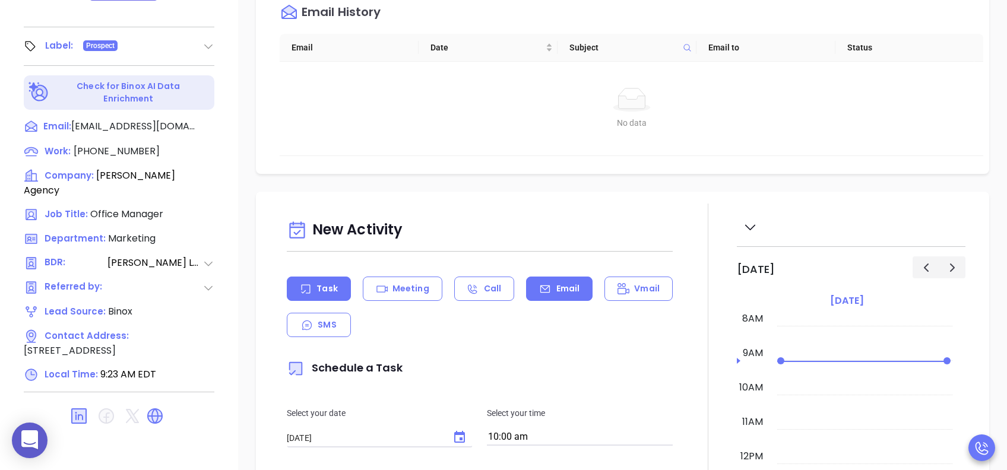
click at [556, 288] on p "Email" at bounding box center [568, 289] width 24 height 12
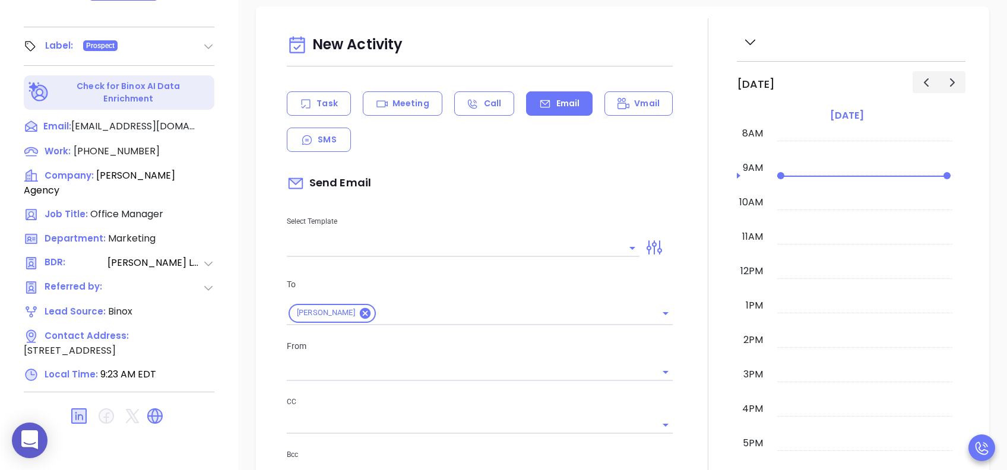
type input "Lucy Lechado"
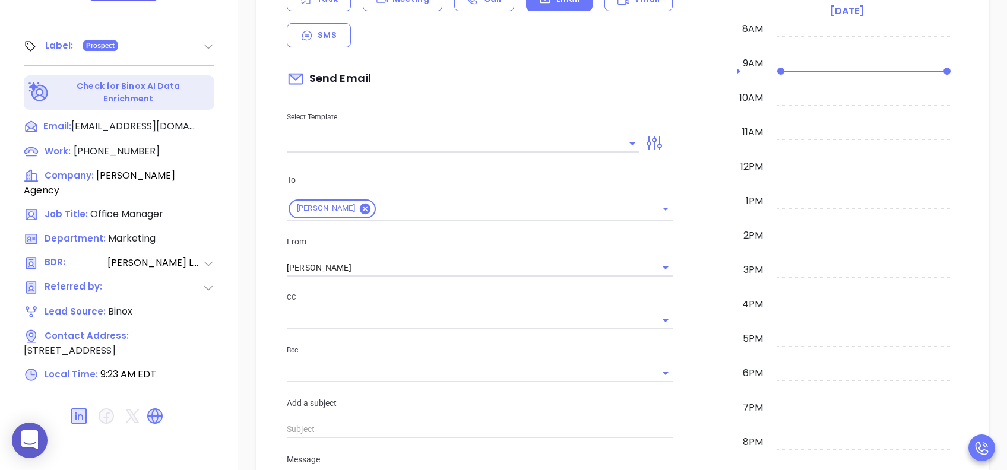
scroll to position [317, 0]
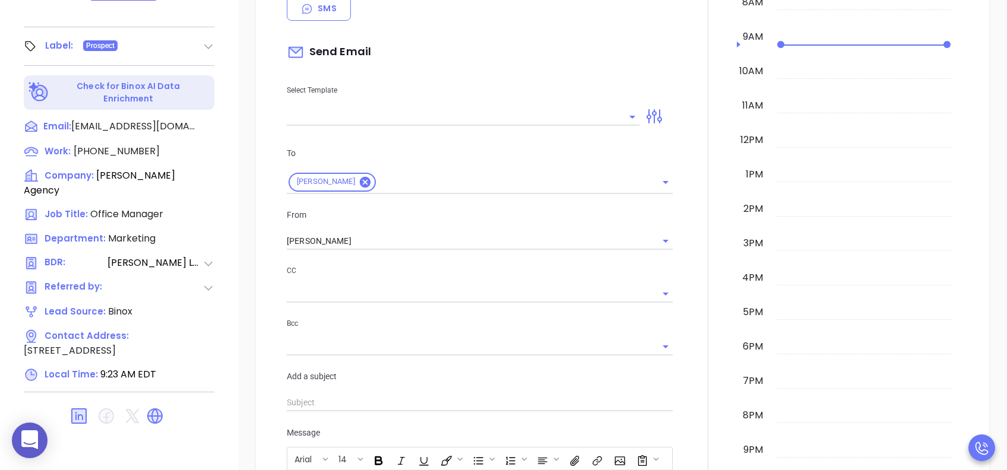
click at [420, 113] on input "text" at bounding box center [454, 116] width 335 height 17
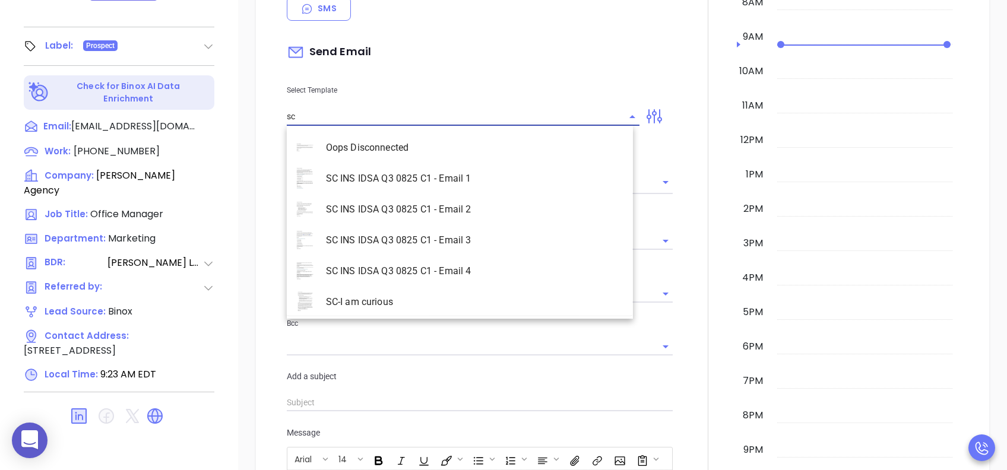
click at [457, 214] on li "SC INS IDSA Q3 0825 C1 - Email 2" at bounding box center [460, 209] width 346 height 31
type input "SC INS IDSA Q3 0825 C1 - Email 2"
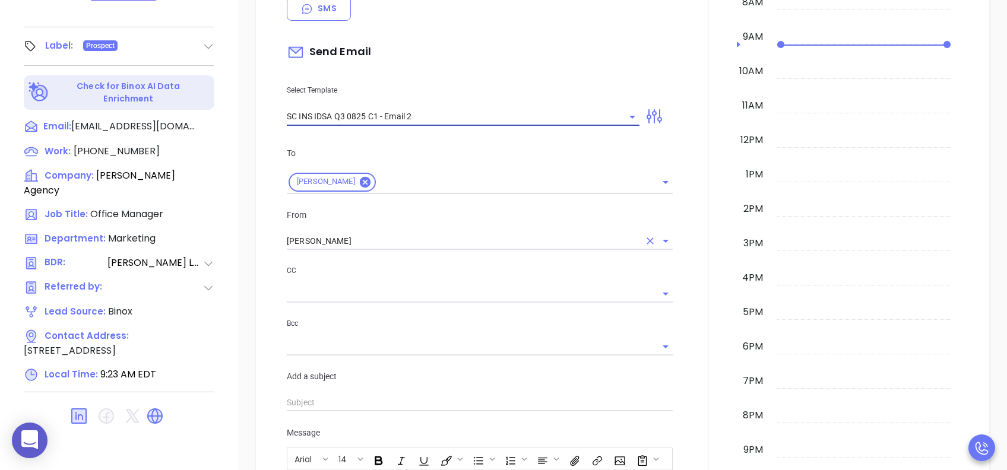
type input "Can your IT partner prove you're covered?"
type input "SC INS IDSA Q3 0825 C1 - Email 2"
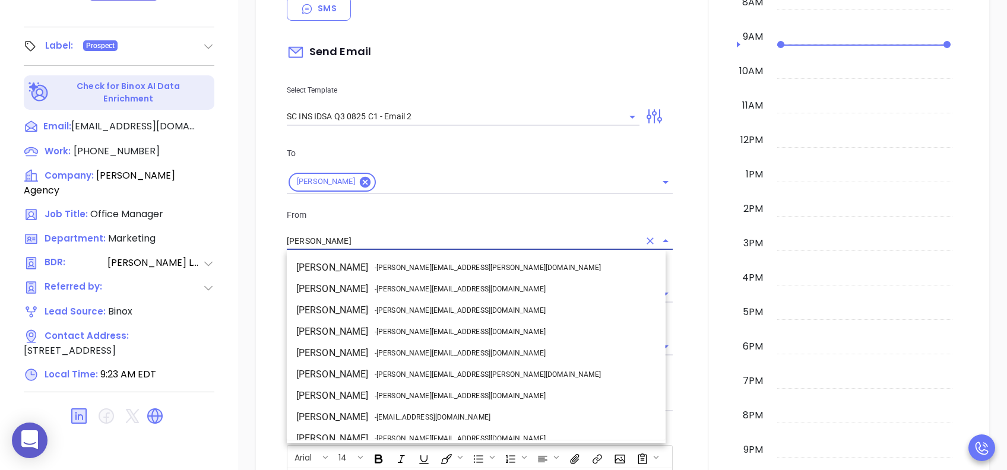
scroll to position [72, 0]
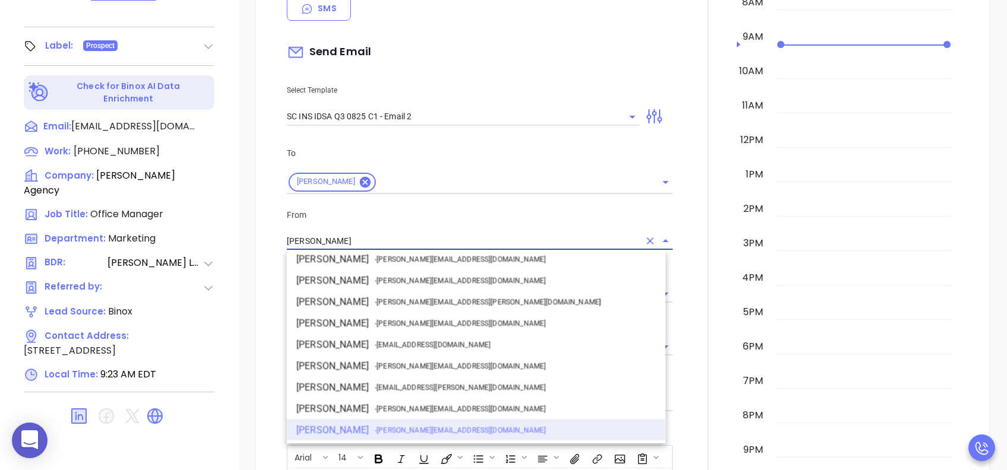
drag, startPoint x: 359, startPoint y: 242, endPoint x: 267, endPoint y: 244, distance: 92.7
click at [267, 244] on div "New Activity Task Meeting Call Email Vmail SMS Send Email Select Template SC IN…" at bounding box center [622, 378] width 733 height 1006
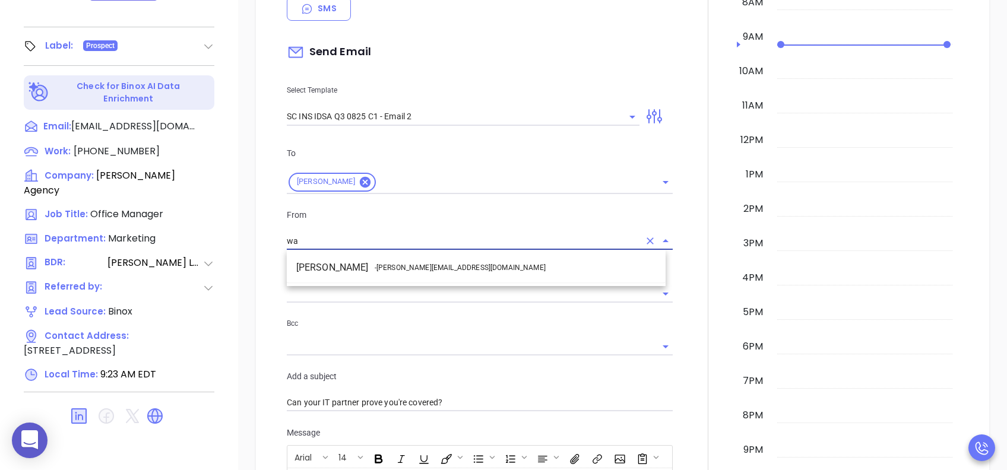
click at [409, 264] on span "- walter@motiva.net" at bounding box center [460, 267] width 171 height 11
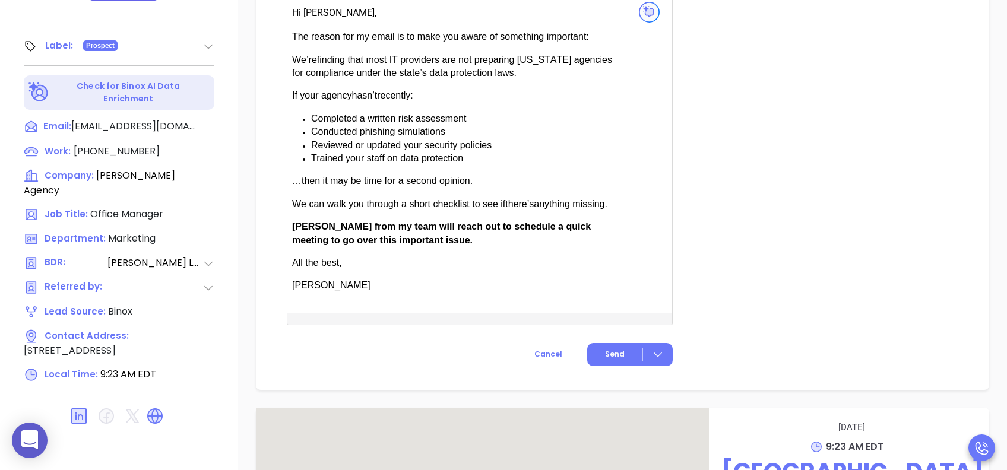
scroll to position [871, 0]
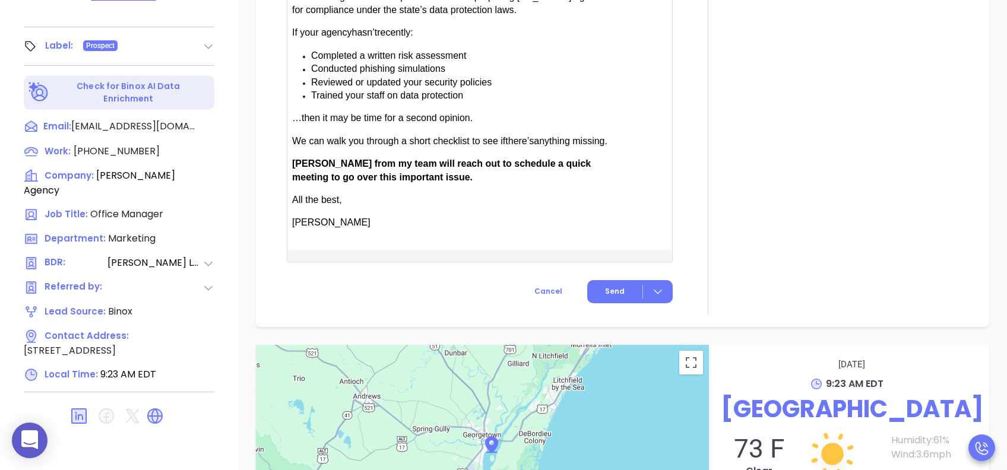
type input "[PERSON_NAME]"
drag, startPoint x: 324, startPoint y: 157, endPoint x: 297, endPoint y: 158, distance: 27.3
click at [297, 159] on span "[PERSON_NAME] from my team will reach out to schedule a quick meeting to go ove…" at bounding box center [441, 170] width 299 height 23
click at [614, 286] on span "Send" at bounding box center [615, 291] width 20 height 11
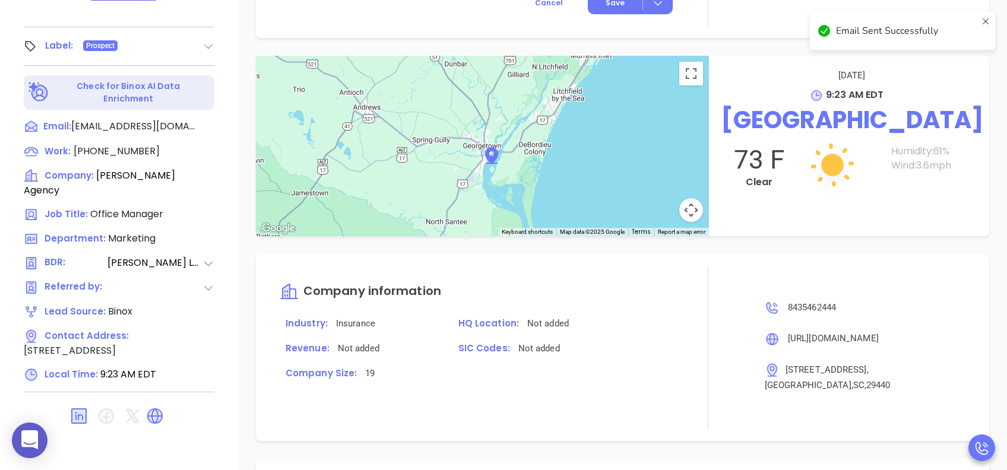
scroll to position [773, 0]
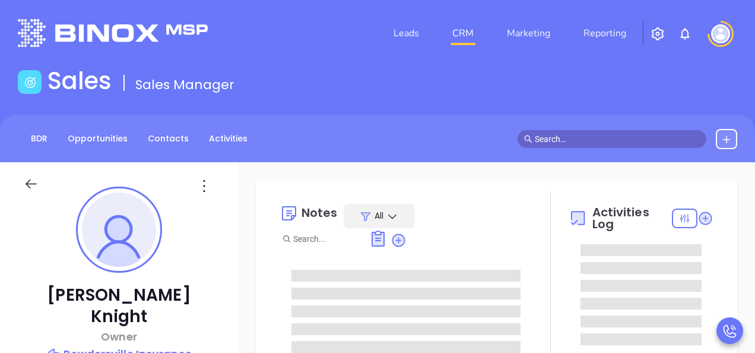
type input "[DATE]"
type input "[PERSON_NAME]"
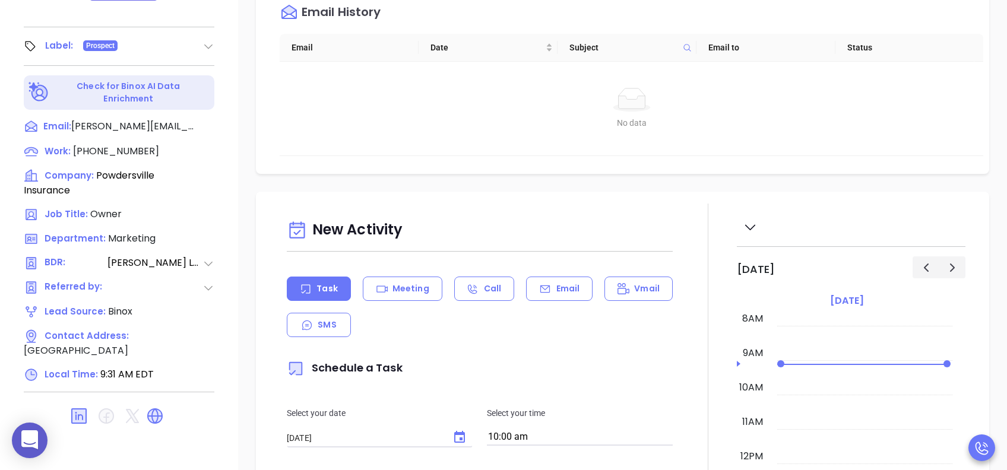
scroll to position [523, 0]
click at [567, 288] on p "Email" at bounding box center [568, 289] width 24 height 12
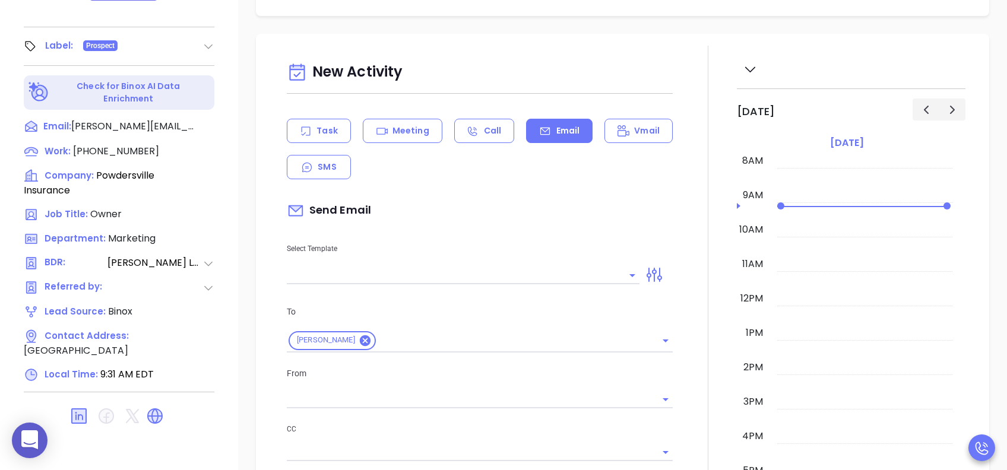
scroll to position [238, 0]
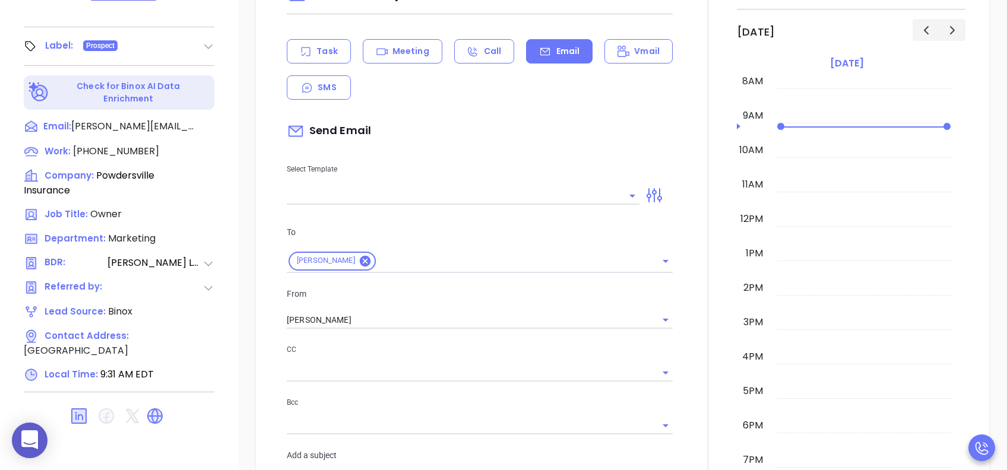
type input "[PERSON_NAME]"
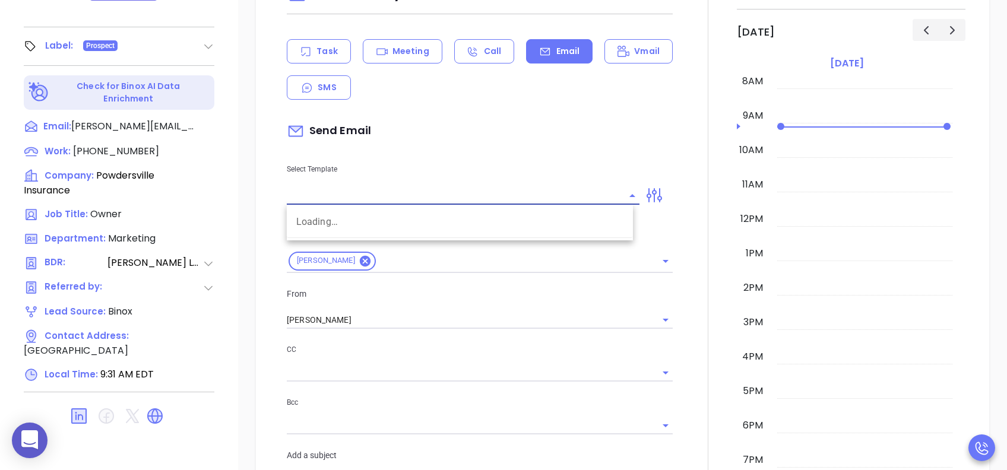
click at [537, 194] on input "text" at bounding box center [454, 195] width 335 height 17
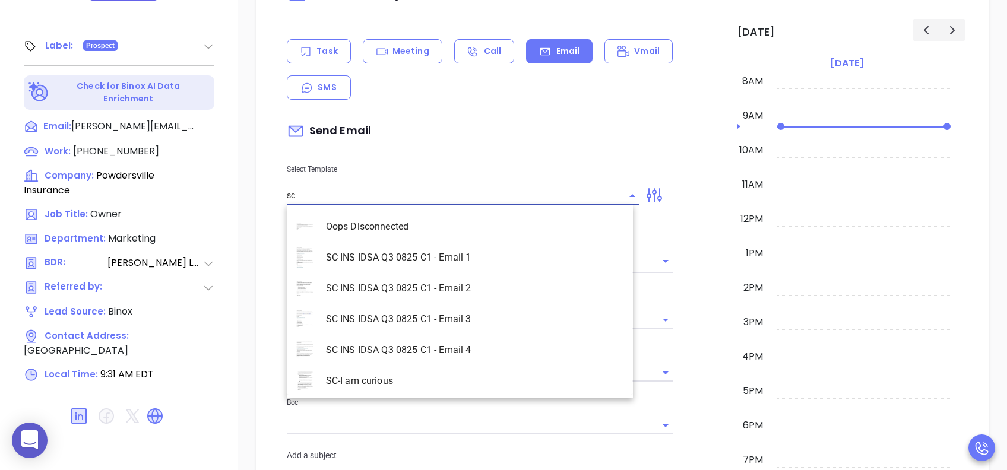
click at [489, 315] on li "SC INS IDSA Q3 0825 C1 - Email 3" at bounding box center [460, 319] width 346 height 31
type input "SC INS IDSA Q3 0825 C1 - Email 3"
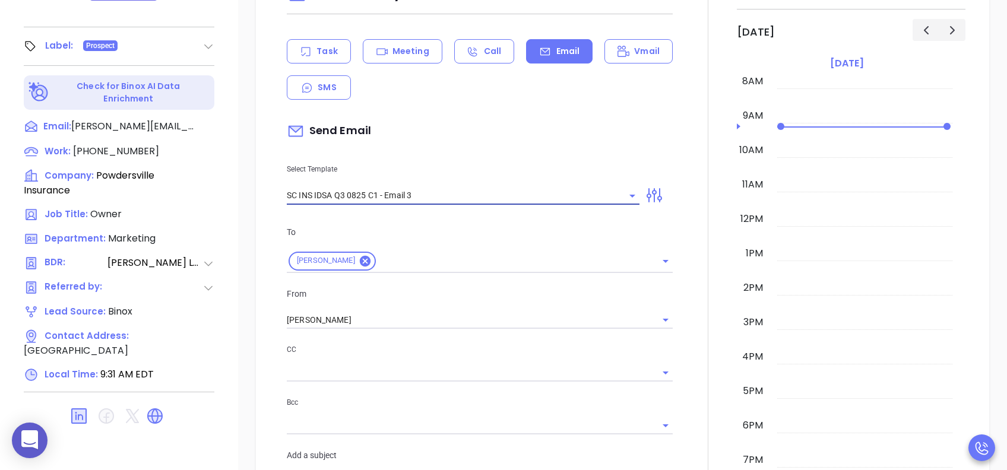
scroll to position [444, 0]
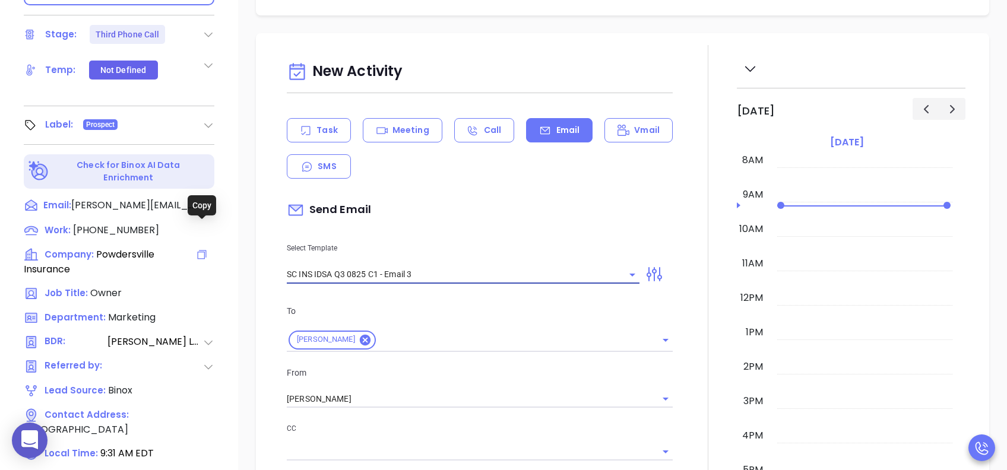
type input "Stan, could your agency survive a data breach?"
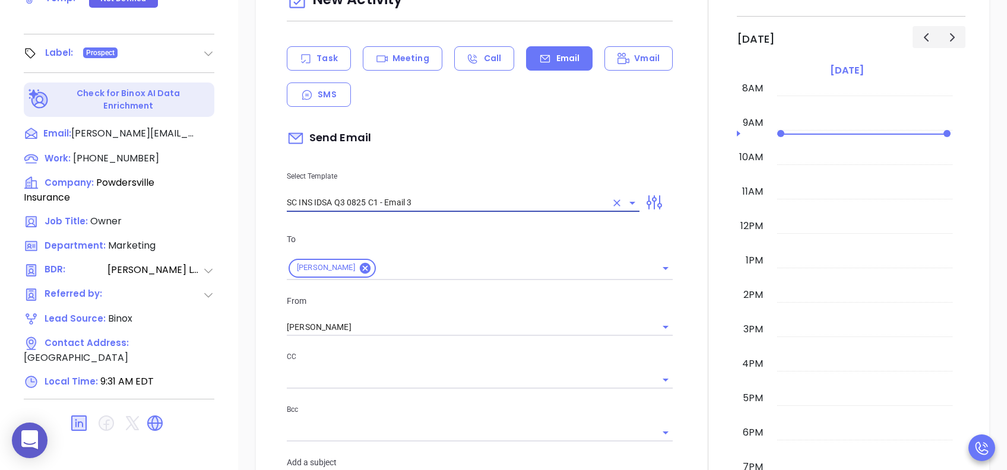
scroll to position [523, 0]
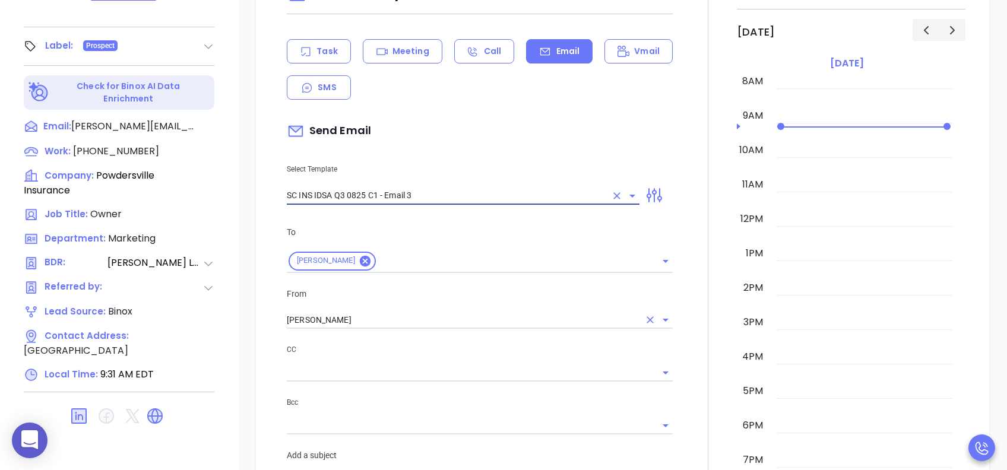
type input "SC INS IDSA Q3 0825 C1 - Email 3"
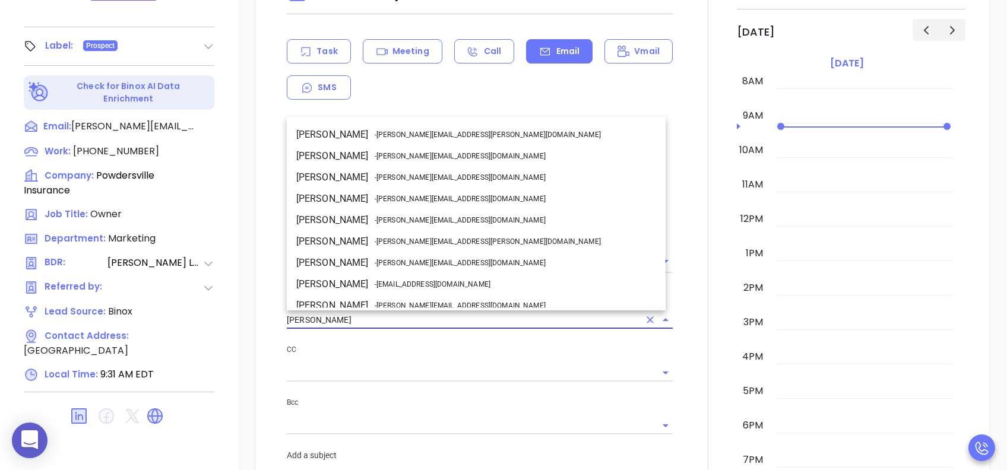
scroll to position [72, 0]
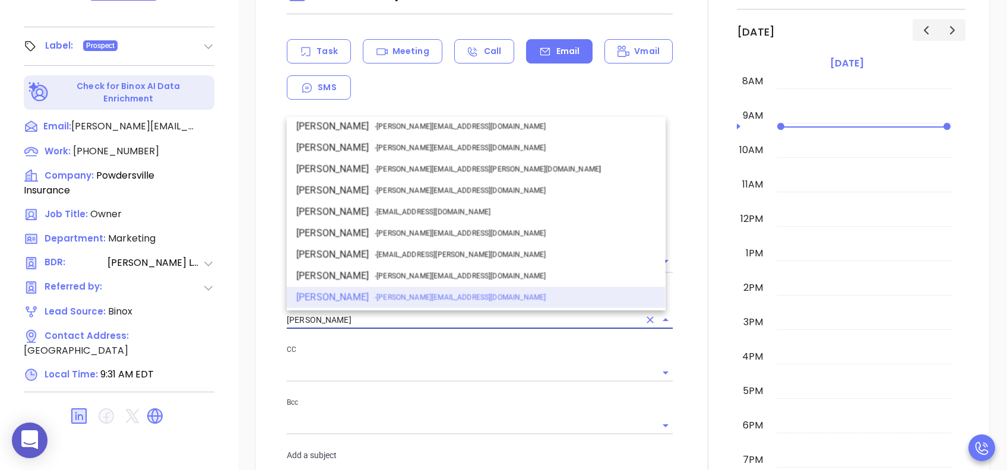
drag, startPoint x: 359, startPoint y: 321, endPoint x: 231, endPoint y: 323, distance: 128.3
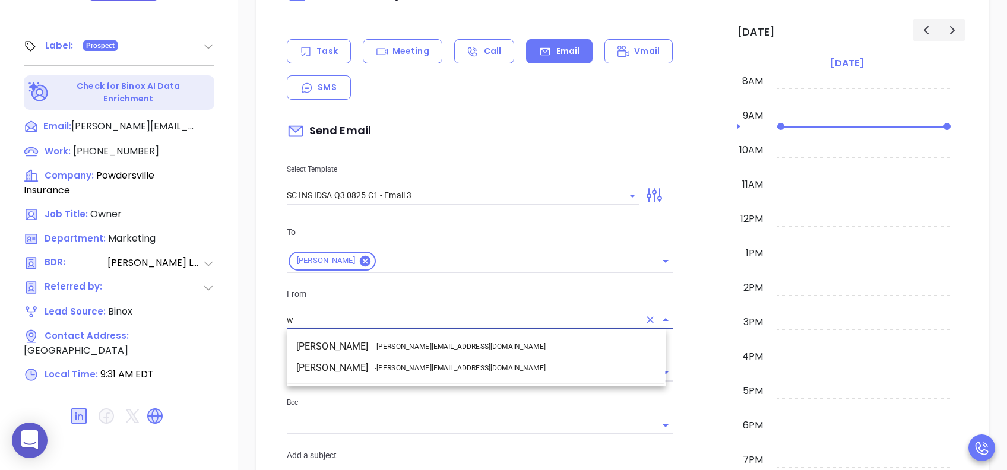
scroll to position [0, 0]
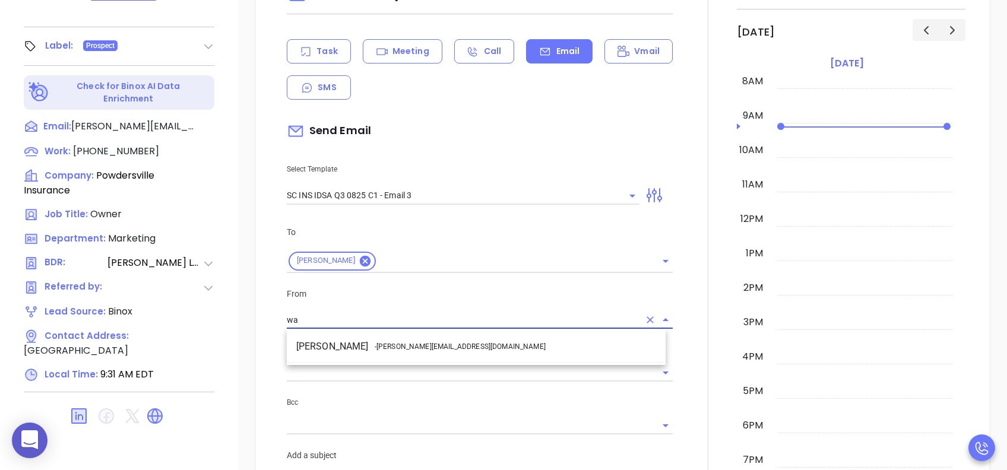
click at [384, 340] on li "Walter Contreras - walter@motiva.net" at bounding box center [476, 346] width 379 height 21
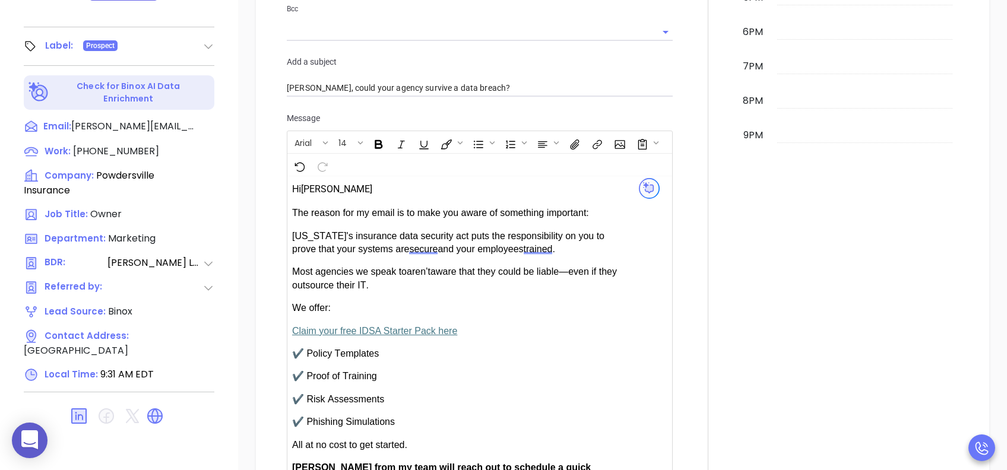
scroll to position [713, 0]
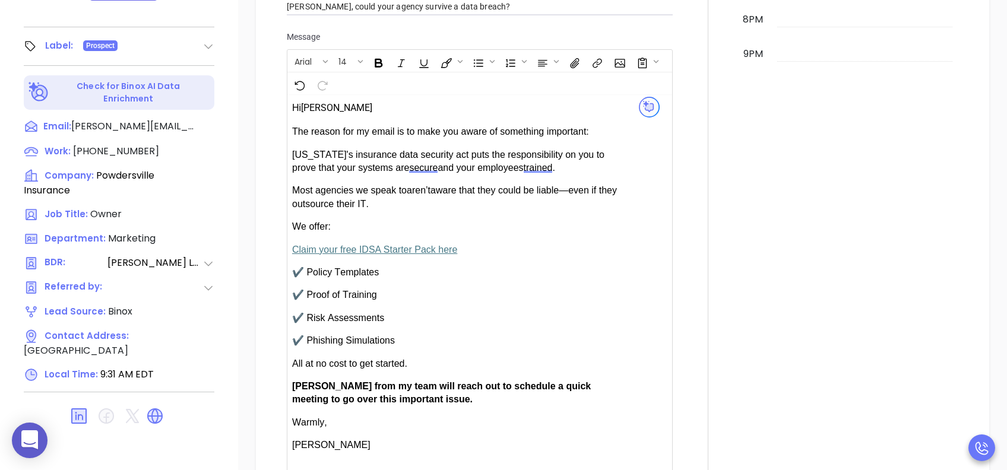
type input "[PERSON_NAME]"
drag, startPoint x: 324, startPoint y: 382, endPoint x: 298, endPoint y: 384, distance: 26.8
click at [298, 352] on span "[PERSON_NAME] from my team will reach out to schedule a quick meeting to go ove…" at bounding box center [441, 392] width 299 height 23
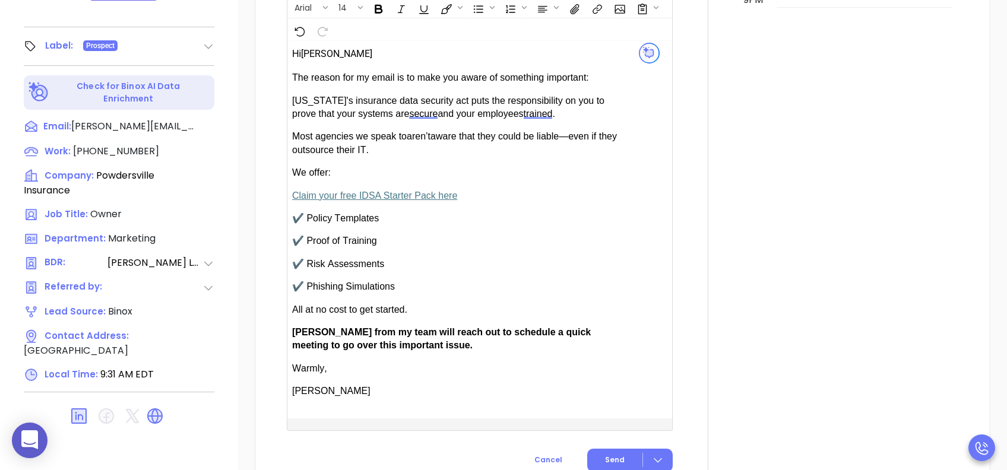
scroll to position [792, 0]
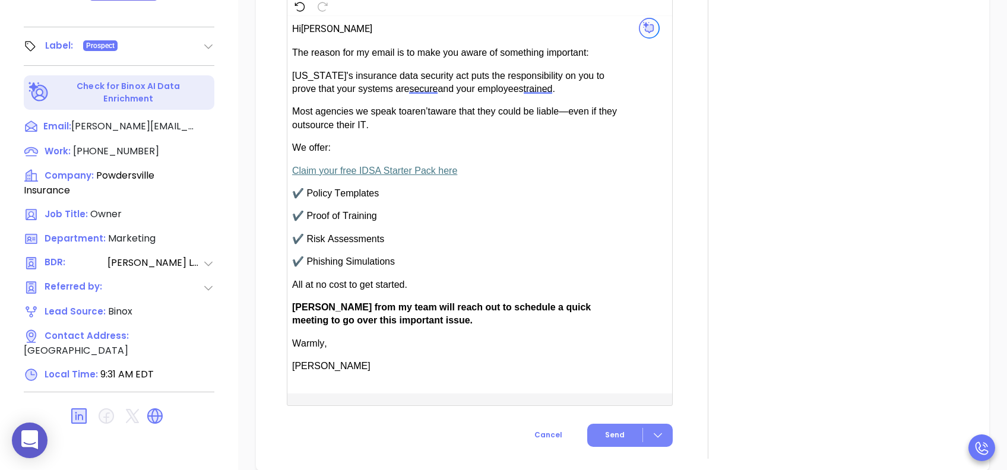
click at [613, 352] on span "Send" at bounding box center [615, 435] width 20 height 11
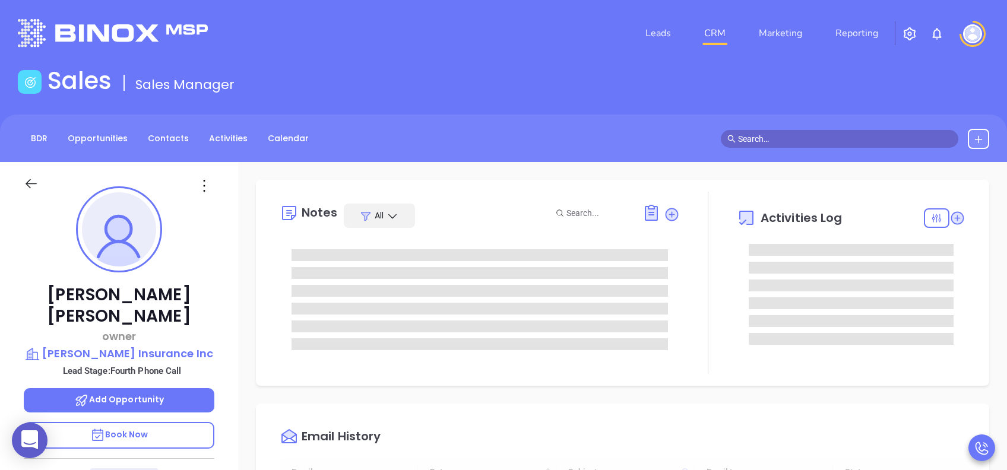
type input "[DATE]"
type input "Lucy Lechado"
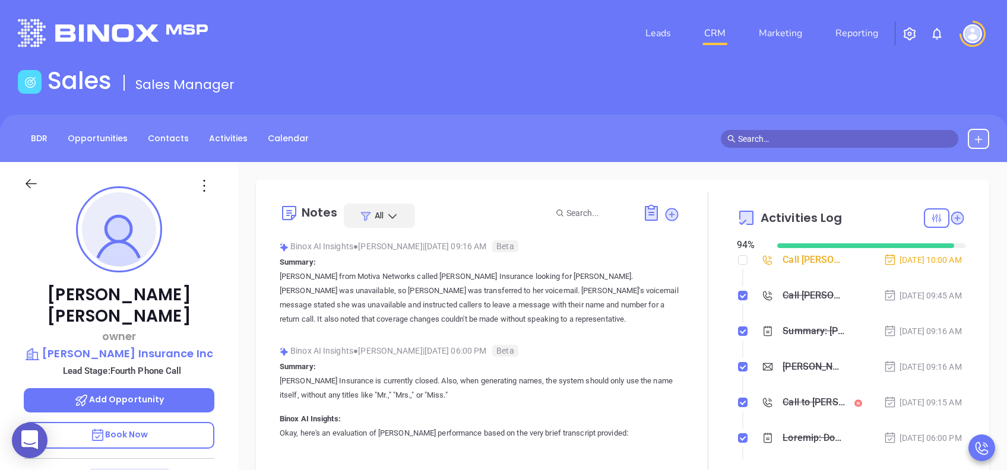
click at [176, 352] on p "Book Now" at bounding box center [119, 435] width 191 height 27
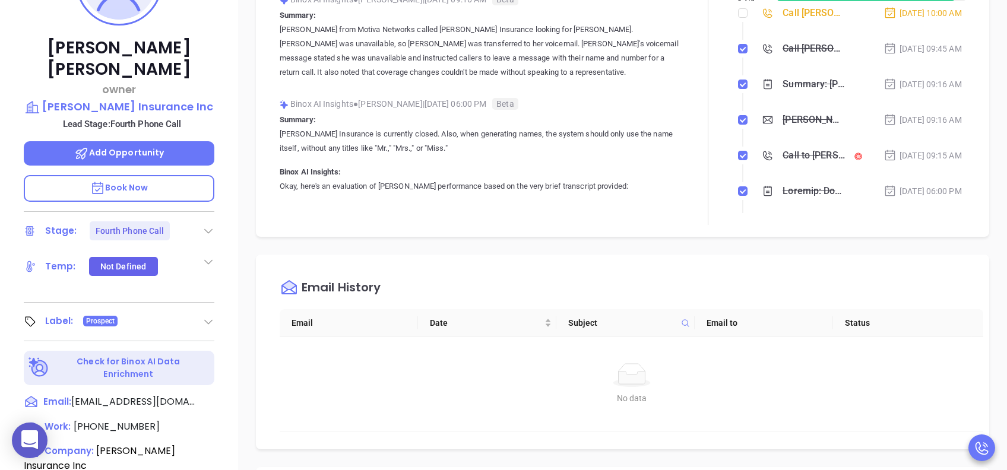
scroll to position [396, 0]
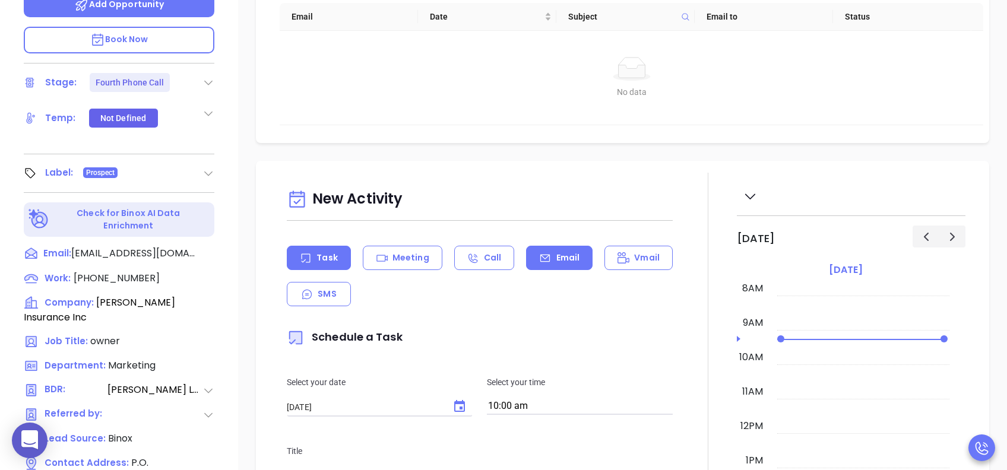
click at [542, 257] on icon at bounding box center [545, 258] width 12 height 12
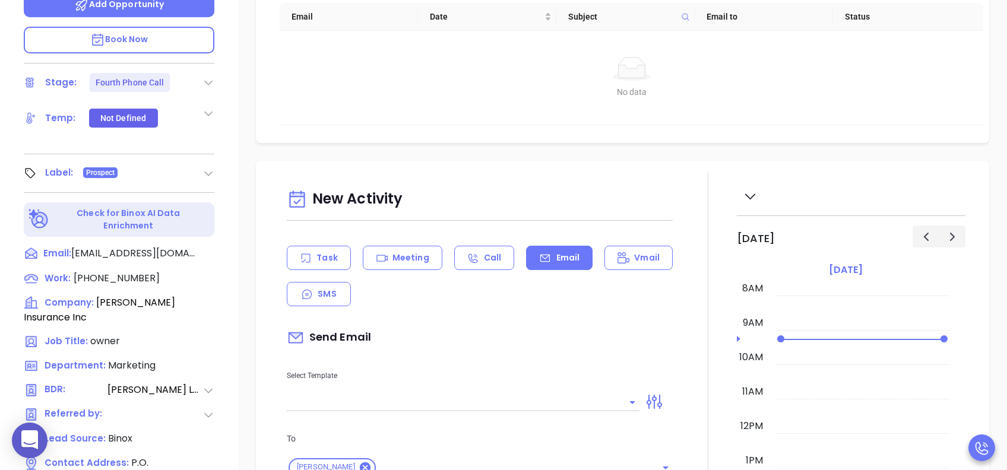
scroll to position [317, 0]
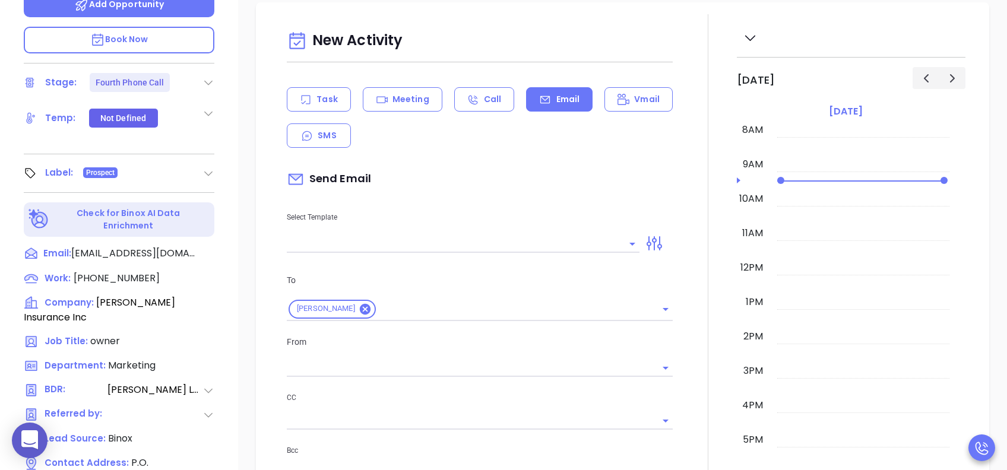
click at [515, 241] on input "text" at bounding box center [454, 243] width 335 height 17
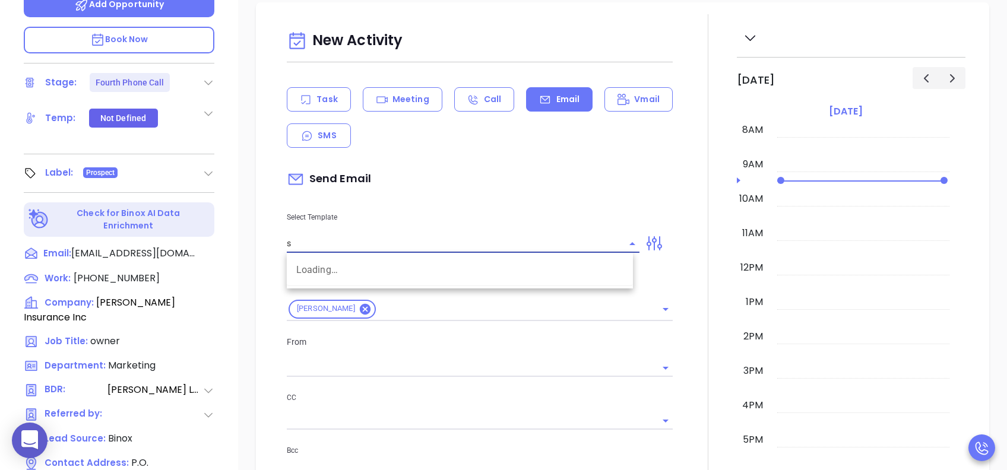
type input "sc"
type input "[PERSON_NAME]"
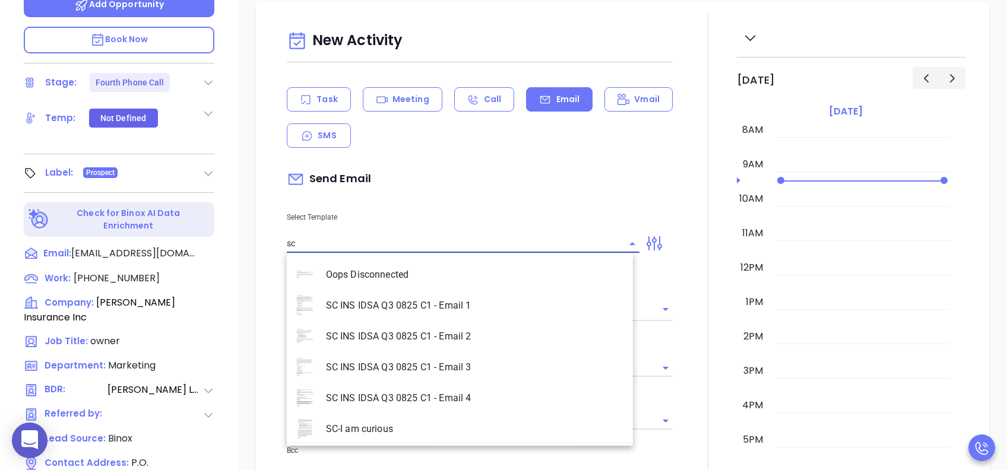
click at [447, 352] on li "SC INS IDSA Q3 0825 C1 - Email 4" at bounding box center [460, 398] width 346 height 31
type input "SC INS IDSA Q3 0825 C1 - Email 4"
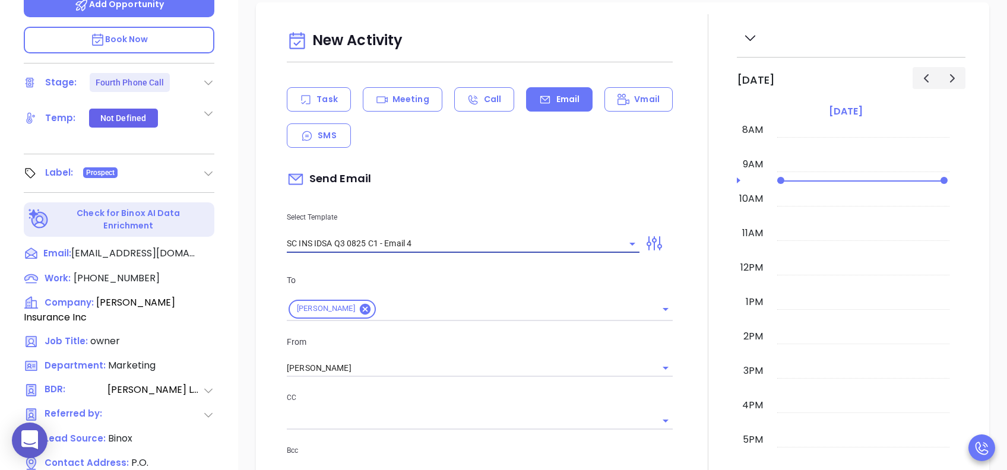
type input "Final heads up Kathy; Compliance matters"
type input "SC INS IDSA Q3 0825 C1 - Email 4"
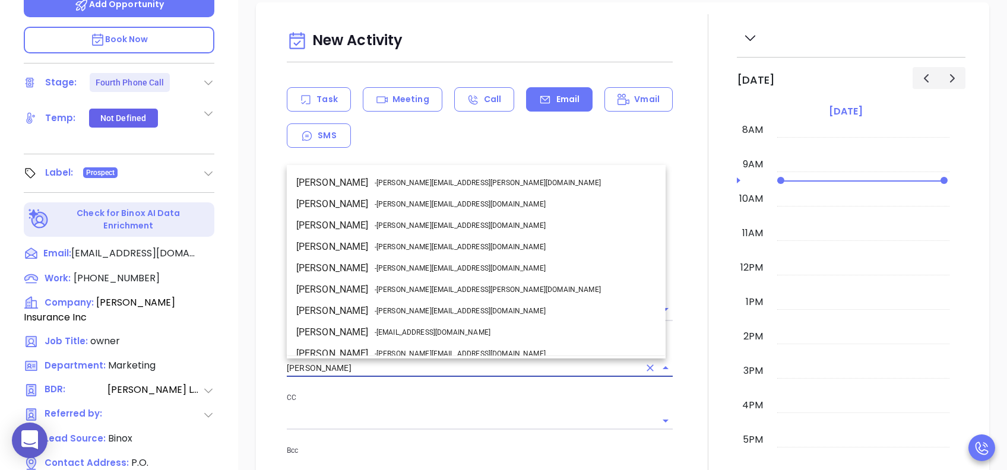
scroll to position [72, 0]
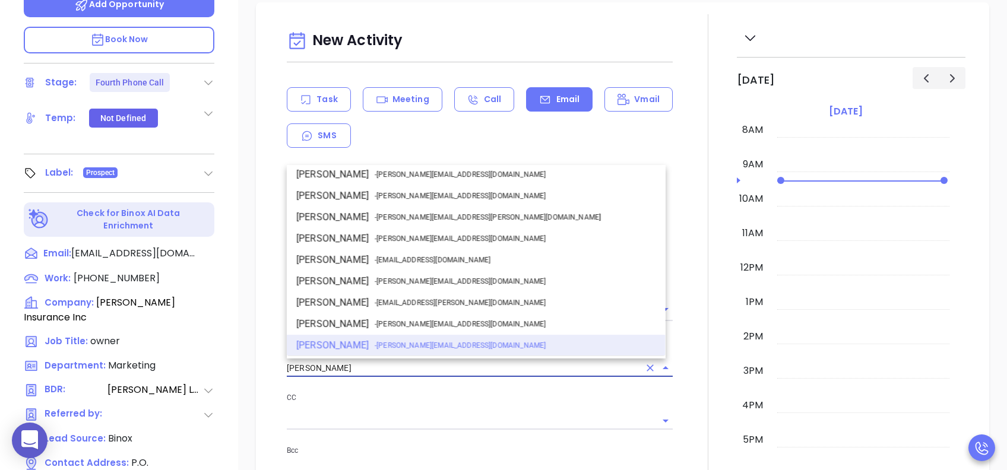
drag, startPoint x: 348, startPoint y: 366, endPoint x: 254, endPoint y: 370, distance: 94.5
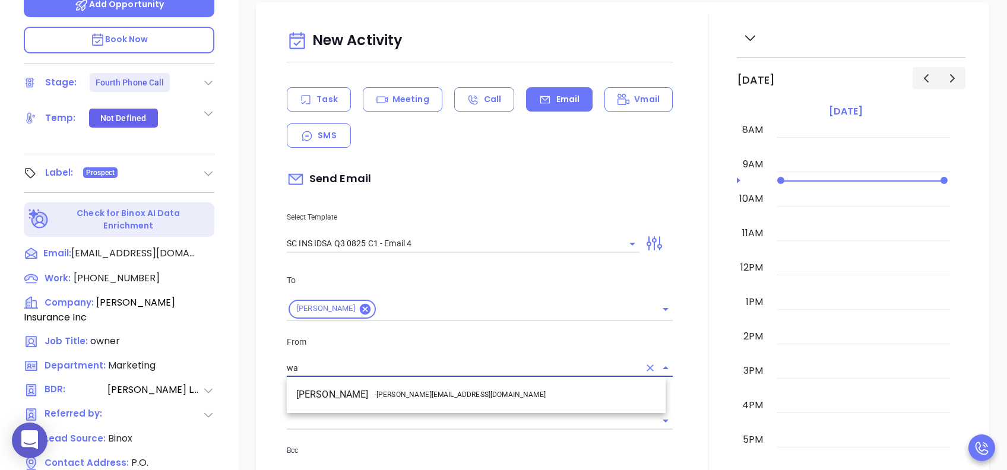
click at [378, 352] on span "- walter@motiva.net" at bounding box center [460, 395] width 171 height 11
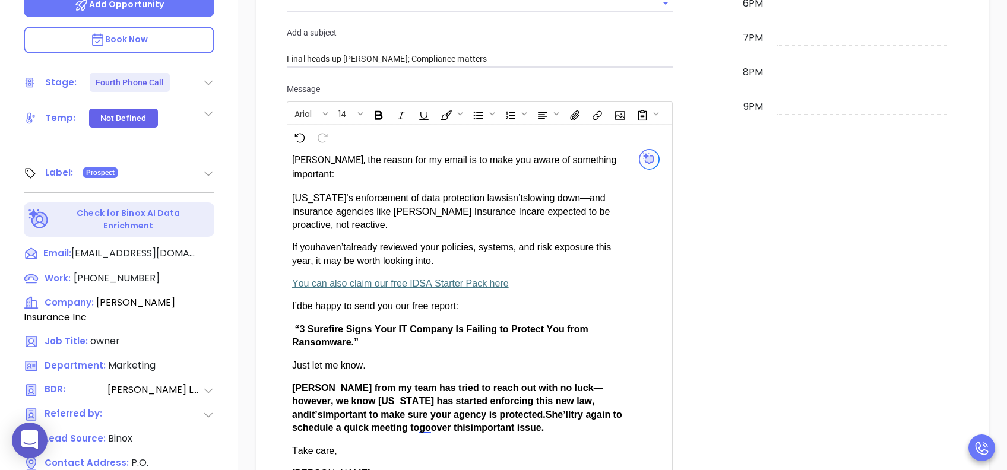
scroll to position [792, 0]
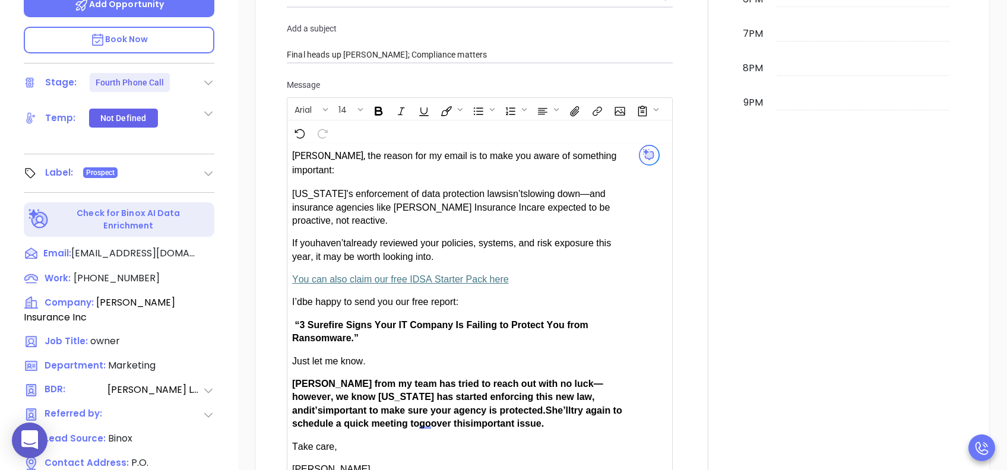
type input "Walter Contreras"
drag, startPoint x: 328, startPoint y: 364, endPoint x: 296, endPoint y: 366, distance: 32.7
click at [296, 352] on span "Anabell from my team has tried to reach out with no luck—however, we know South…" at bounding box center [447, 397] width 311 height 37
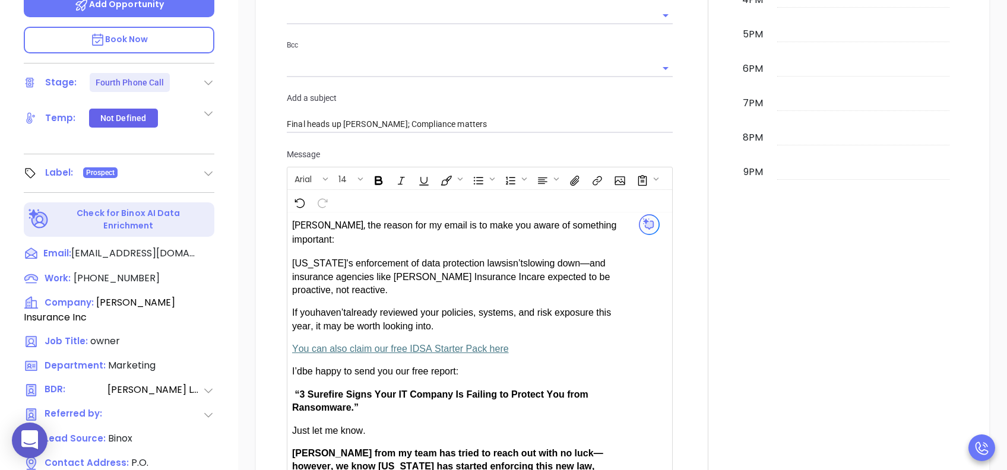
scroll to position [871, 0]
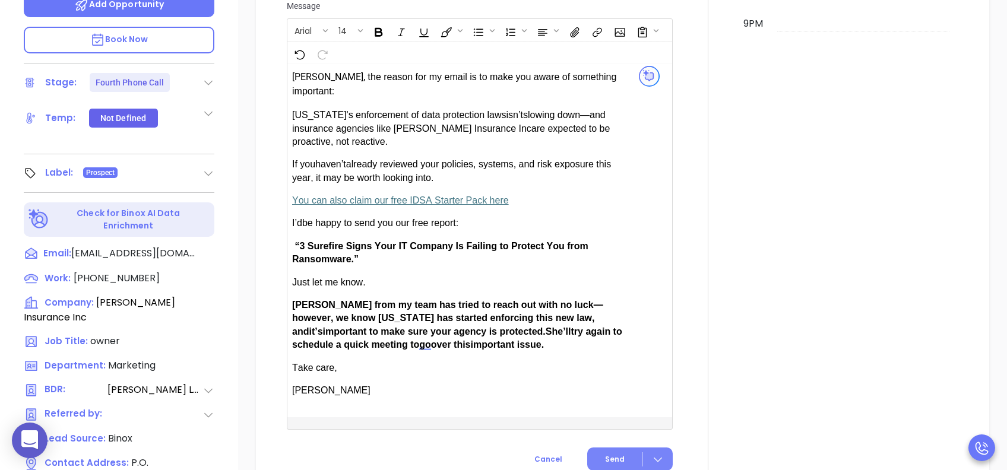
click at [608, 352] on button "Send" at bounding box center [630, 459] width 86 height 23
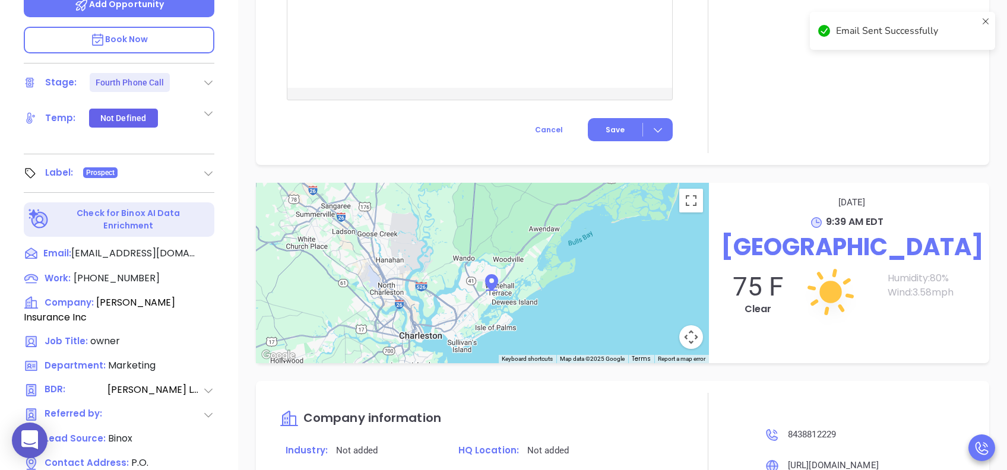
scroll to position [773, 0]
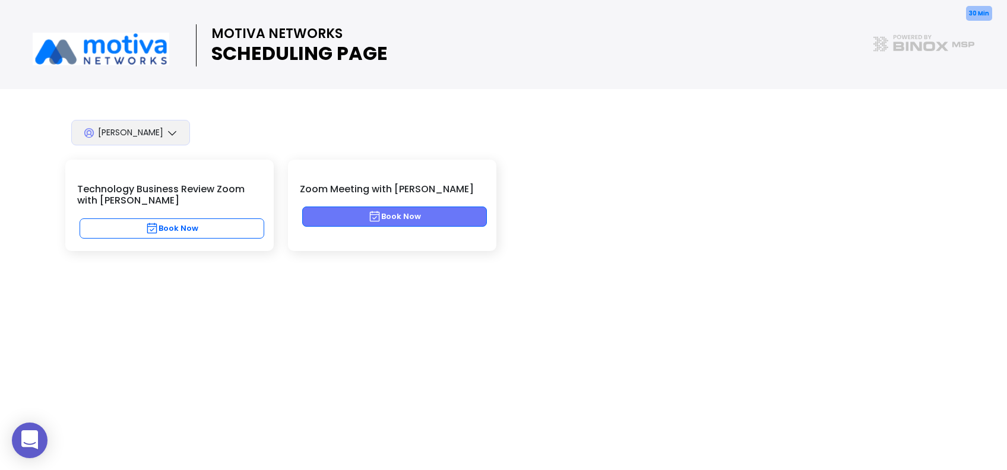
click at [448, 216] on button "Book Now" at bounding box center [394, 217] width 185 height 20
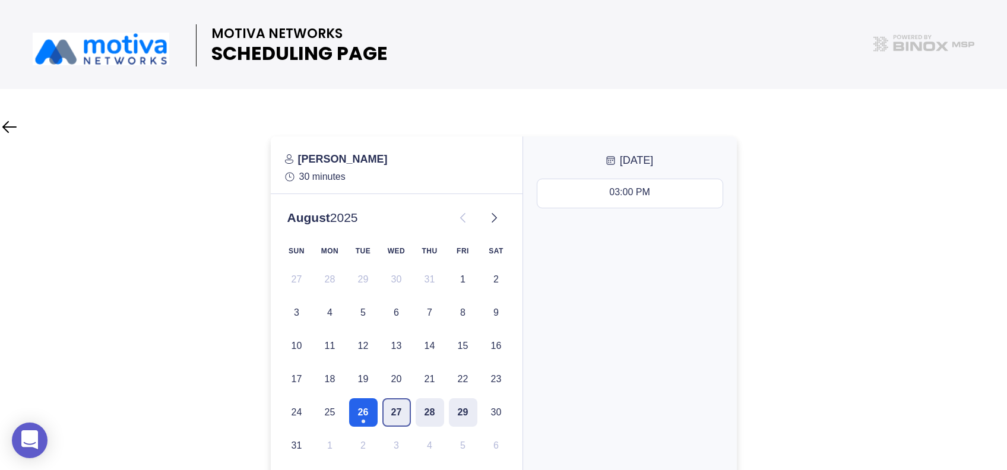
click at [393, 409] on button "27" at bounding box center [396, 412] width 29 height 29
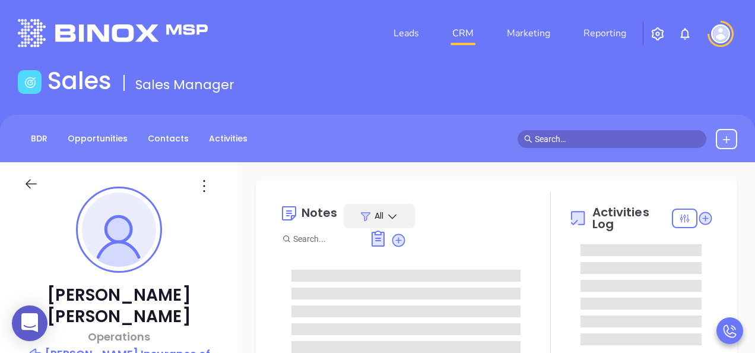
type input "[PERSON_NAME]"
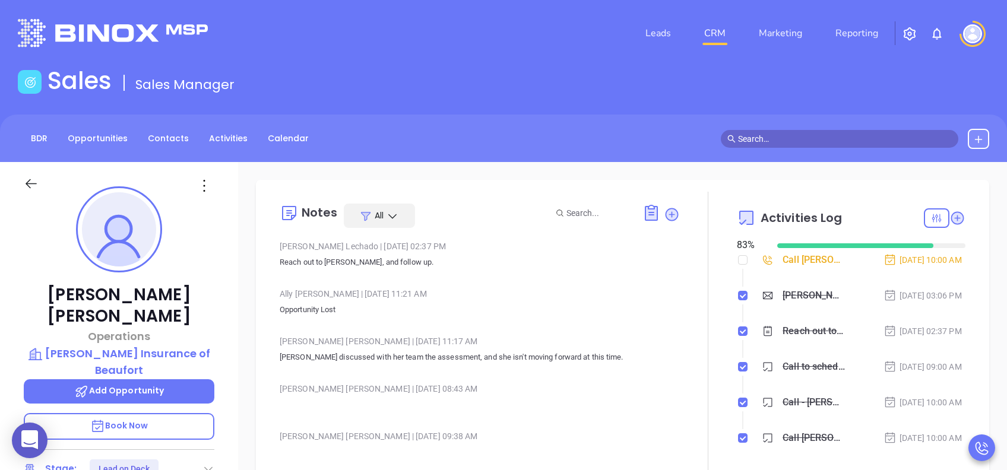
scroll to position [276, 0]
click at [195, 352] on p "Book Now" at bounding box center [119, 426] width 191 height 27
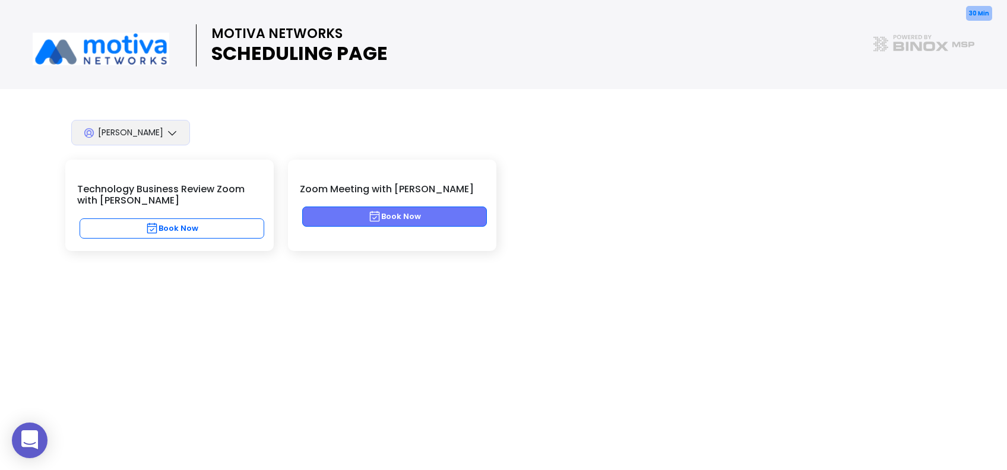
click at [464, 216] on button "Book Now" at bounding box center [394, 217] width 185 height 20
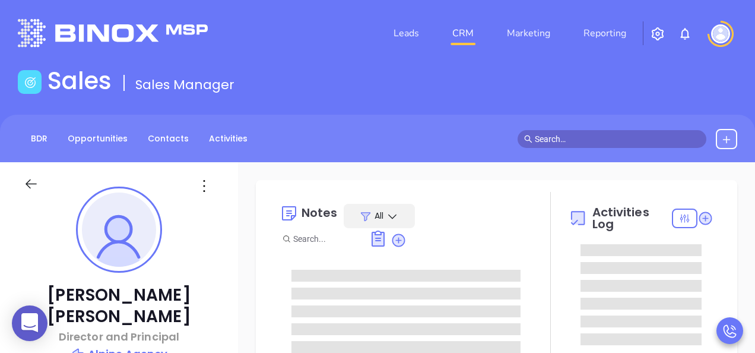
type input "[PERSON_NAME]"
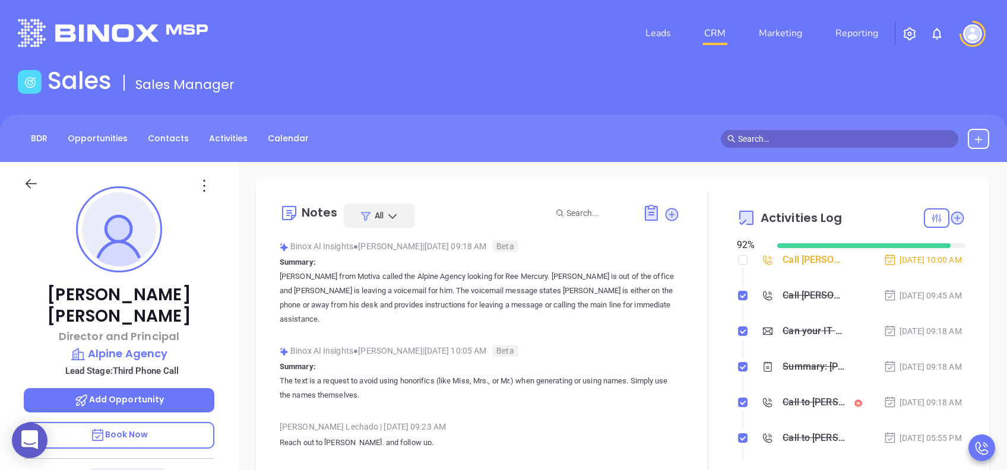
scroll to position [276, 0]
click at [190, 352] on p "Book Now" at bounding box center [119, 435] width 191 height 27
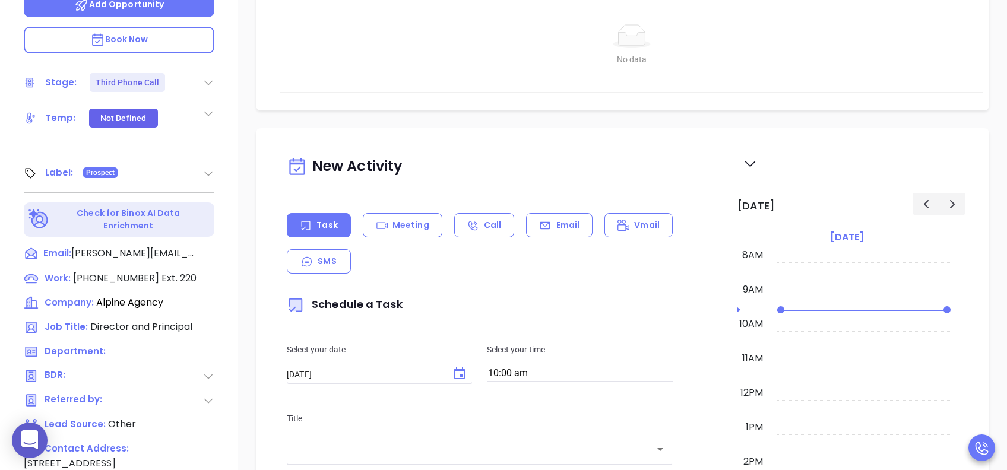
scroll to position [238, 0]
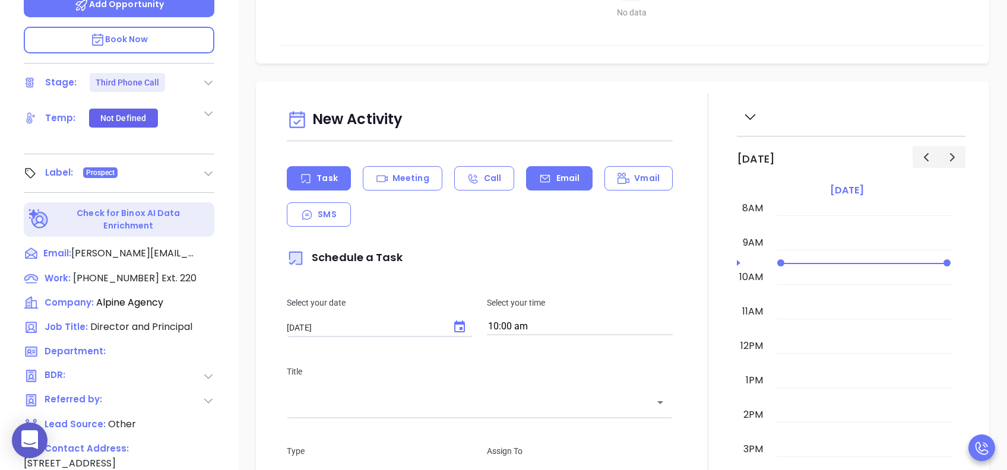
click at [550, 167] on div "Email" at bounding box center [559, 178] width 67 height 24
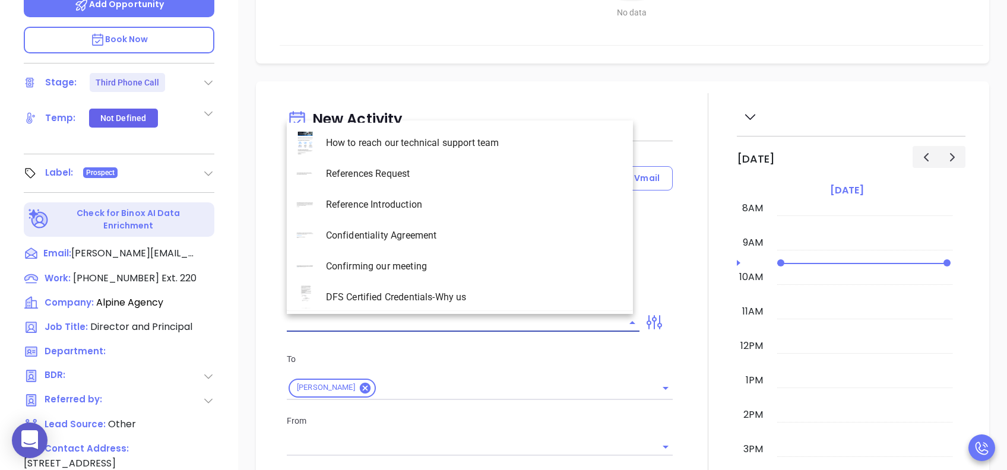
click at [386, 322] on input "text" at bounding box center [454, 322] width 335 height 17
type input "[PERSON_NAME]"
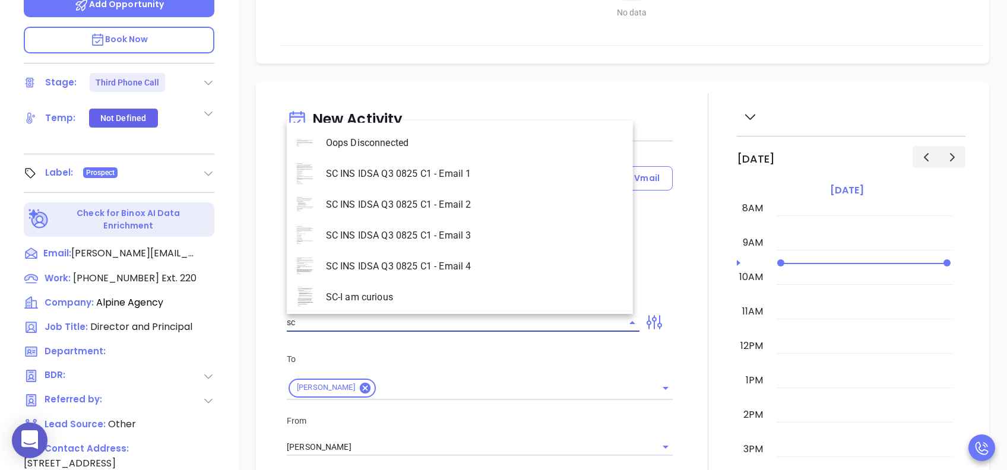
click at [419, 238] on li "SC INS IDSA Q3 0825 C1 - Email 3" at bounding box center [460, 235] width 346 height 31
type input "SC INS IDSA Q3 0825 C1 - Email 3"
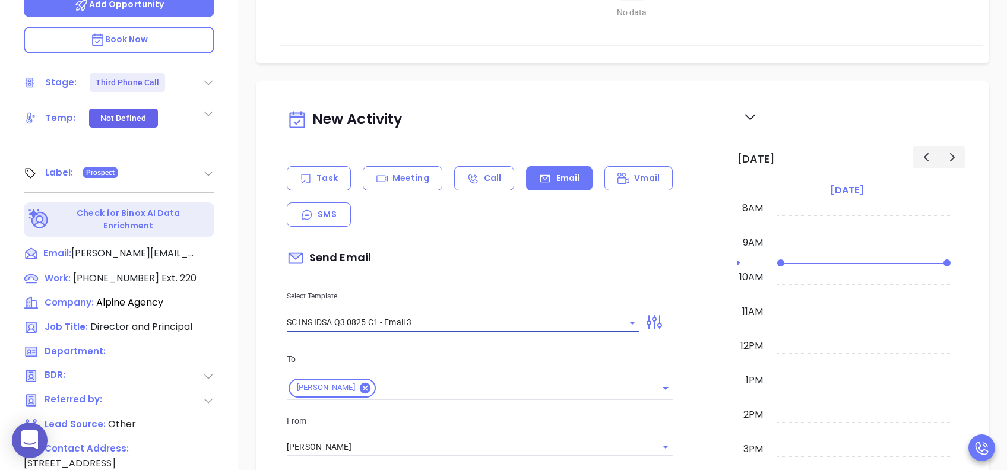
type input "[PERSON_NAME], could your agency survive a data breach?"
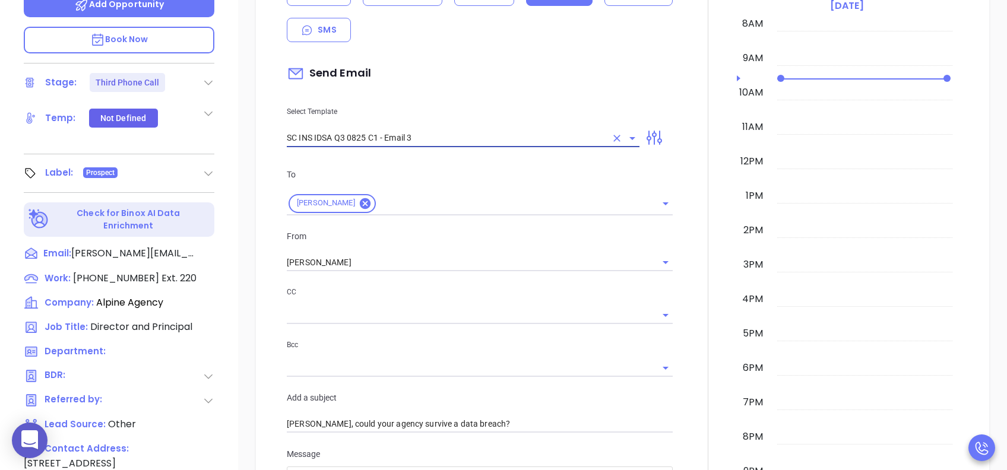
scroll to position [475, 0]
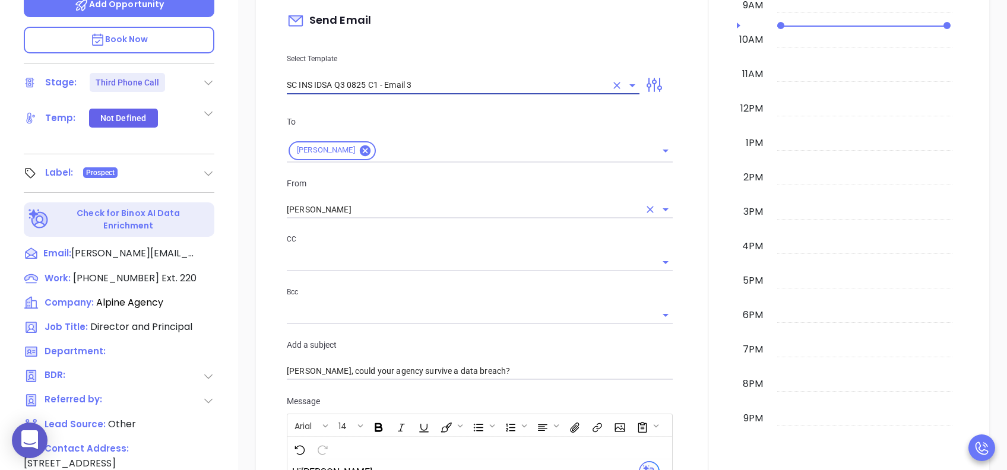
type input "SC INS IDSA Q3 0825 C1 - Email 3"
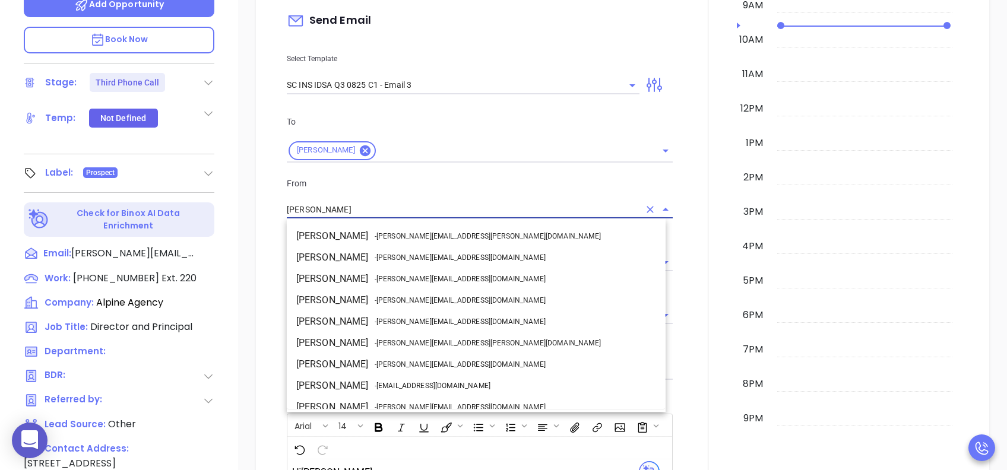
scroll to position [72, 0]
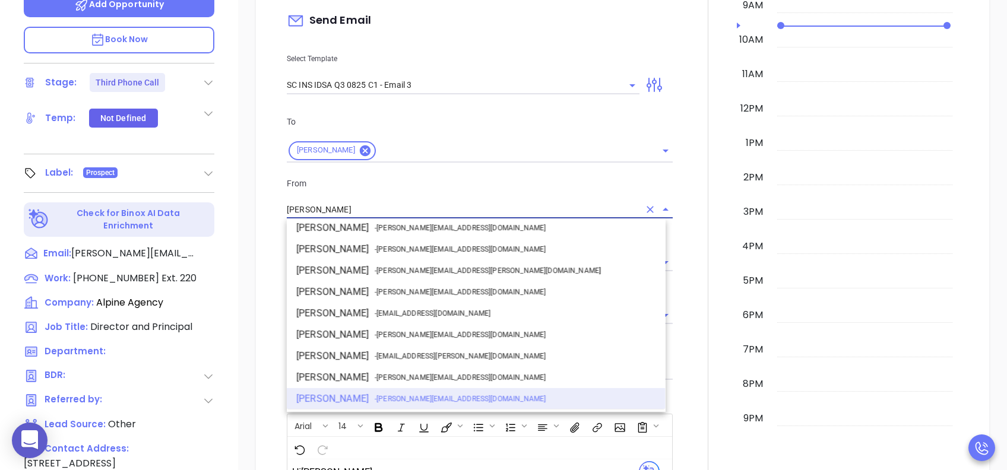
drag, startPoint x: 356, startPoint y: 207, endPoint x: 258, endPoint y: 210, distance: 98.0
click at [258, 210] on div "New Activity Task Meeting Call Email Vmail SMS Send Email Select Template SC IN…" at bounding box center [622, 379] width 733 height 1071
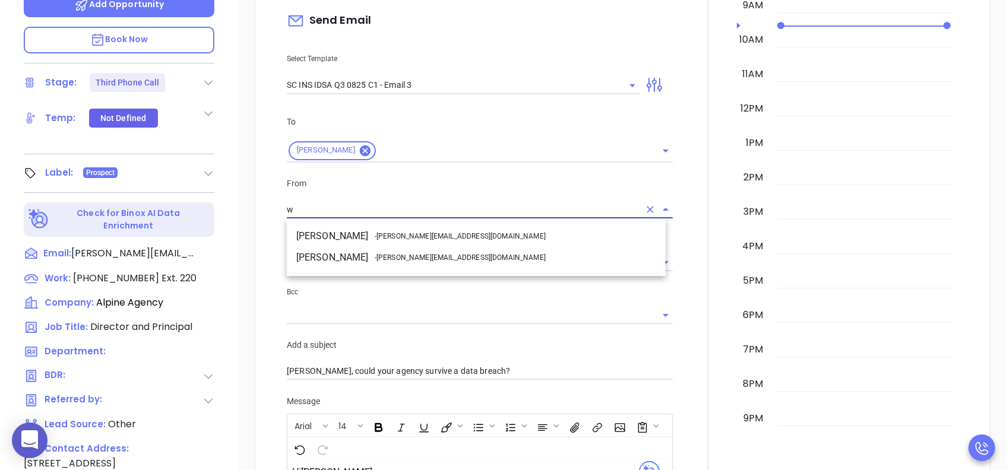
scroll to position [0, 0]
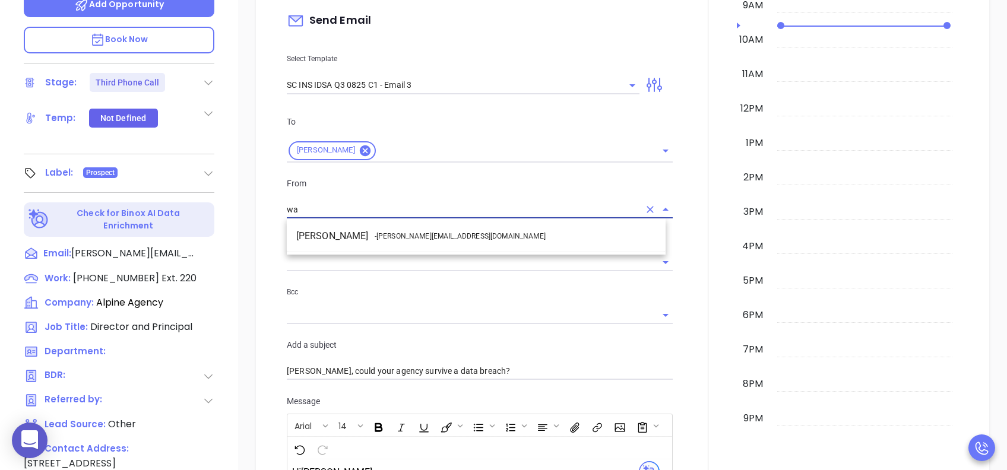
click at [353, 236] on li "Walter Contreras - walter@motiva.net" at bounding box center [476, 236] width 379 height 21
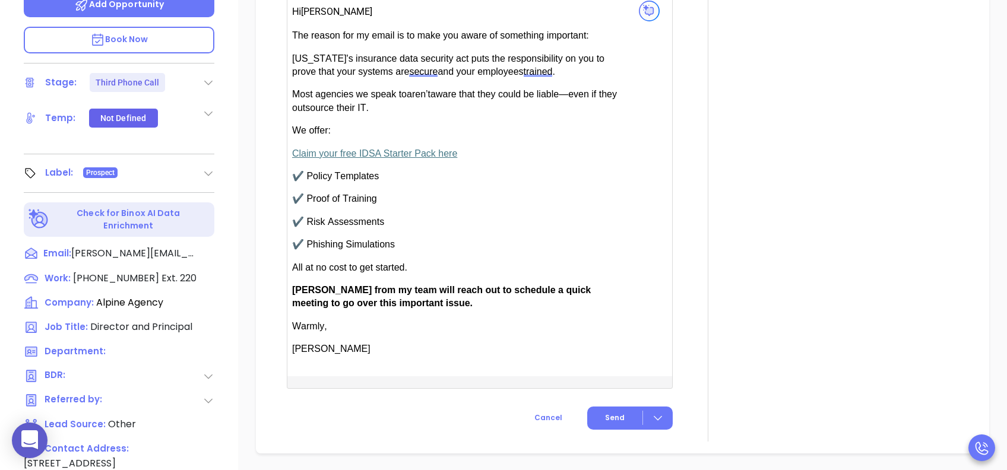
scroll to position [950, 0]
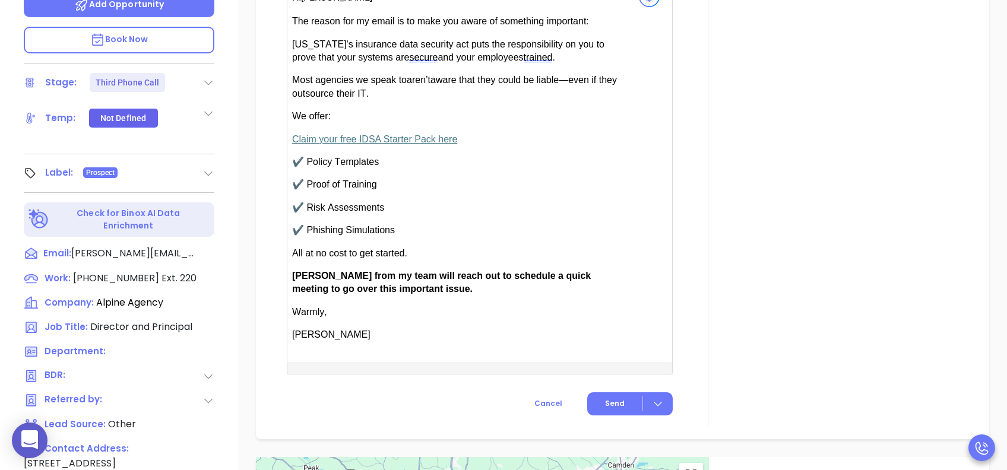
type input "[PERSON_NAME]"
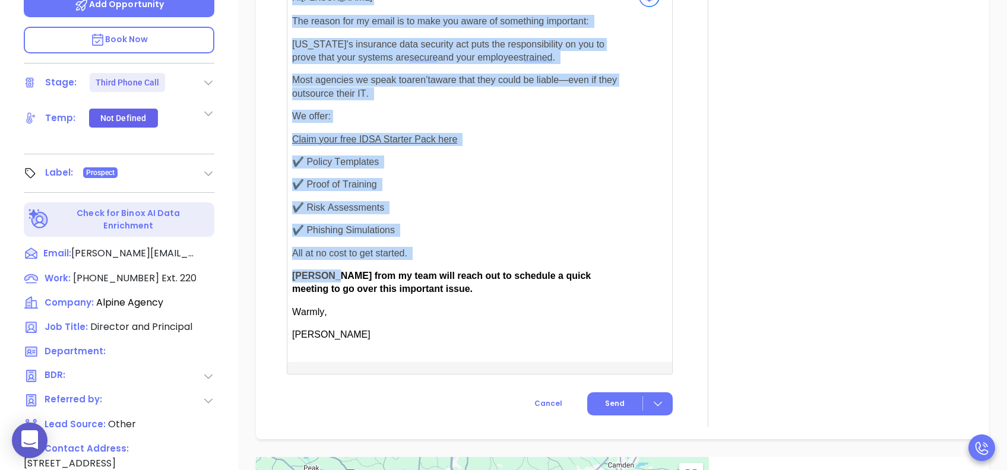
drag, startPoint x: 330, startPoint y: 273, endPoint x: 290, endPoint y: 273, distance: 40.4
click at [290, 273] on div "Hi Reese secure" at bounding box center [465, 173] width 357 height 377
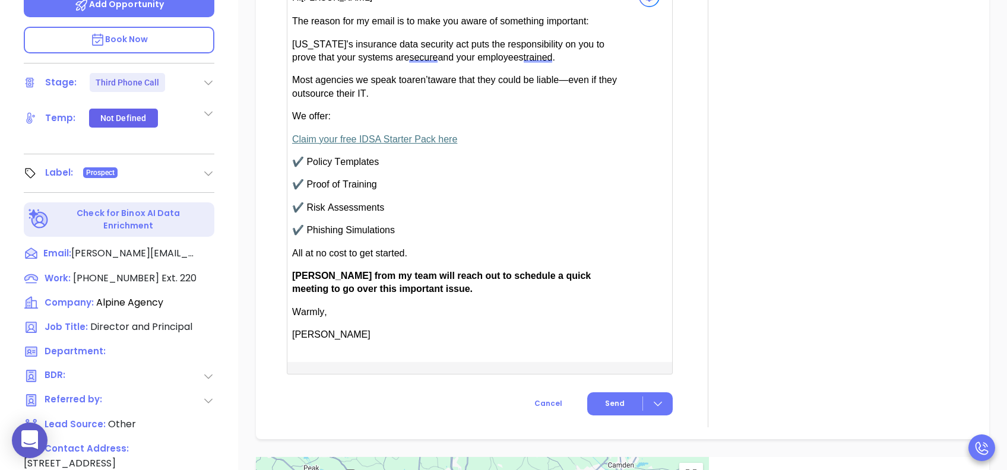
click at [342, 273] on span "Anabell from my team will reach out to schedule a quick meeting to go over this…" at bounding box center [441, 282] width 299 height 23
drag, startPoint x: 327, startPoint y: 274, endPoint x: 299, endPoint y: 276, distance: 27.9
click at [299, 276] on span "Anabell from my team will reach out to schedule a quick meeting to go over this…" at bounding box center [441, 282] width 299 height 23
click at [606, 352] on span "Send" at bounding box center [615, 403] width 20 height 11
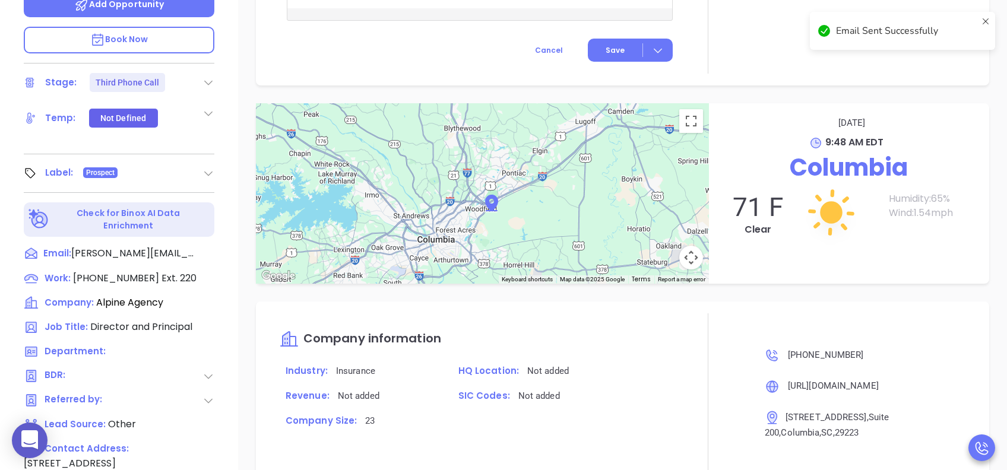
scroll to position [852, 0]
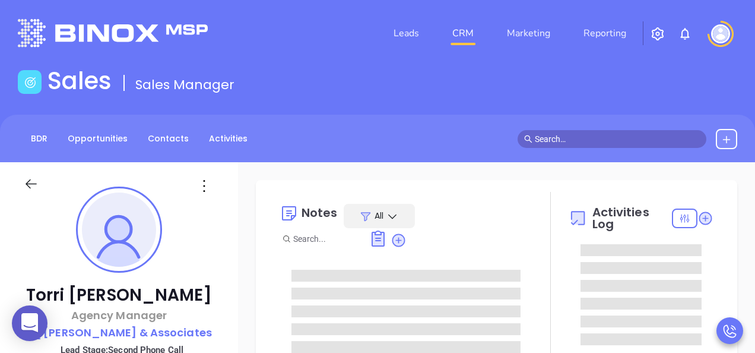
type input "[PERSON_NAME]"
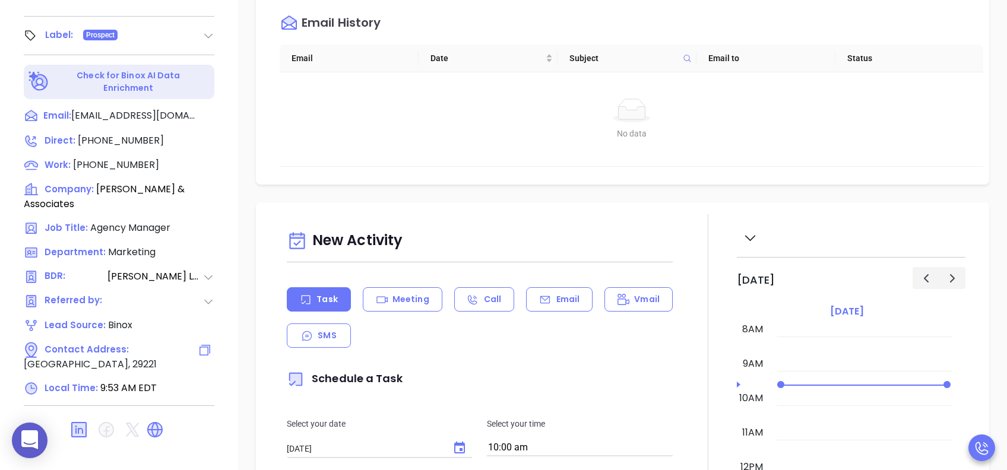
scroll to position [523, 0]
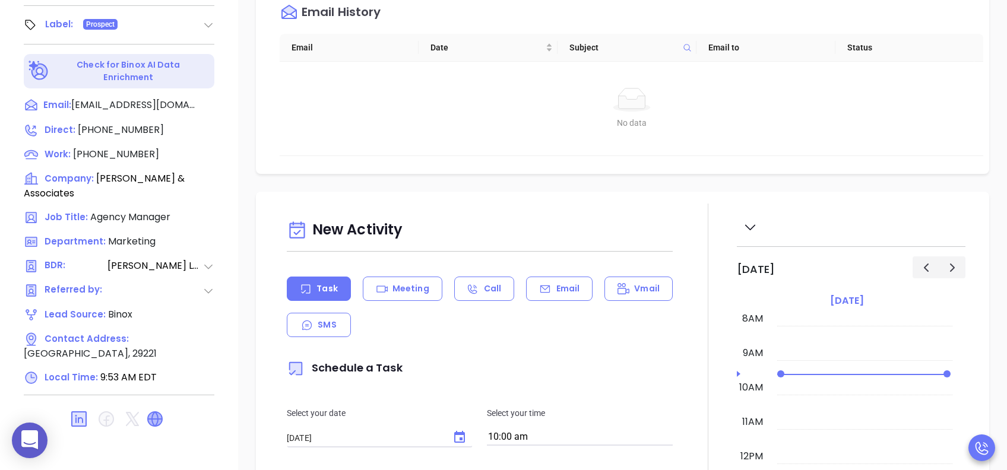
click at [159, 352] on icon at bounding box center [155, 419] width 14 height 14
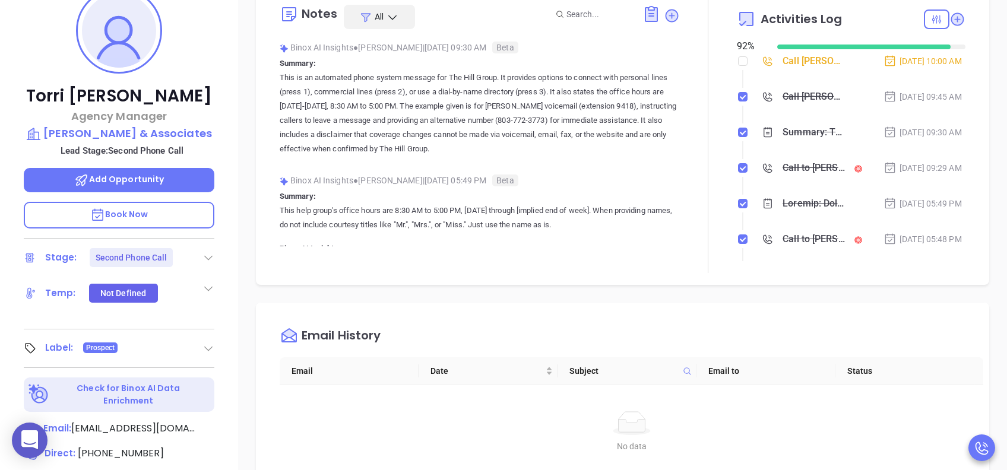
scroll to position [0, 0]
